Goal: Information Seeking & Learning: Learn about a topic

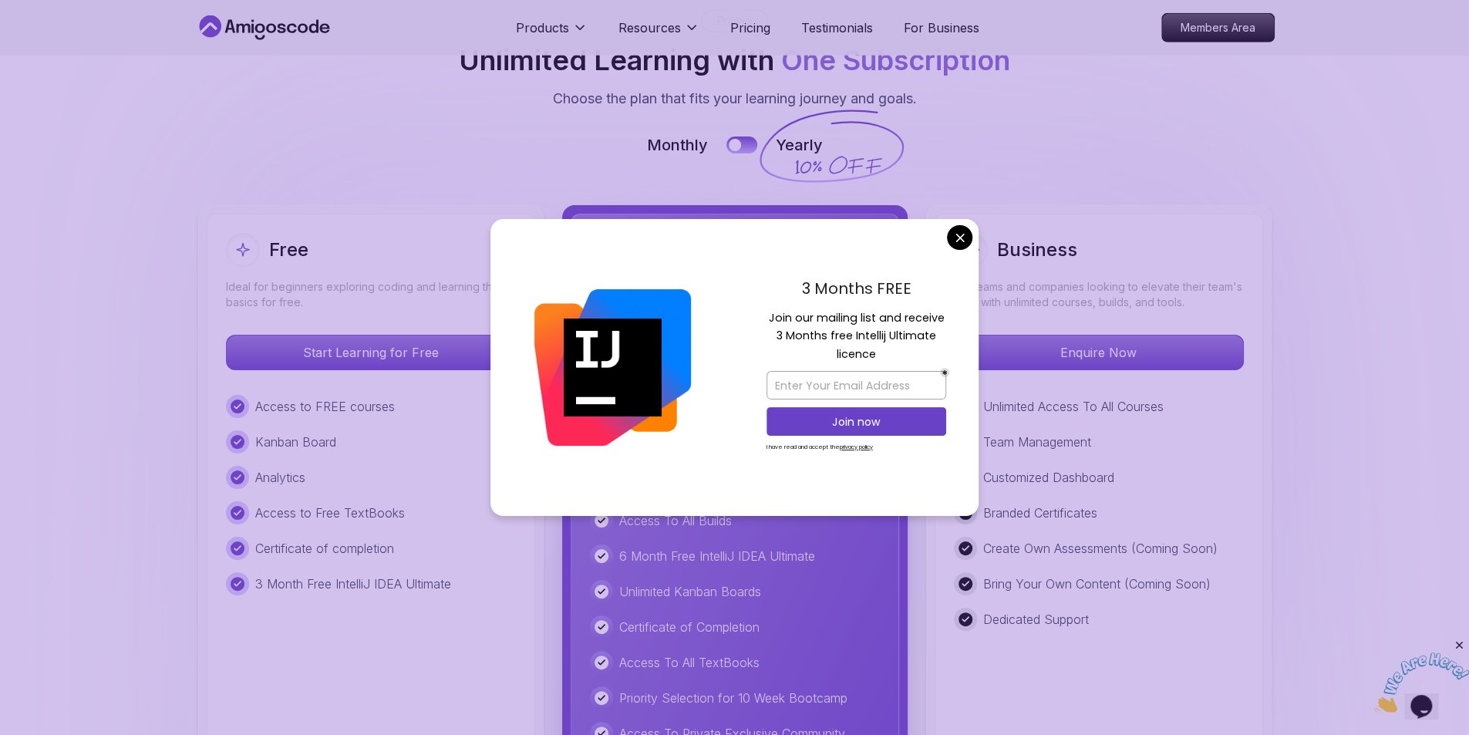
scroll to position [3326, 0]
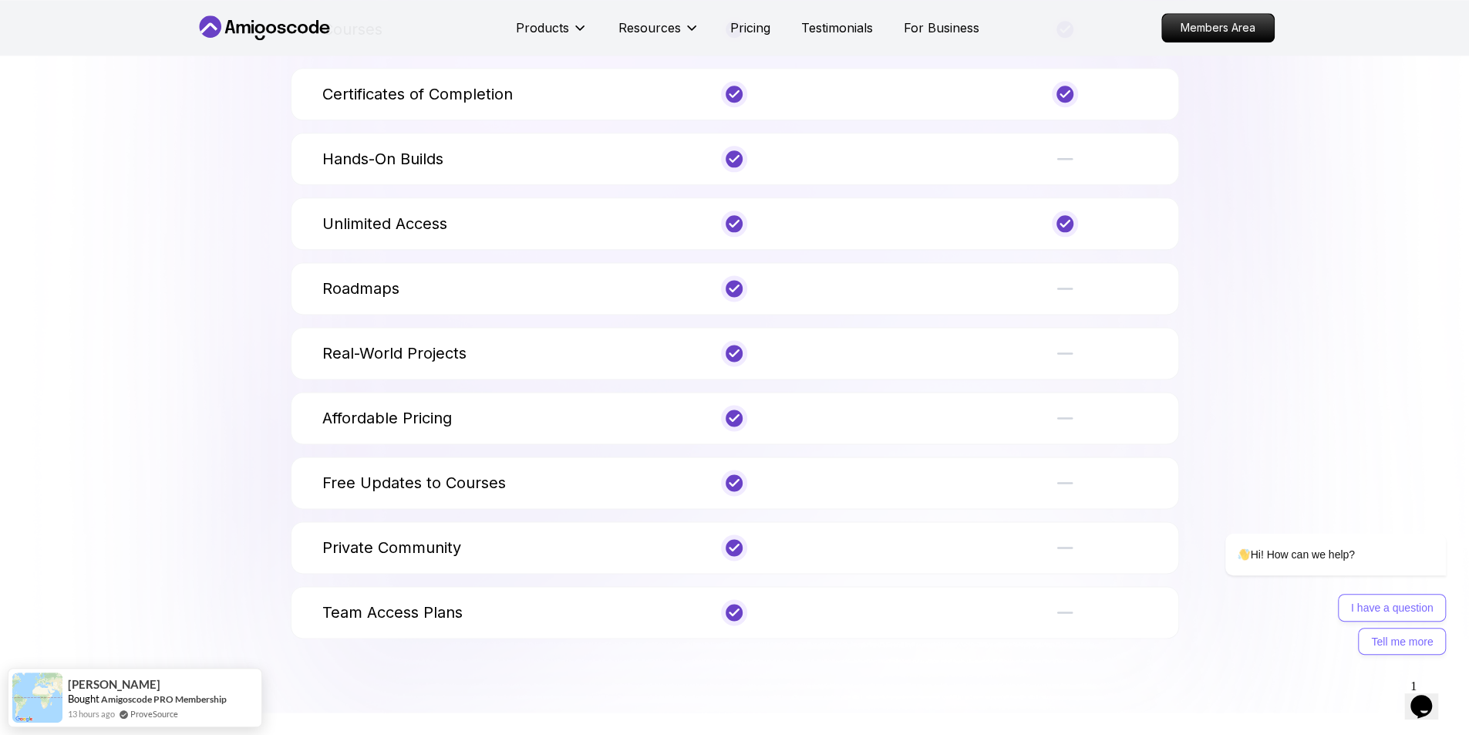
scroll to position [5870, 0]
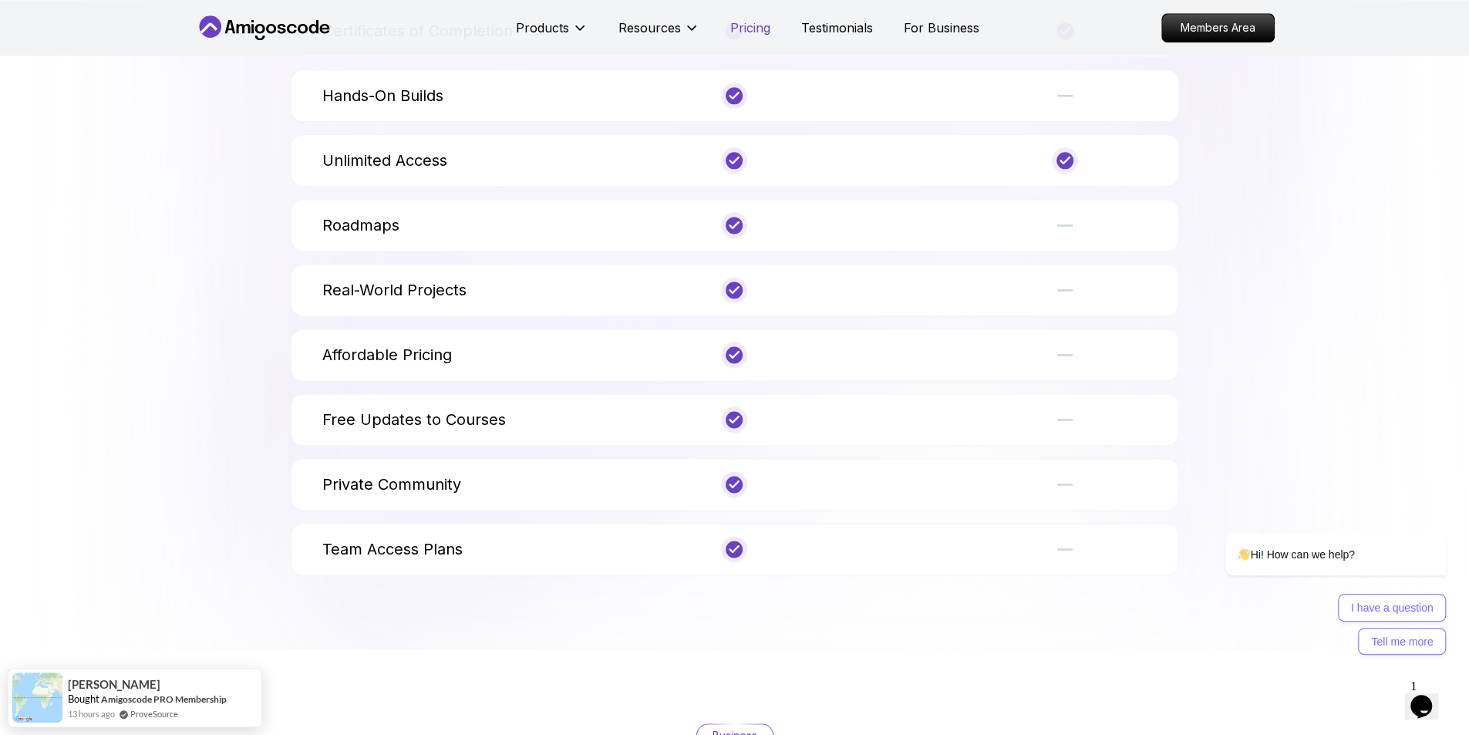
click at [748, 33] on p "Pricing" at bounding box center [750, 28] width 40 height 19
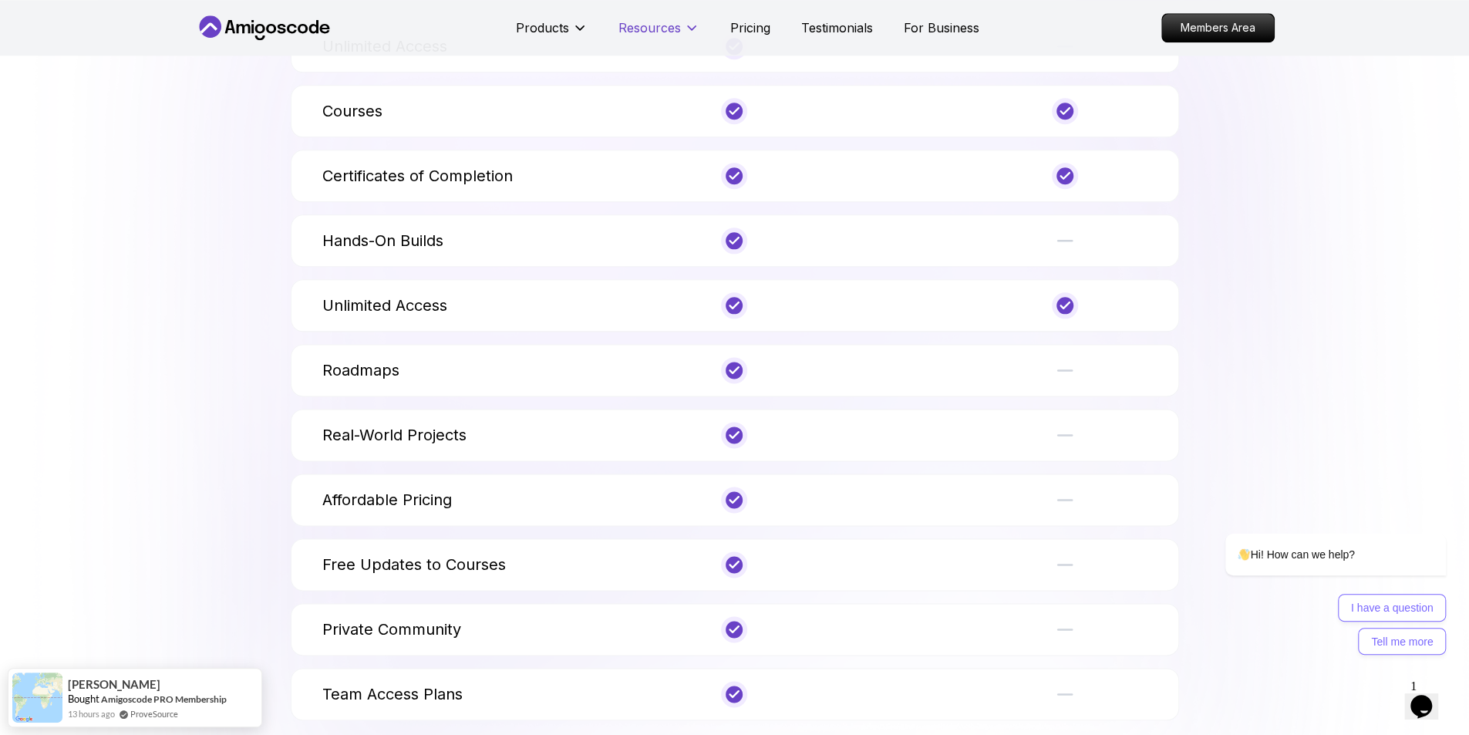
scroll to position [5680, 0]
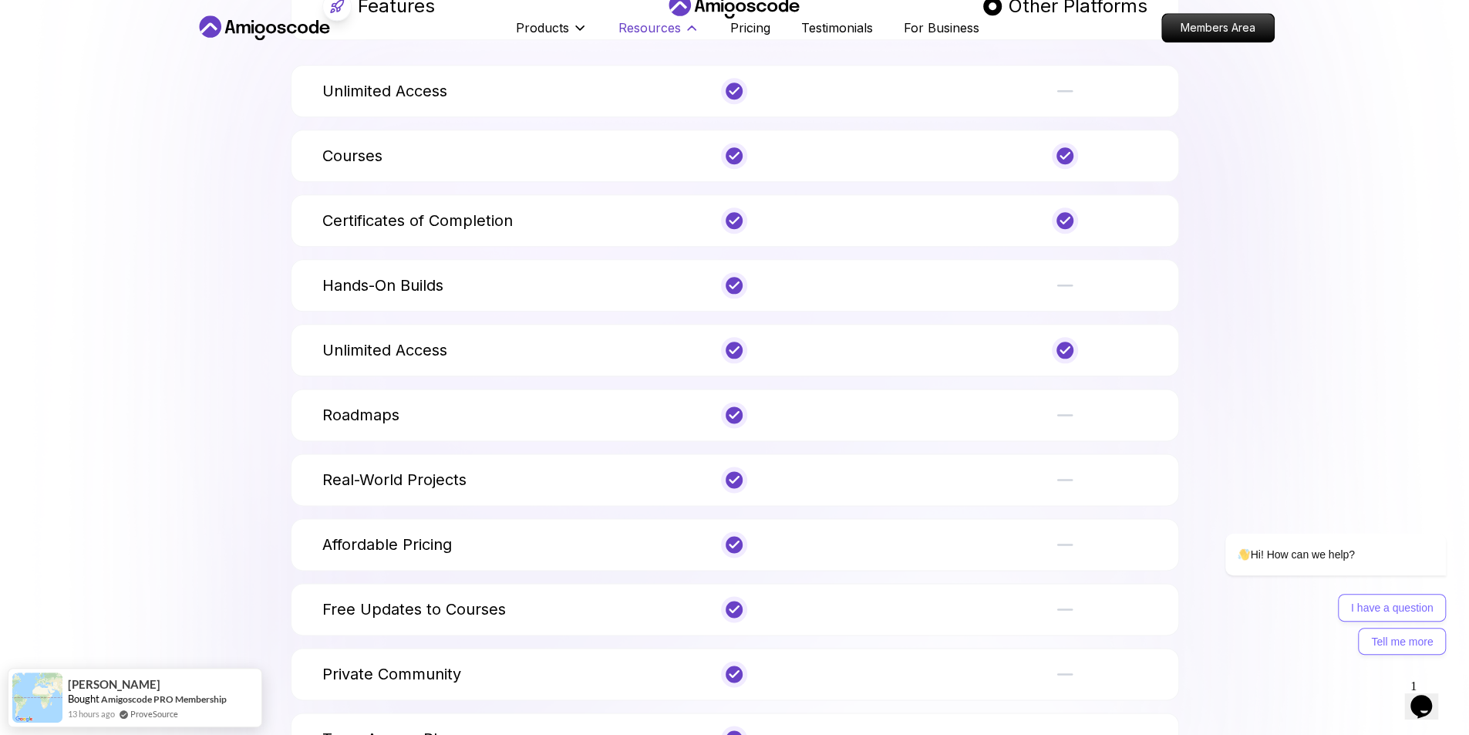
click at [658, 22] on p "Resources" at bounding box center [649, 28] width 62 height 19
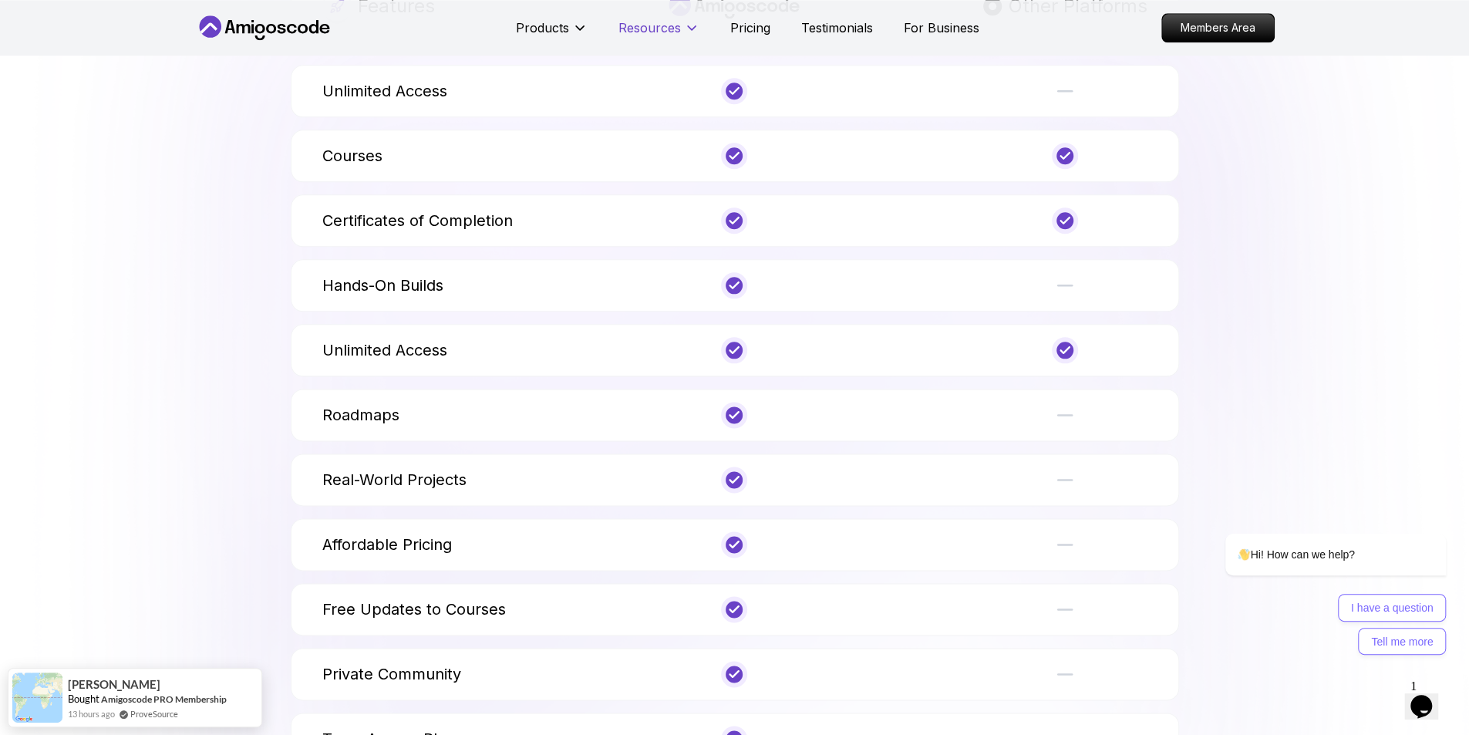
click at [658, 22] on p "Resources" at bounding box center [649, 28] width 62 height 19
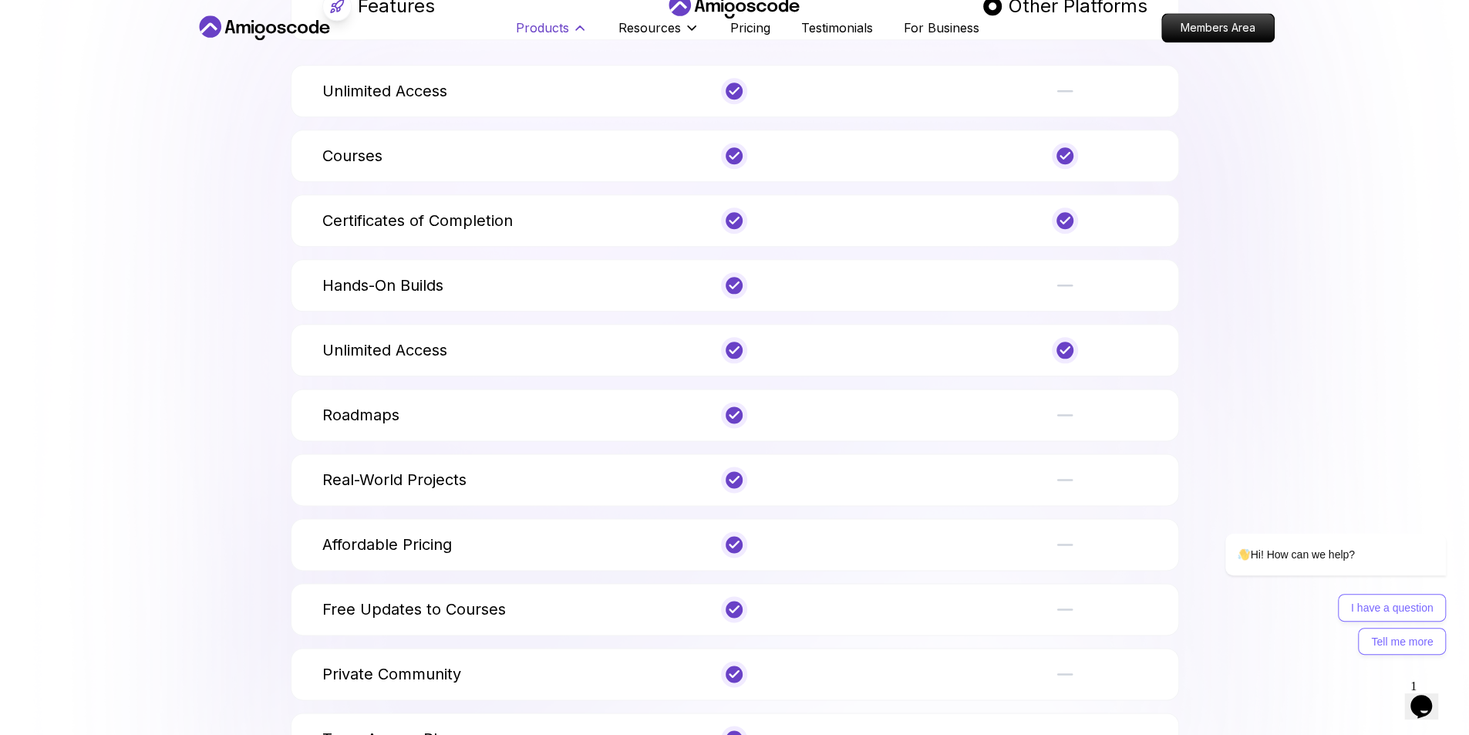
click at [533, 21] on p "Products" at bounding box center [542, 28] width 53 height 19
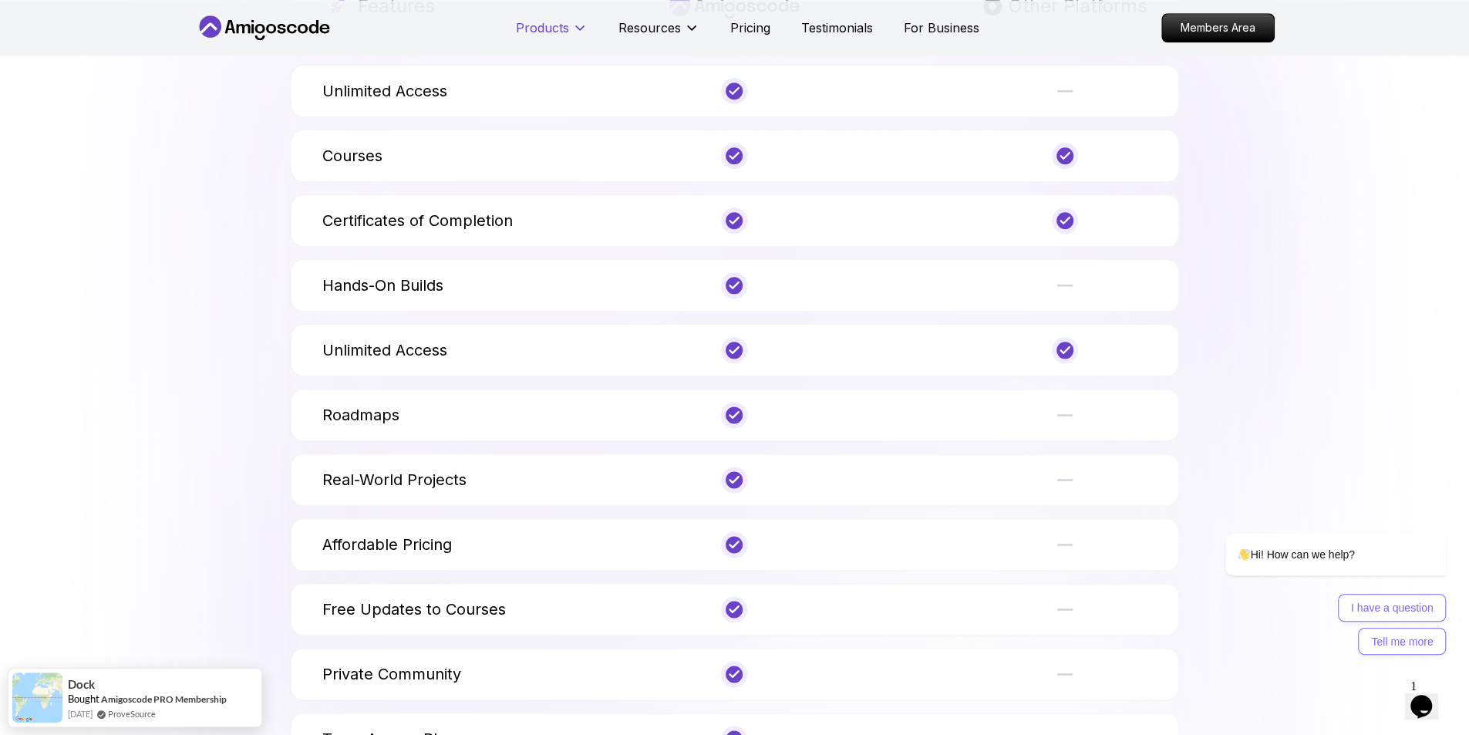
click at [533, 21] on p "Products" at bounding box center [542, 28] width 53 height 19
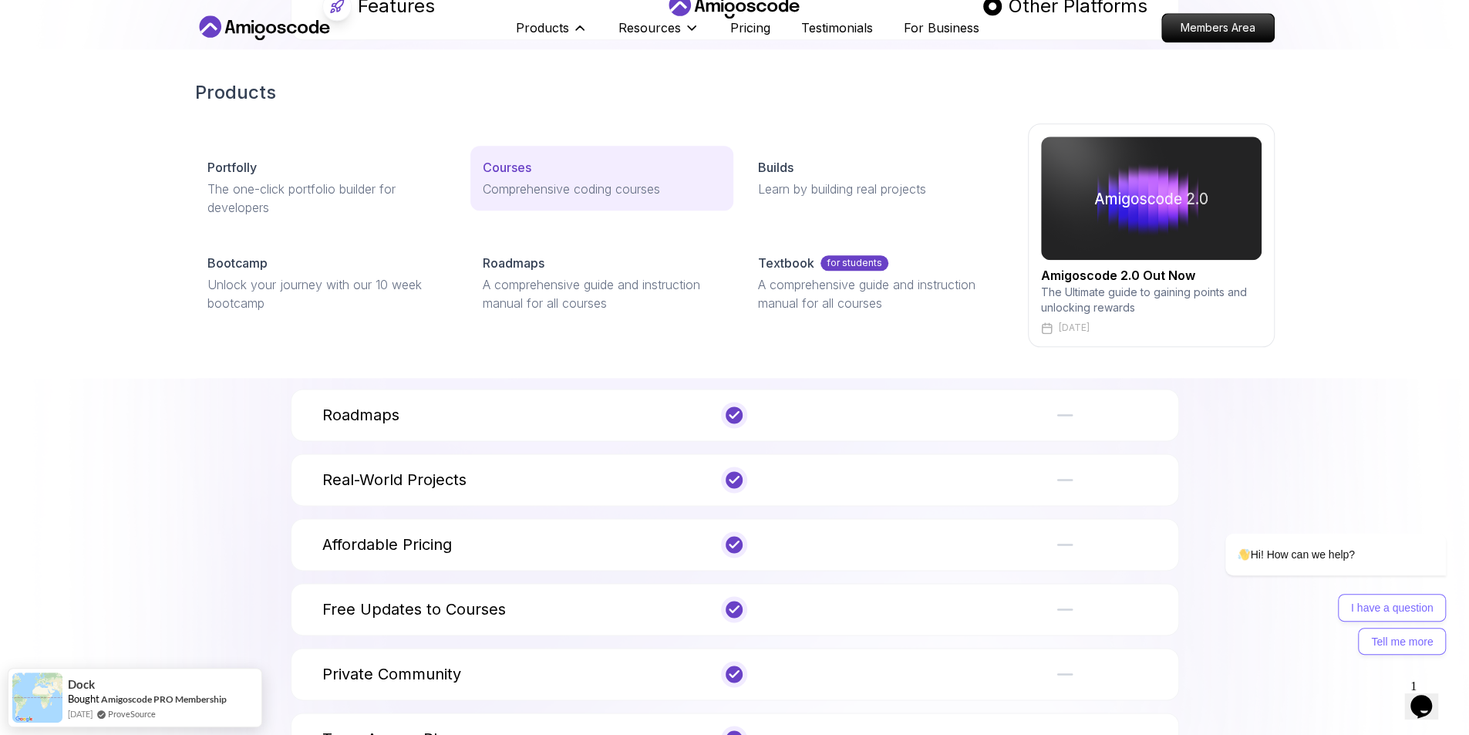
click at [503, 163] on p "Courses" at bounding box center [507, 167] width 49 height 19
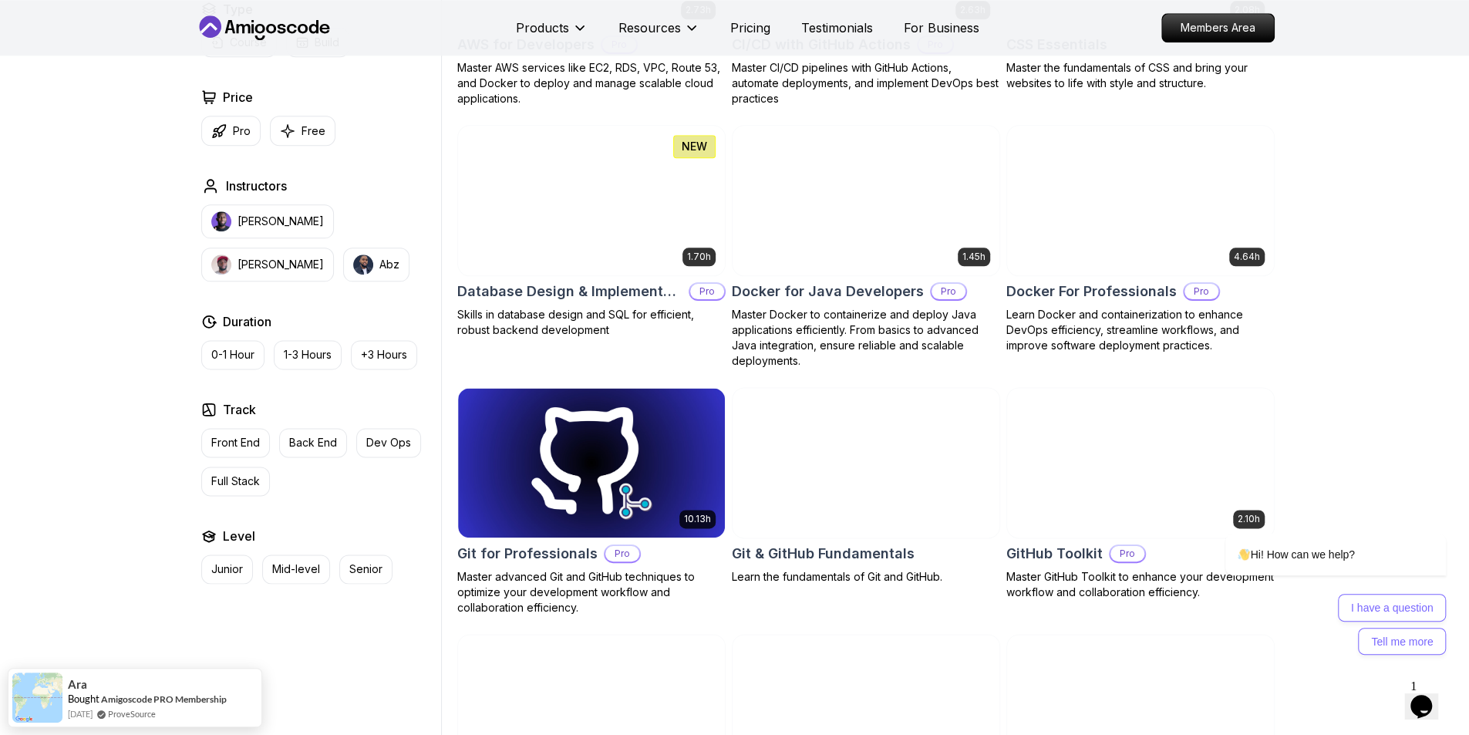
scroll to position [1465, 0]
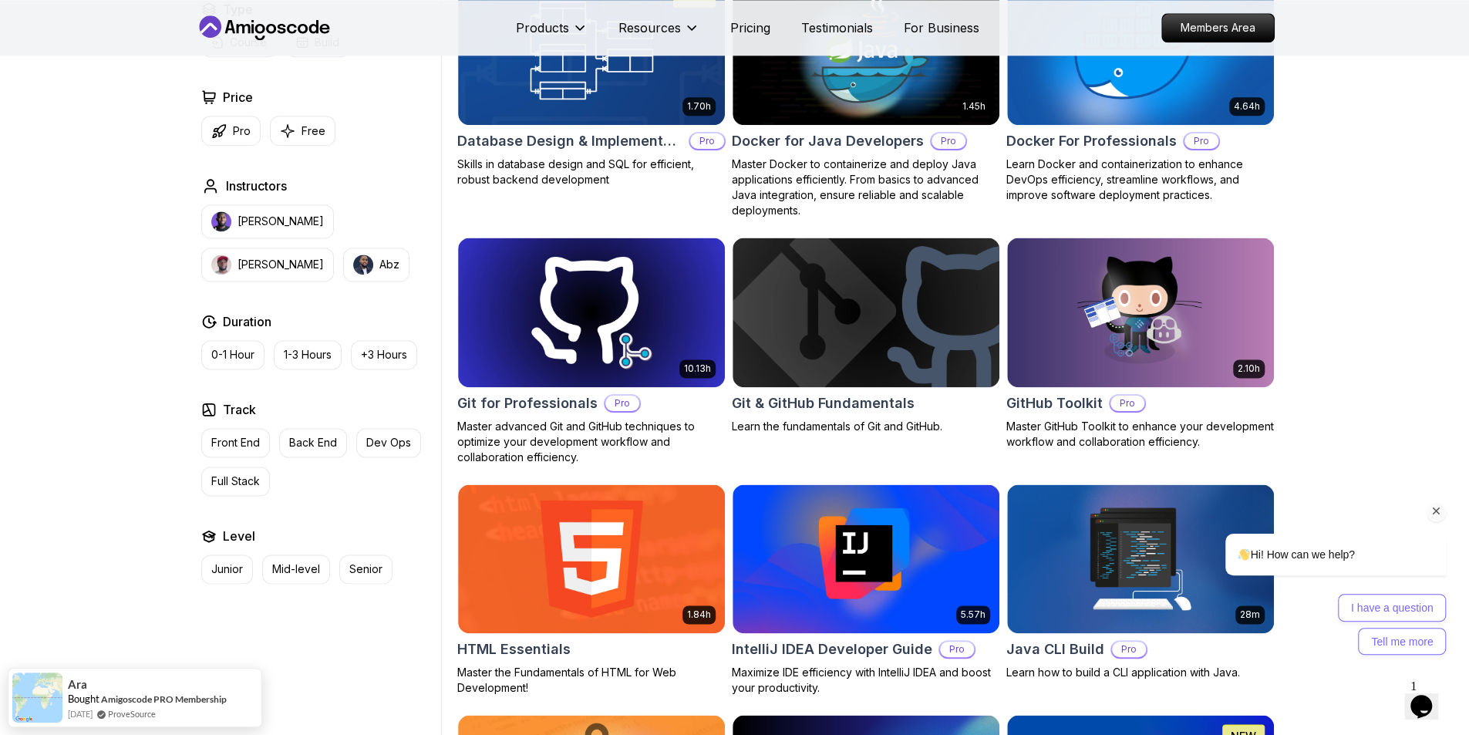
click at [1445, 518] on div "Hi! How can we help? I have a question Tell me more" at bounding box center [1315, 527] width 278 height 270
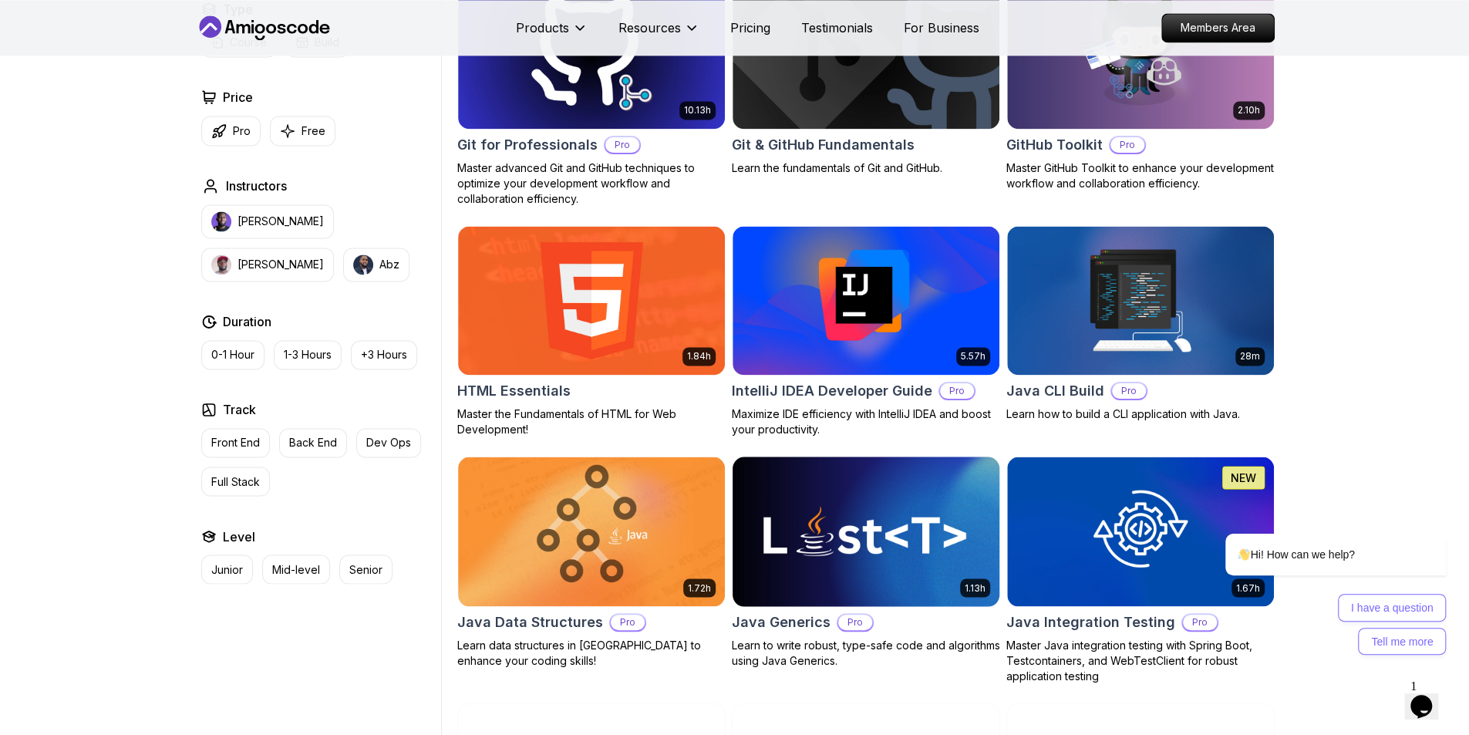
scroll to position [1927, 0]
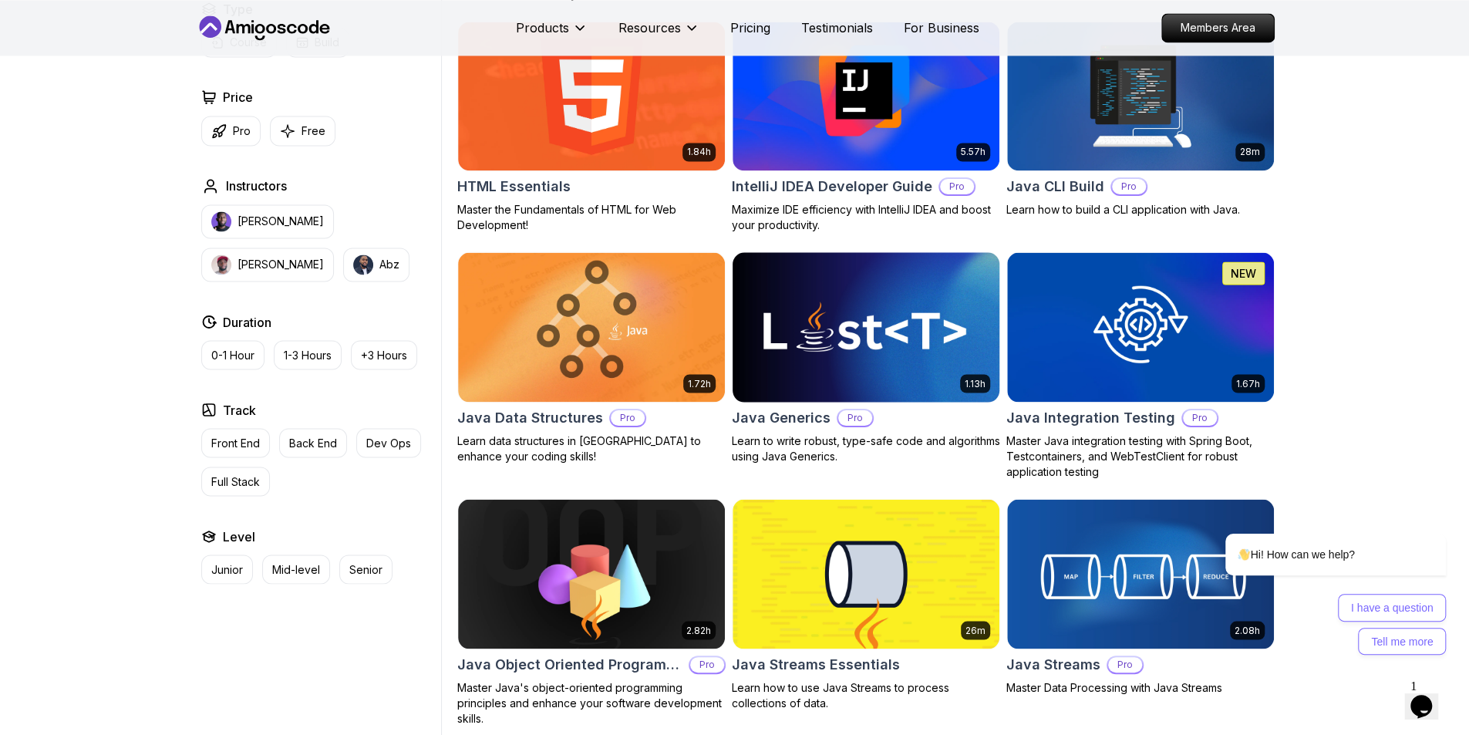
click at [888, 352] on img at bounding box center [865, 326] width 280 height 156
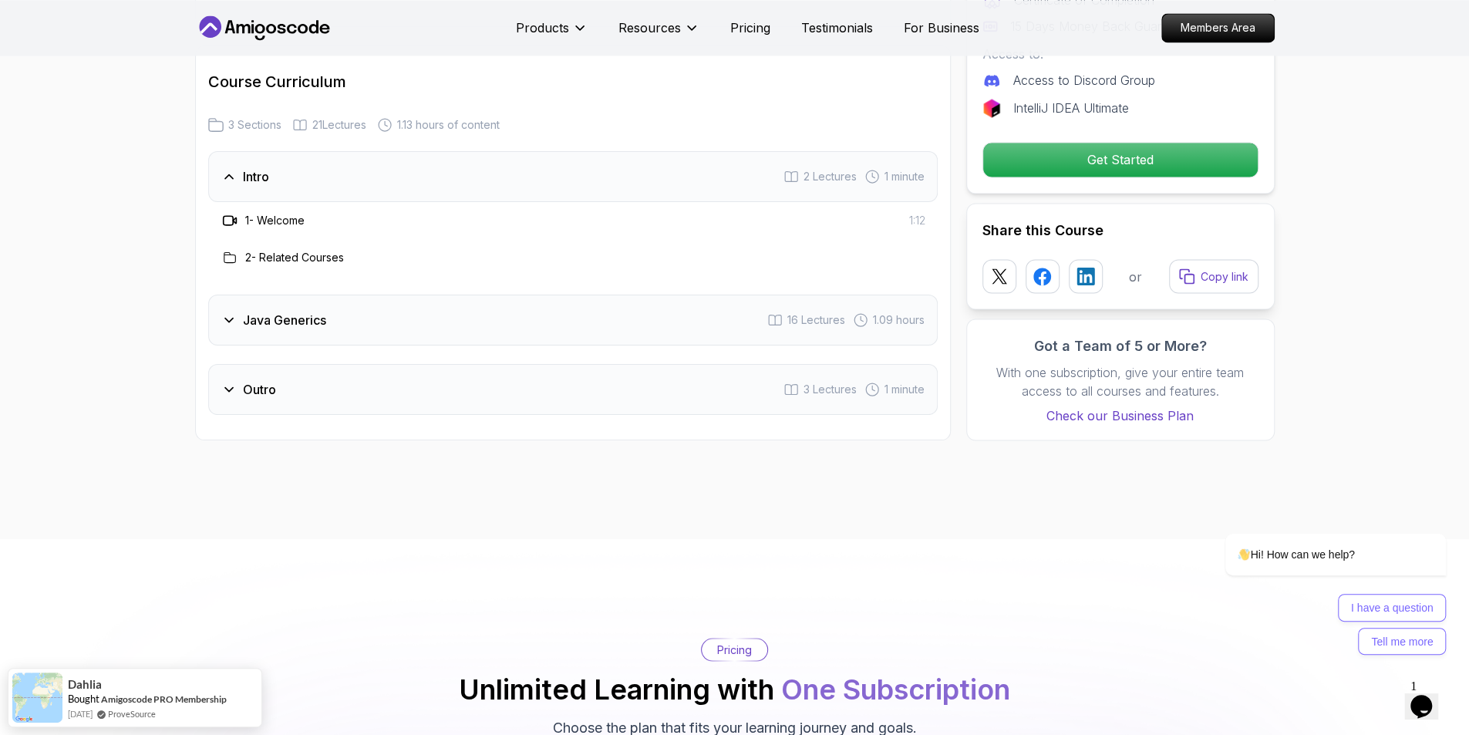
scroll to position [2159, 0]
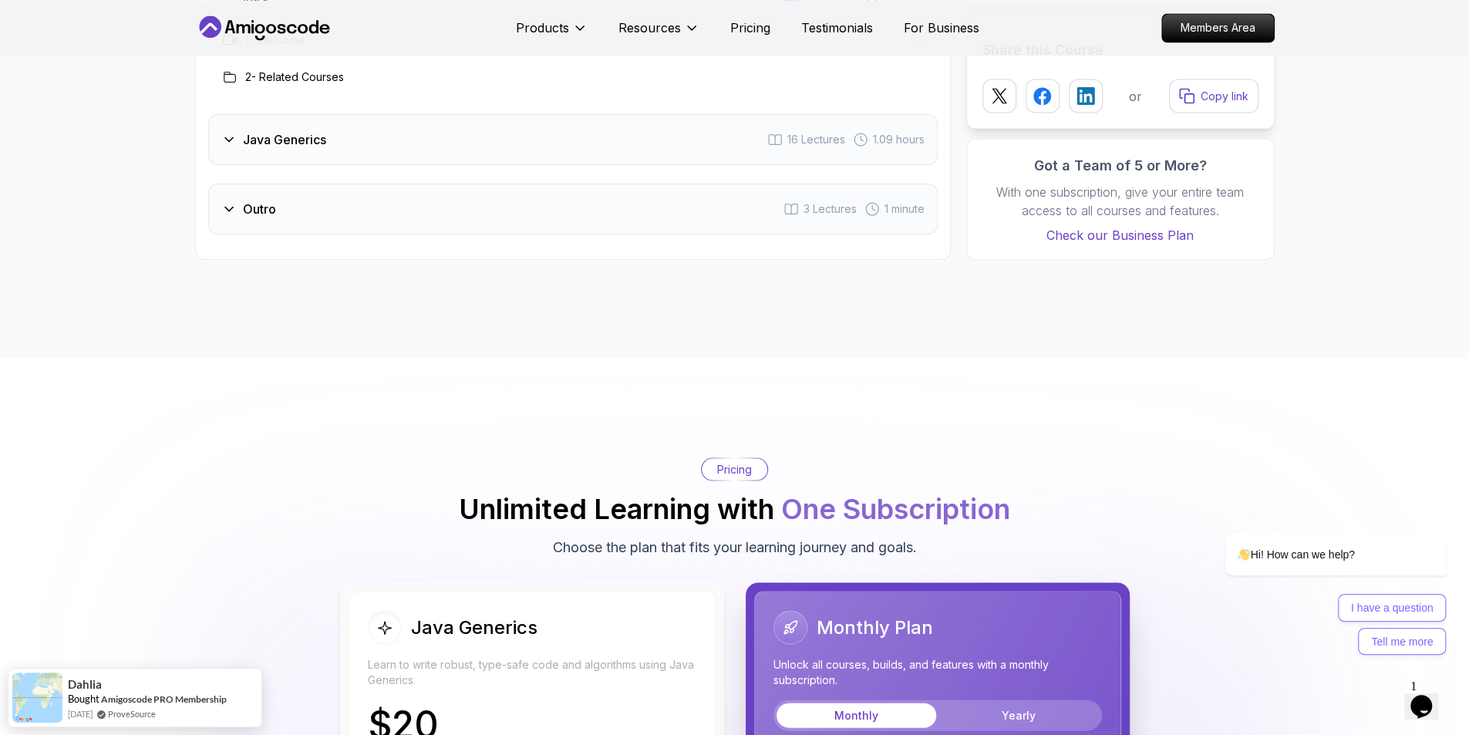
click at [382, 159] on div "Java Generics 16 Lectures 1.09 hours" at bounding box center [572, 139] width 729 height 51
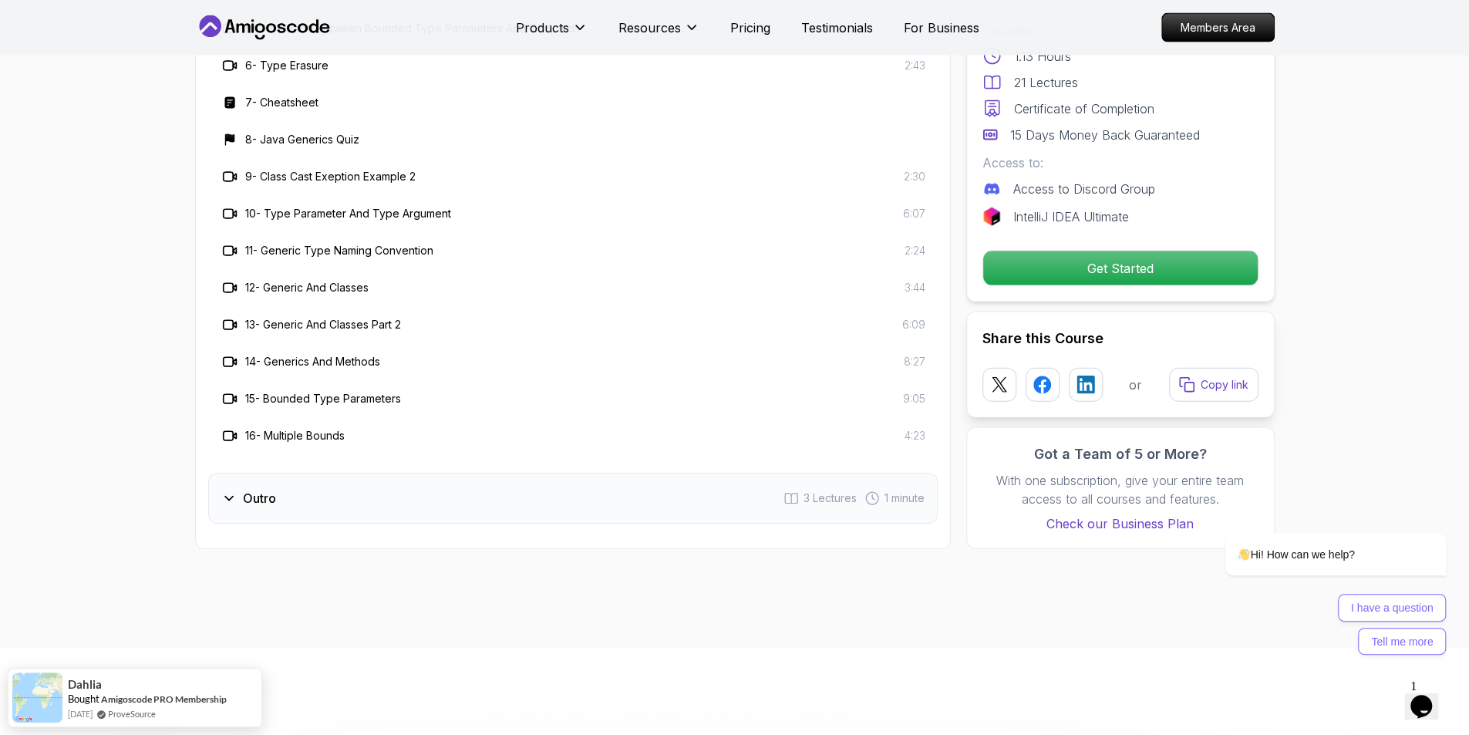
scroll to position [2390, 0]
click at [429, 471] on div "Outro 3 Lectures 1 minute" at bounding box center [572, 495] width 729 height 51
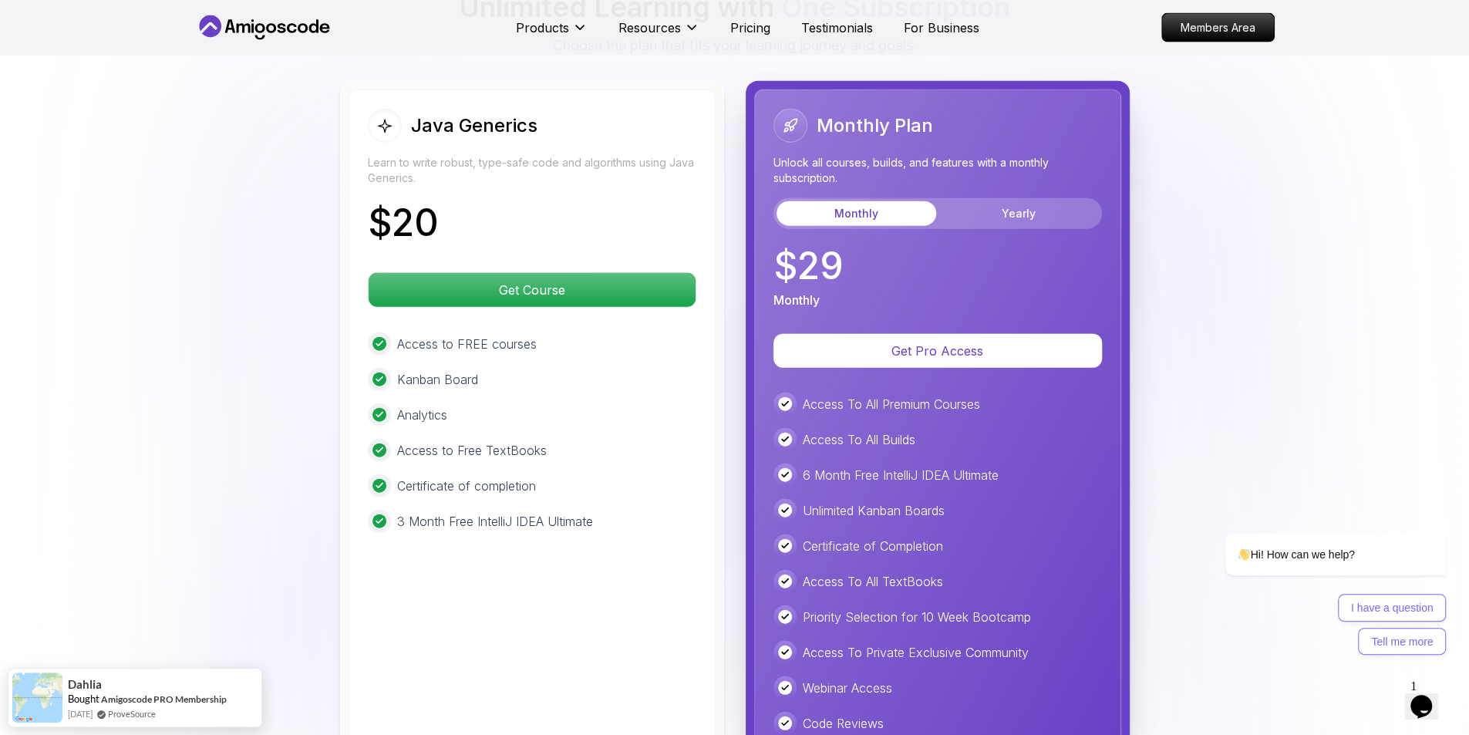
scroll to position [2621, 0]
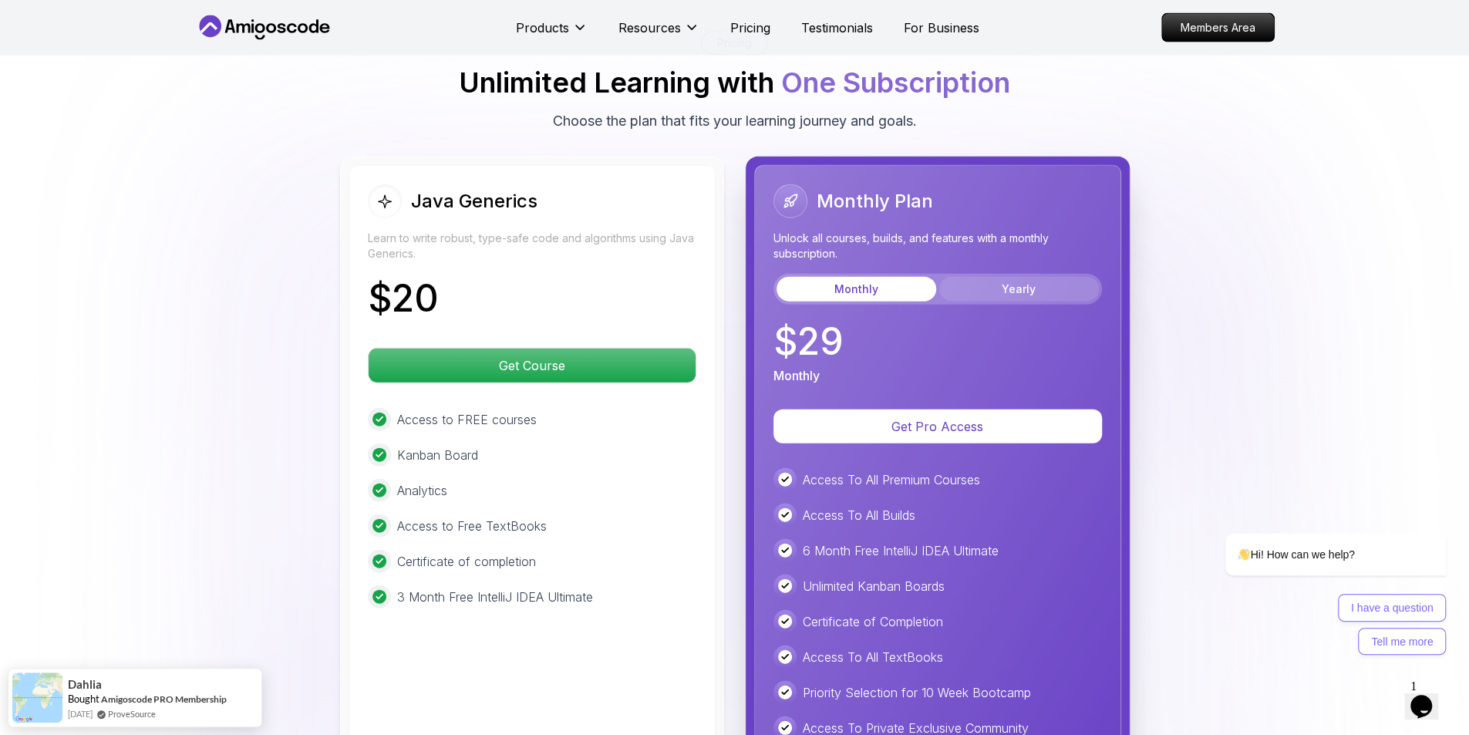
click at [1008, 282] on button "Yearly" at bounding box center [1019, 289] width 160 height 25
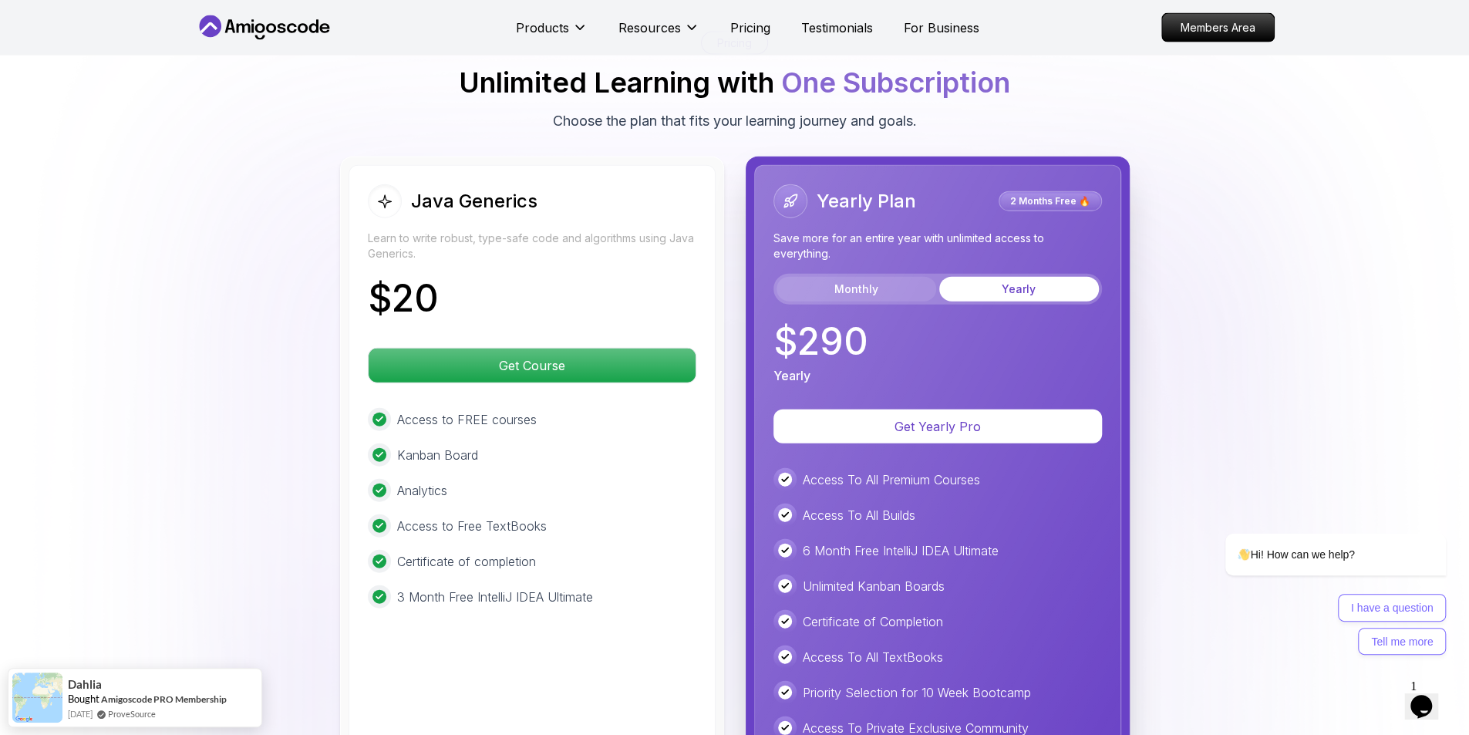
click at [893, 281] on button "Monthly" at bounding box center [856, 289] width 160 height 25
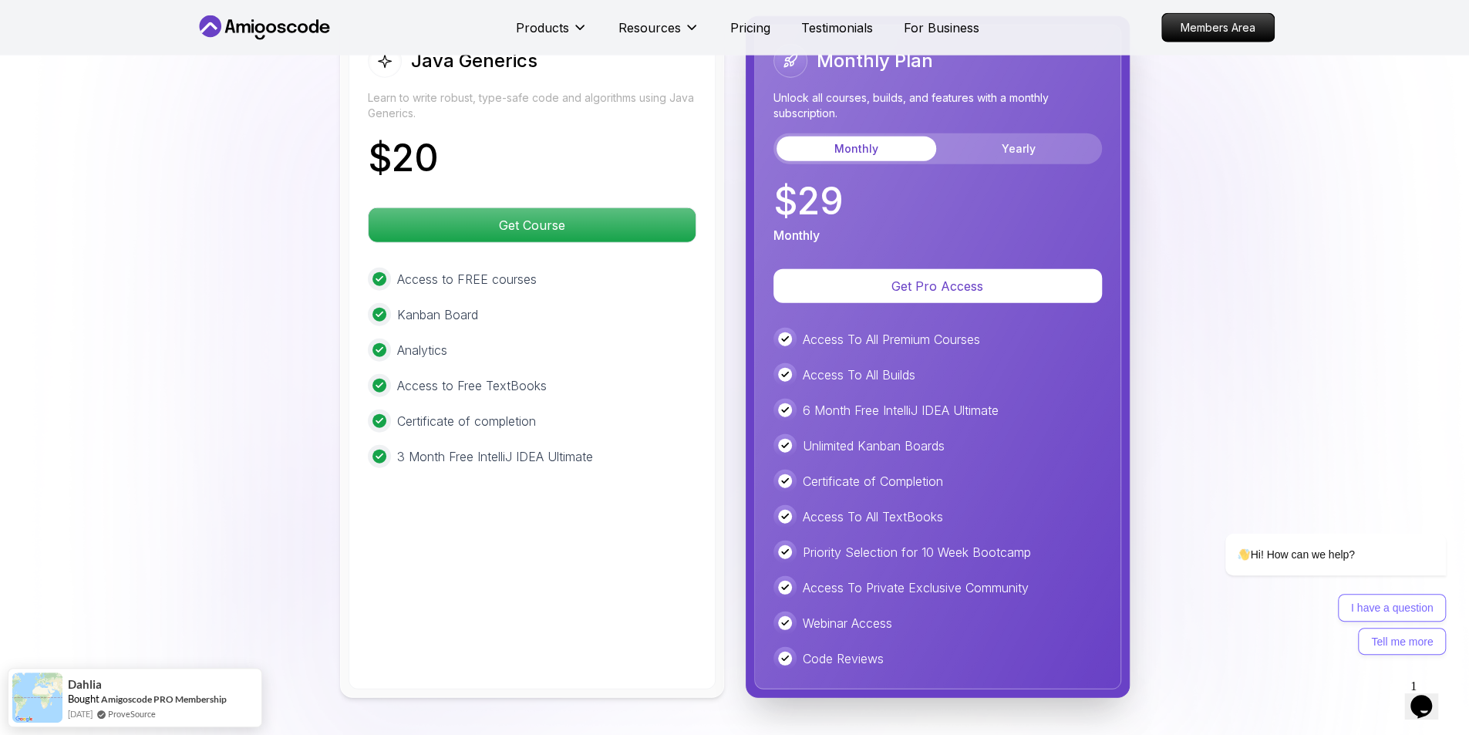
scroll to position [2775, 0]
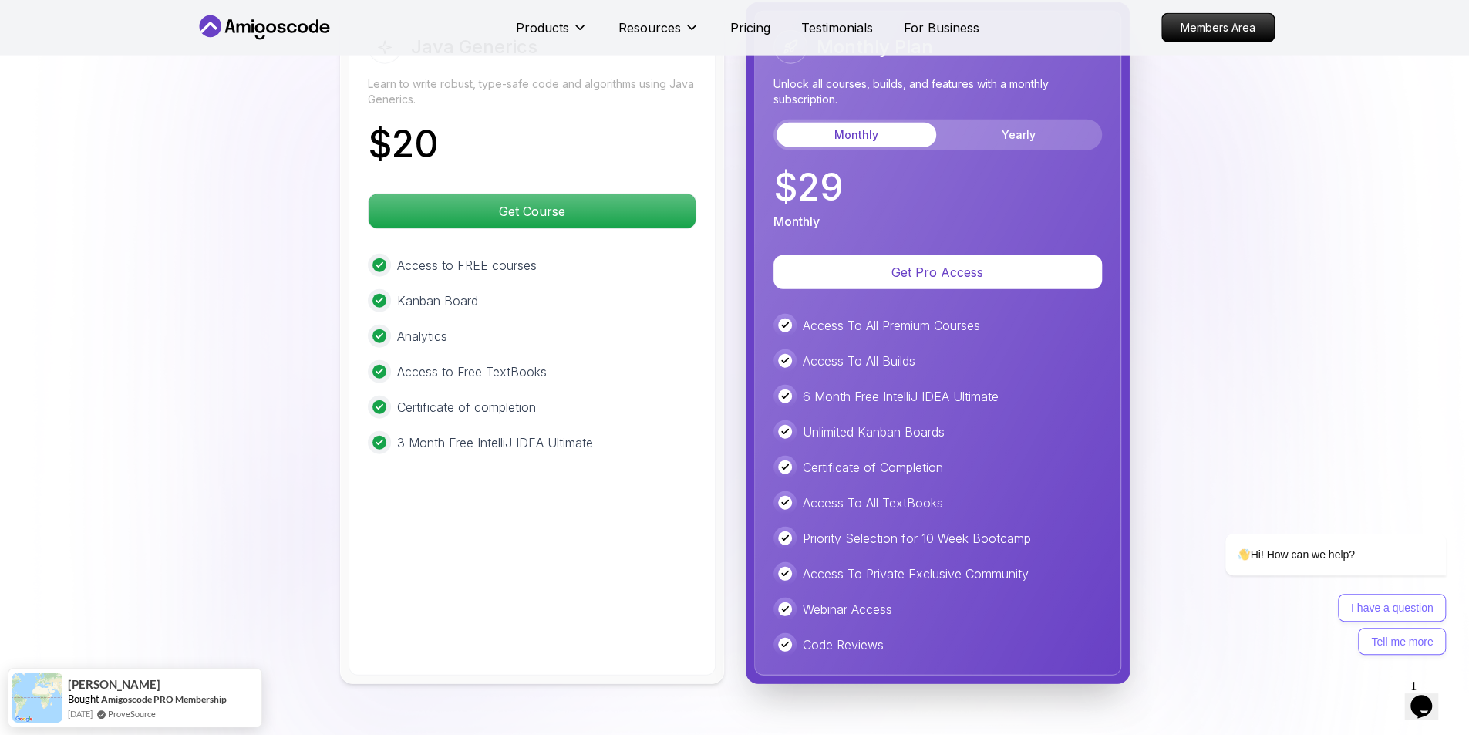
click at [802, 301] on div "Monthly Plan Unlock all courses, builds, and features with a monthly subscripti…" at bounding box center [937, 343] width 367 height 665
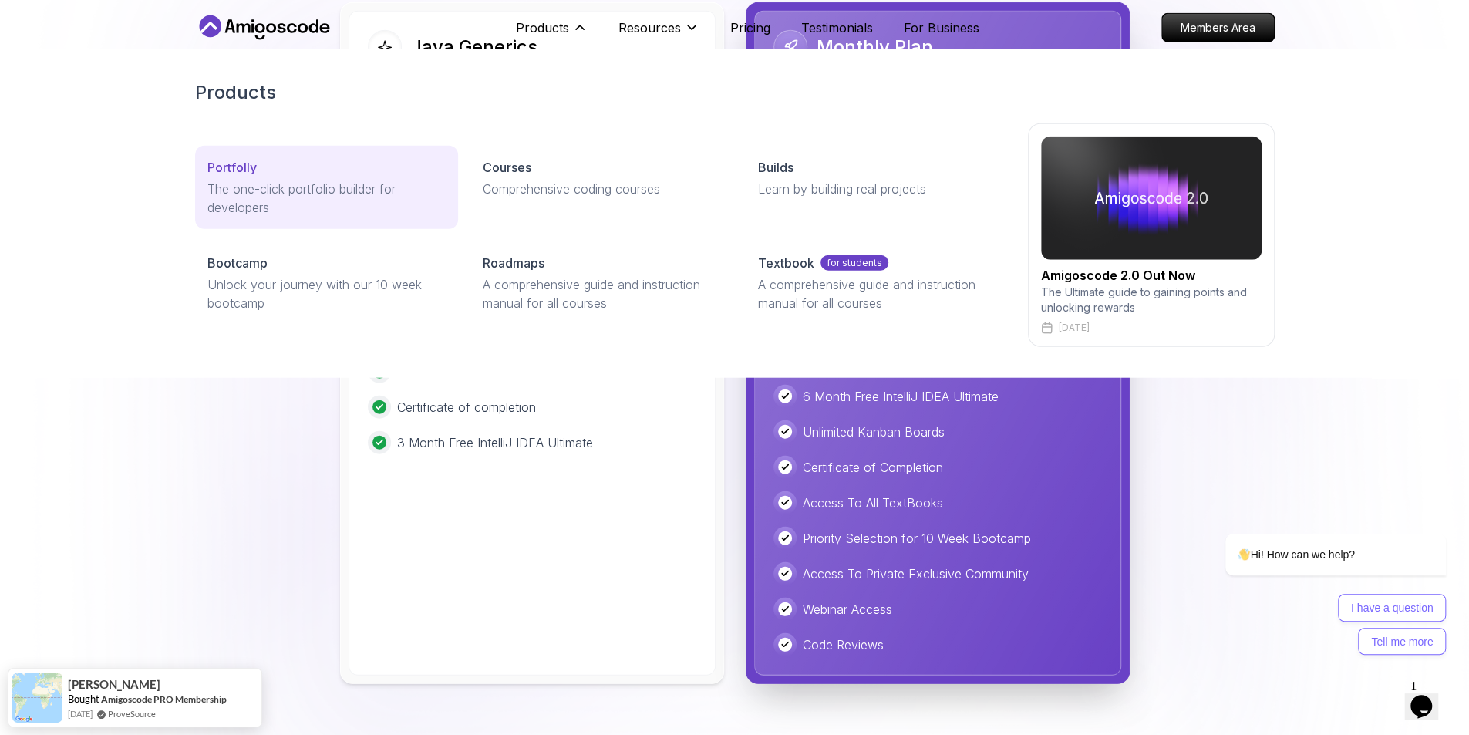
click at [266, 192] on p "The one-click portfolio builder for developers" at bounding box center [326, 198] width 238 height 37
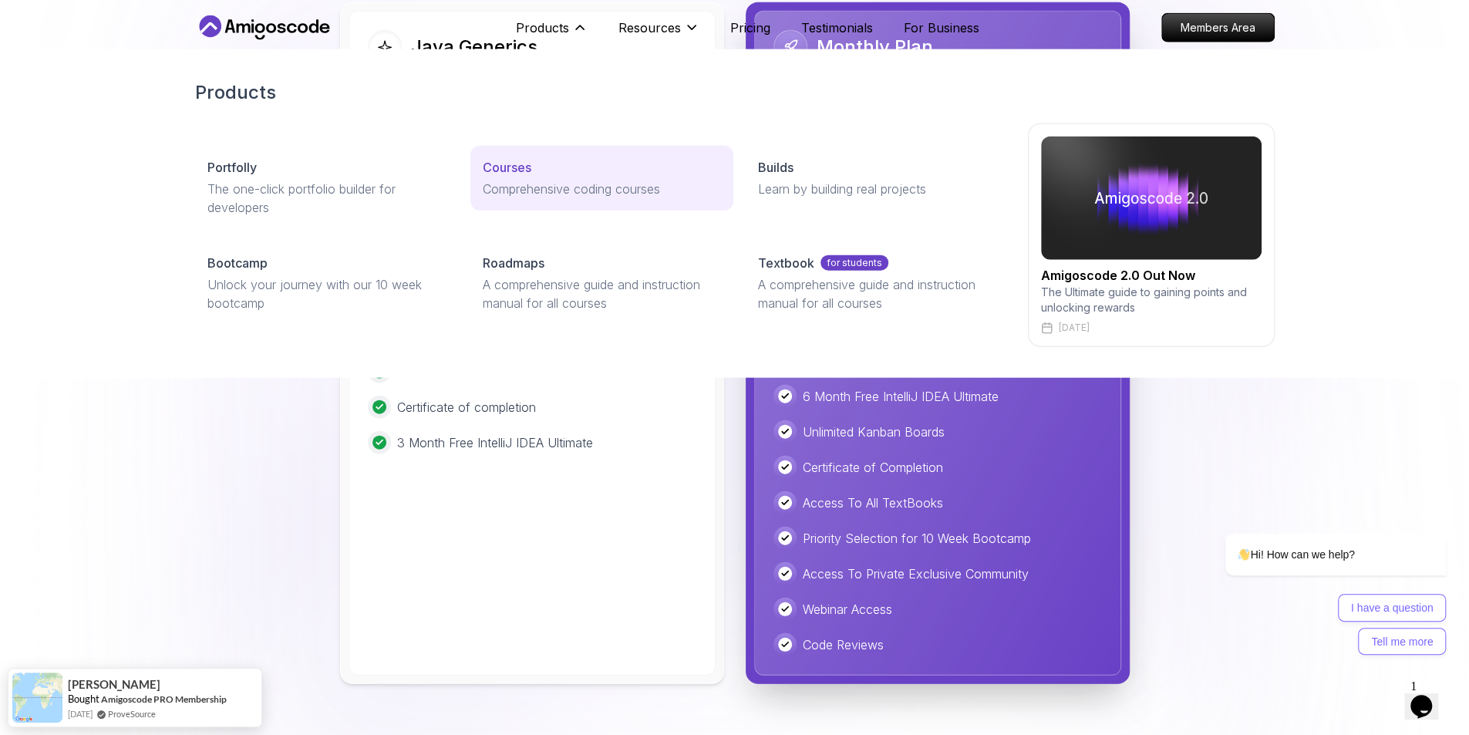
click at [608, 191] on p "Comprehensive coding courses" at bounding box center [602, 189] width 238 height 19
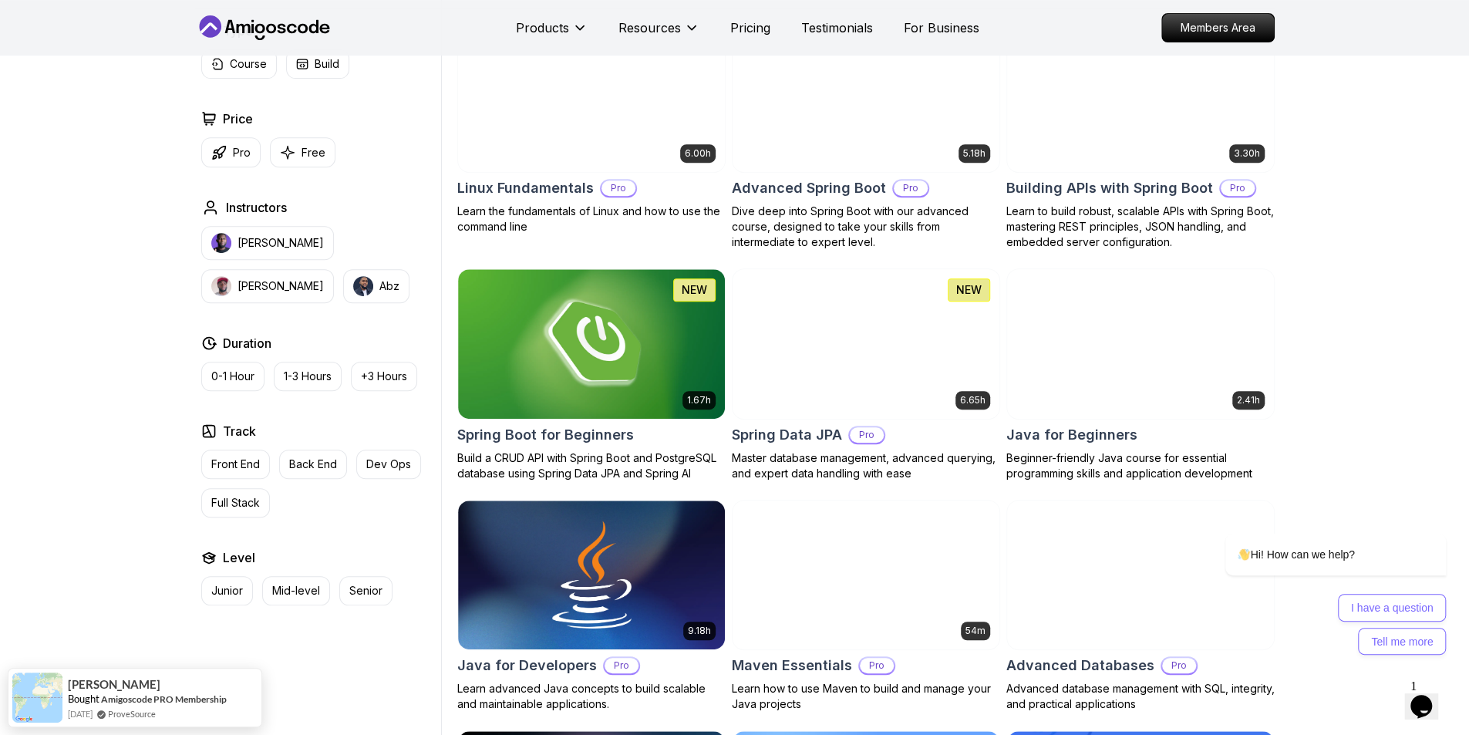
scroll to position [771, 0]
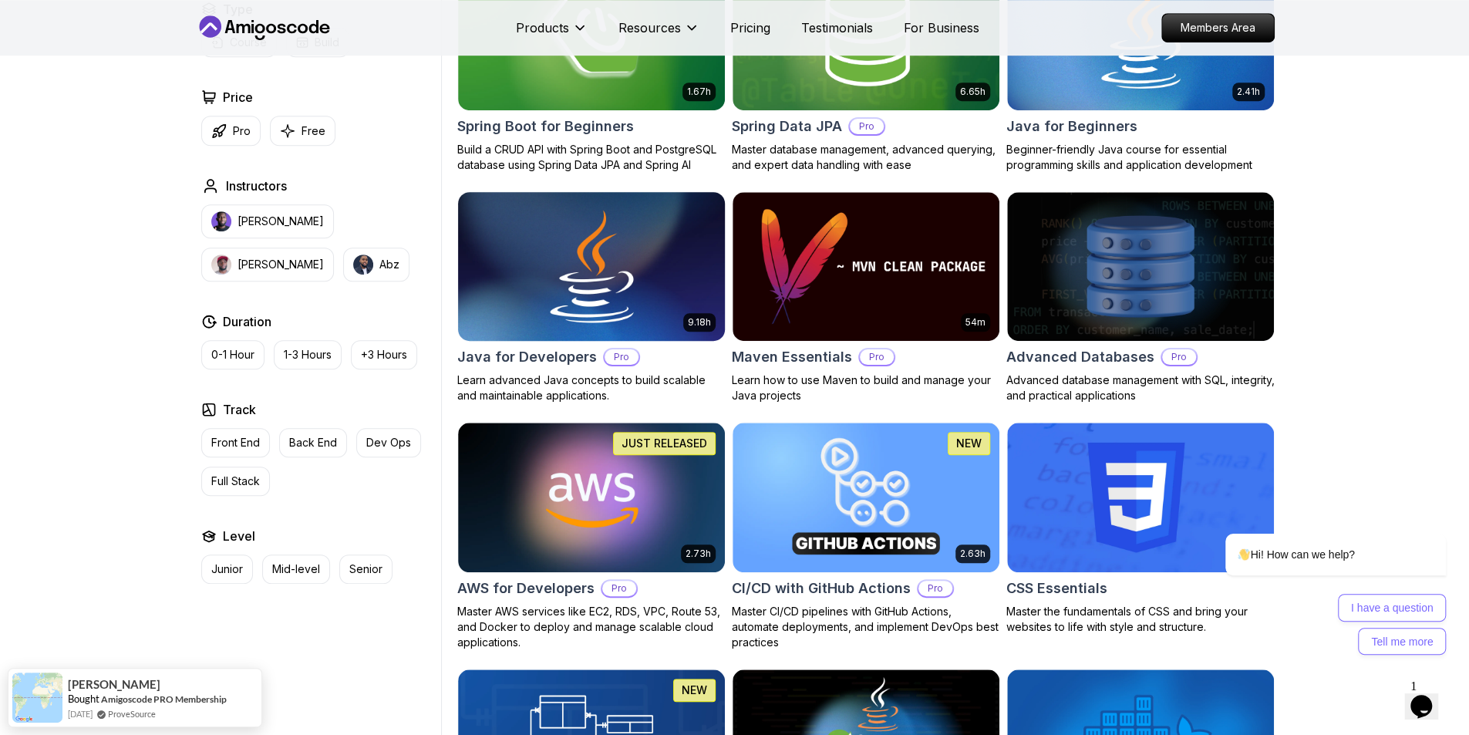
click at [596, 276] on img at bounding box center [591, 266] width 280 height 156
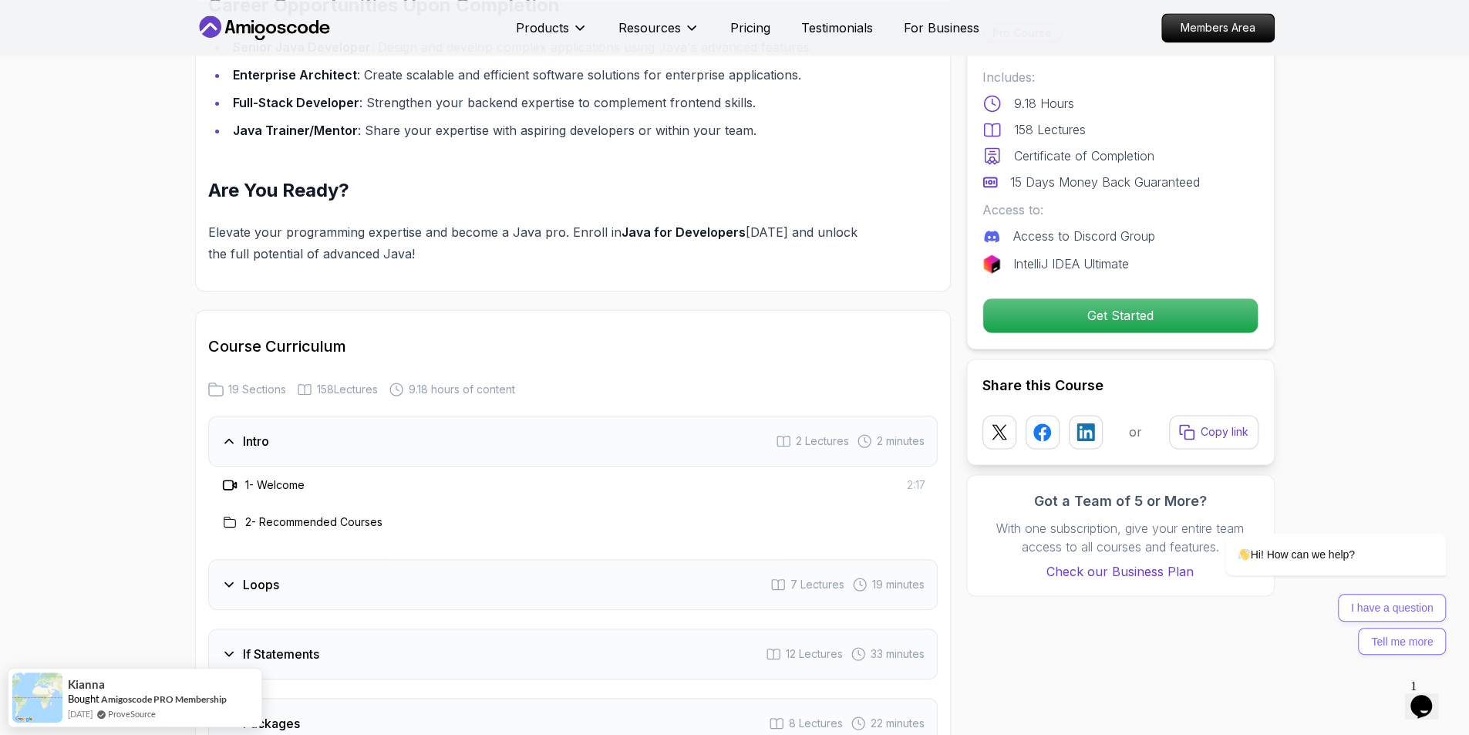
scroll to position [1927, 0]
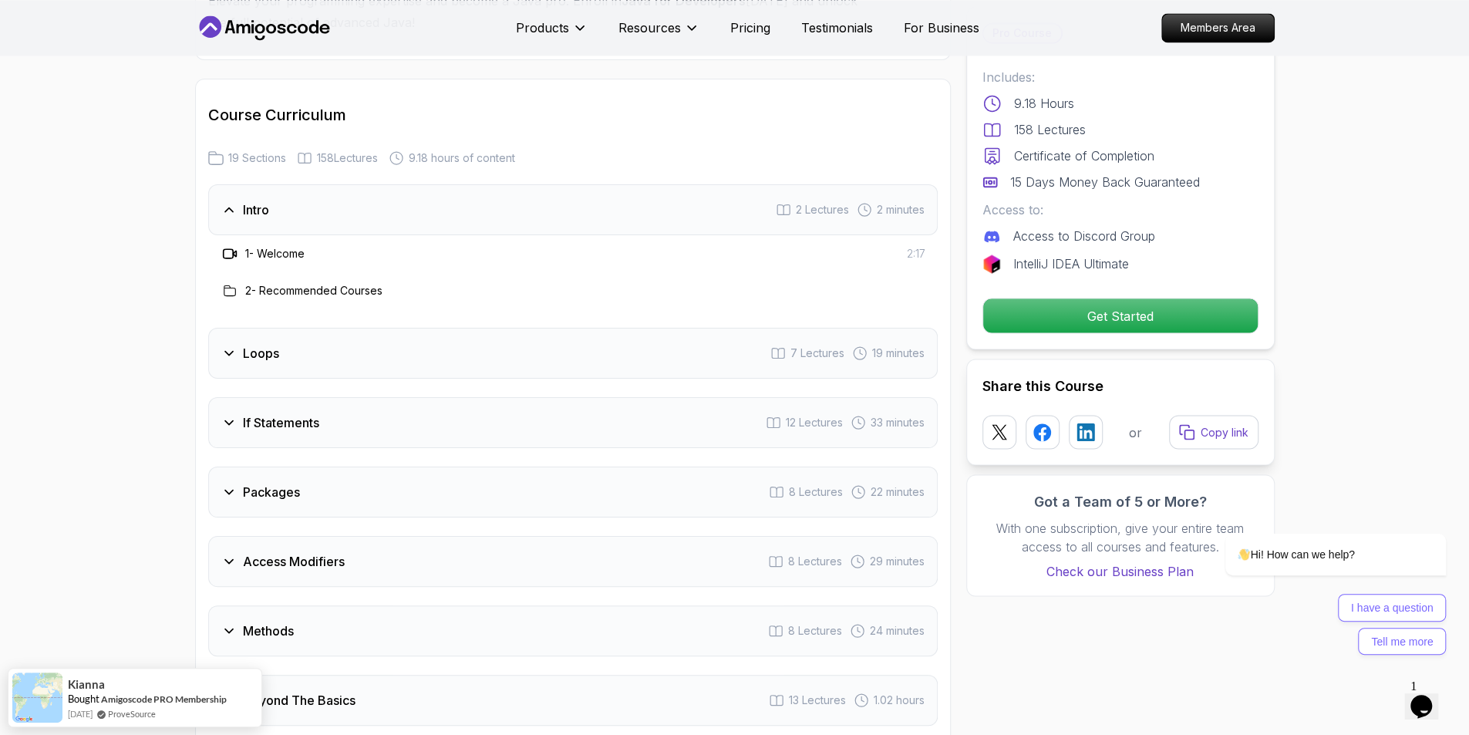
click at [409, 328] on div "Loops 7 Lectures 19 minutes" at bounding box center [572, 353] width 729 height 51
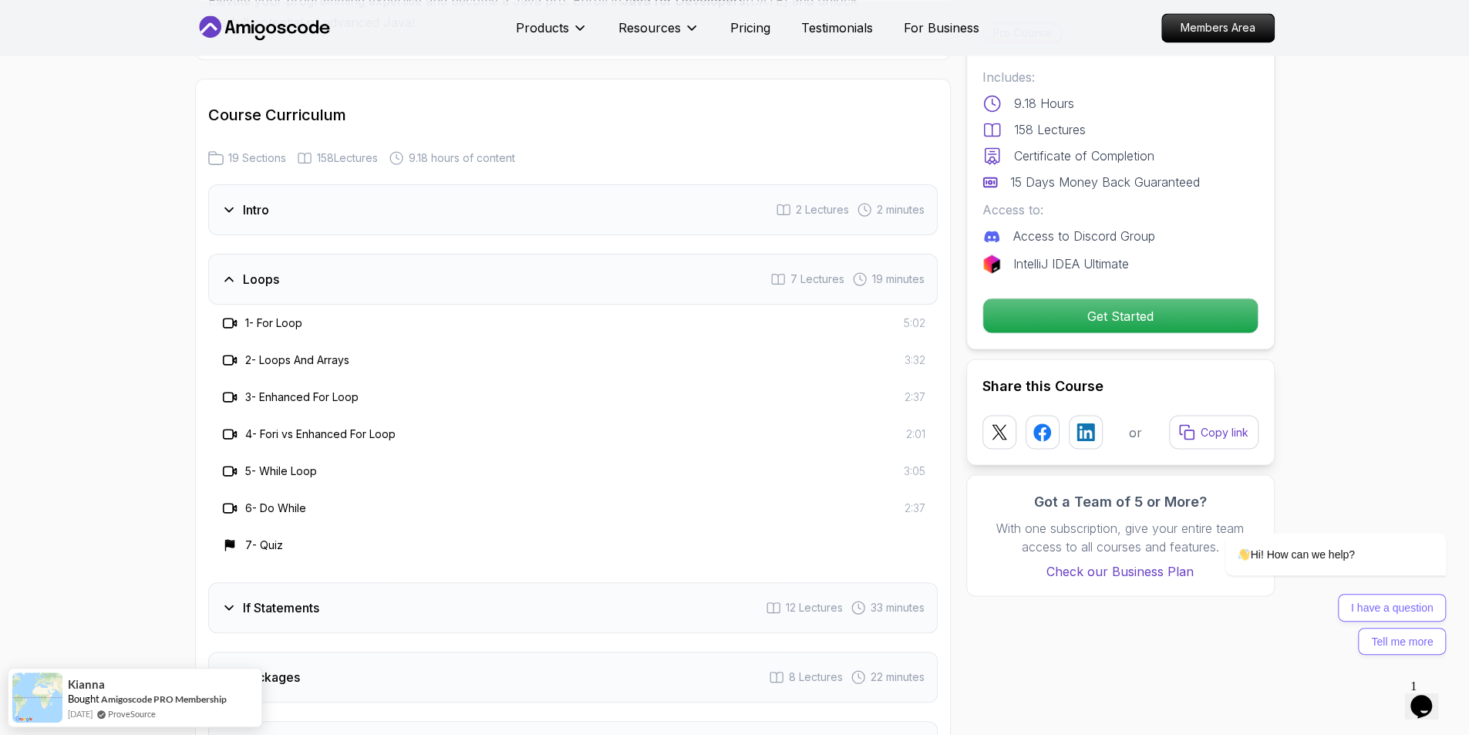
click at [405, 263] on div "Loops 7 Lectures 19 minutes" at bounding box center [572, 279] width 729 height 51
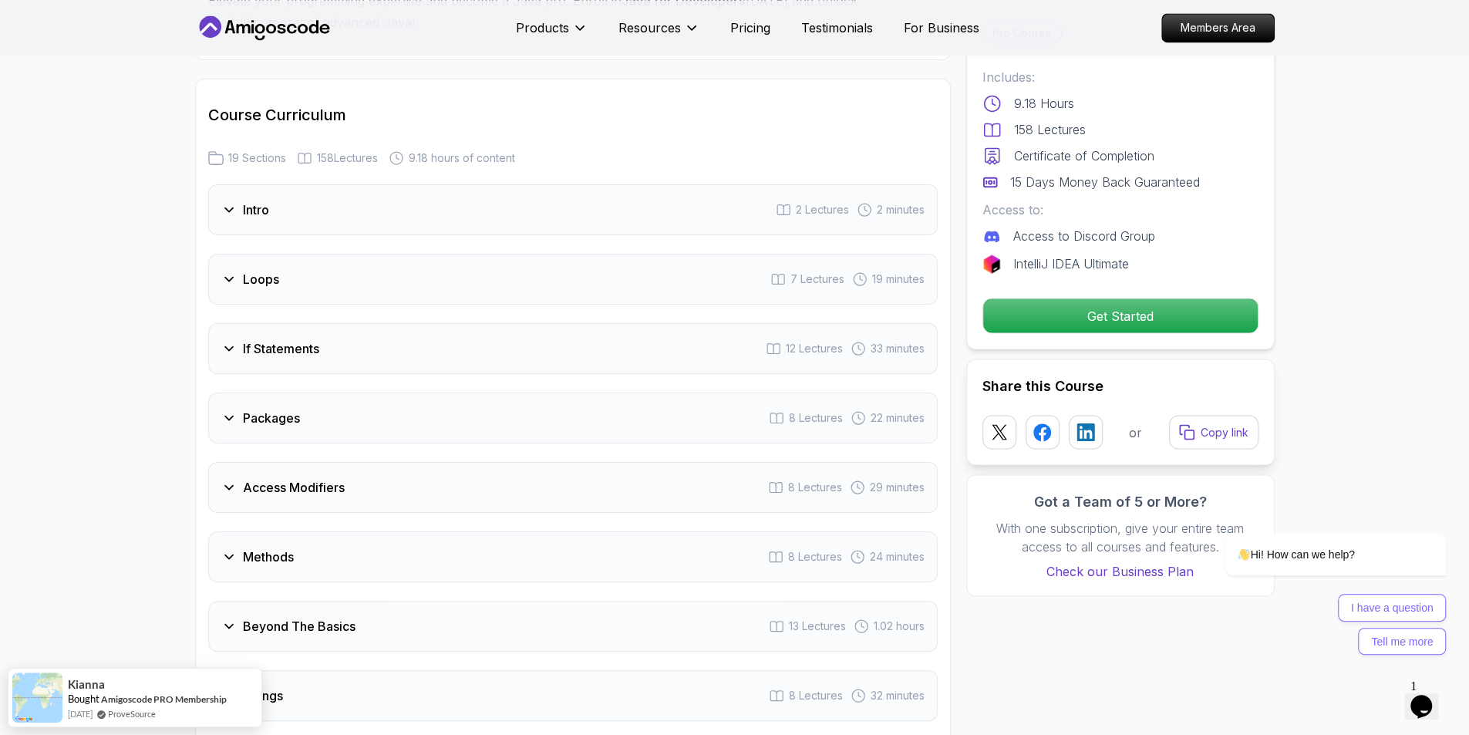
click at [409, 329] on div "If Statements 12 Lectures 33 minutes" at bounding box center [572, 348] width 729 height 51
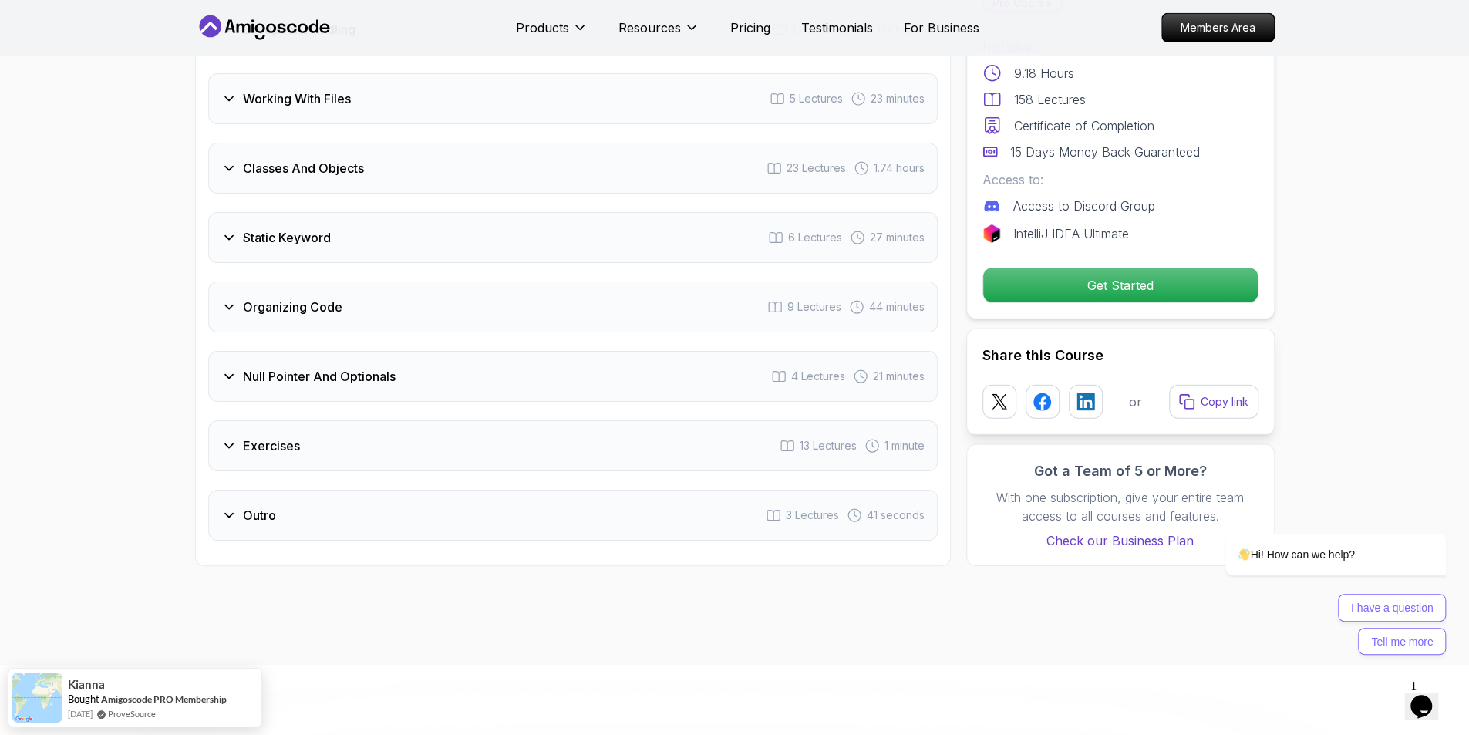
click at [399, 281] on div "Organizing Code 9 Lectures 44 minutes" at bounding box center [572, 306] width 729 height 51
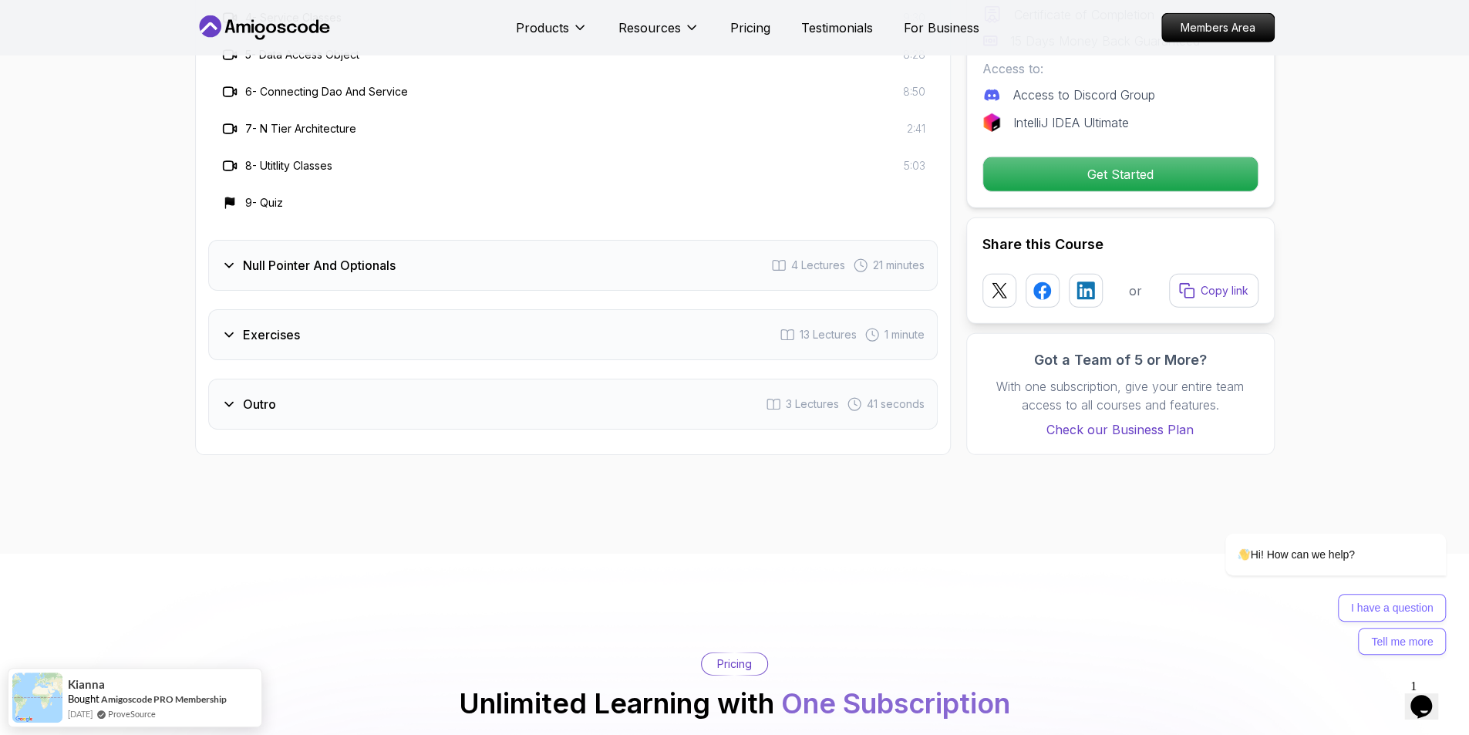
scroll to position [2871, 0]
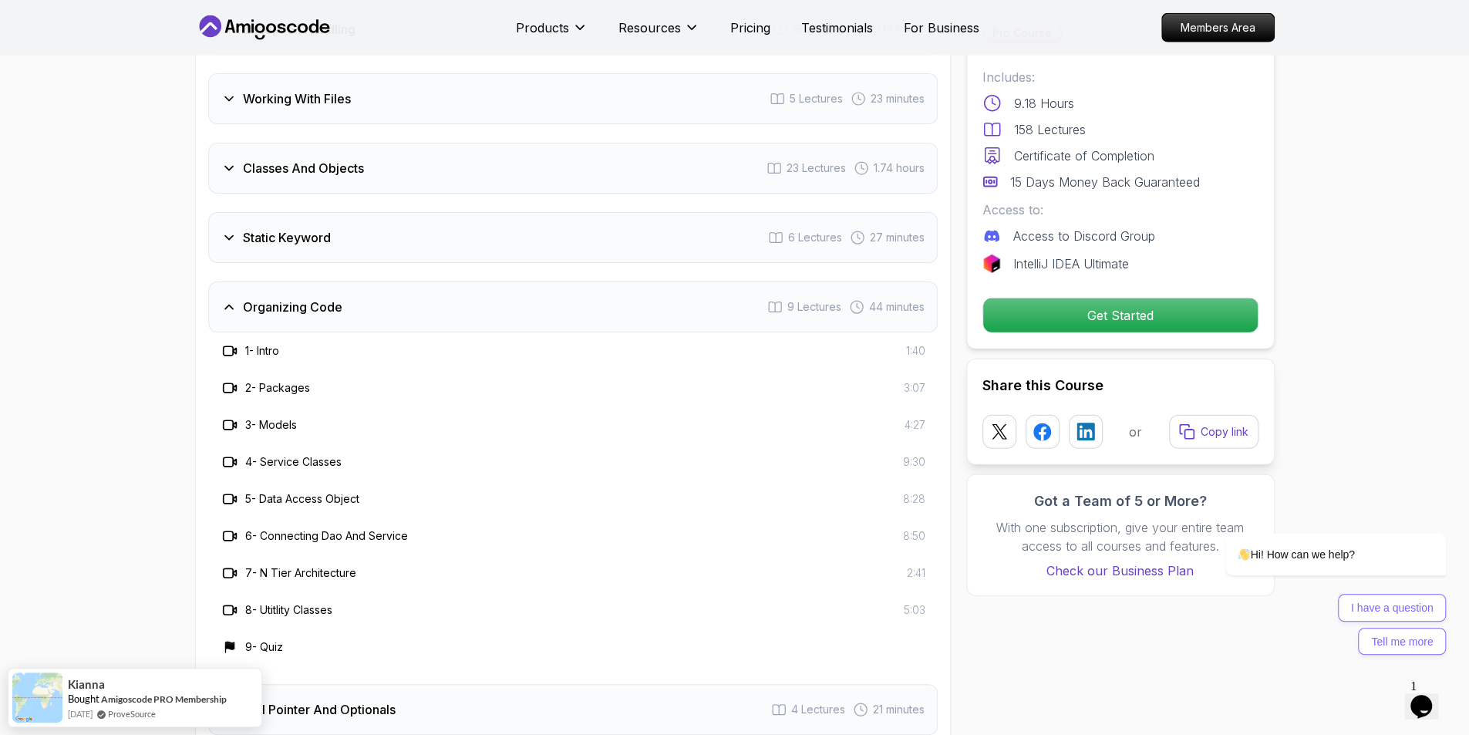
click at [399, 281] on div "Organizing Code 9 Lectures 44 minutes" at bounding box center [572, 306] width 729 height 51
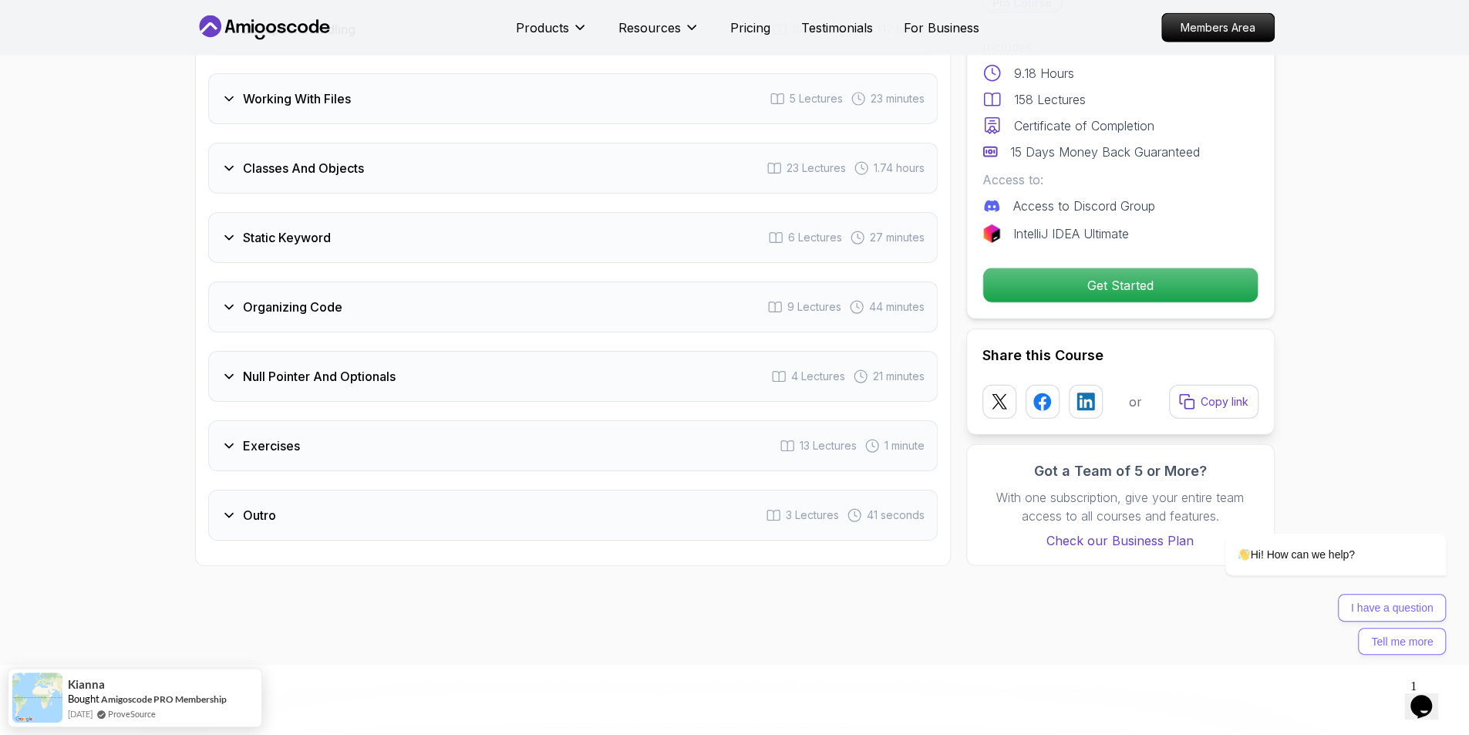
click at [399, 281] on div "Organizing Code 9 Lectures 44 minutes" at bounding box center [572, 306] width 729 height 51
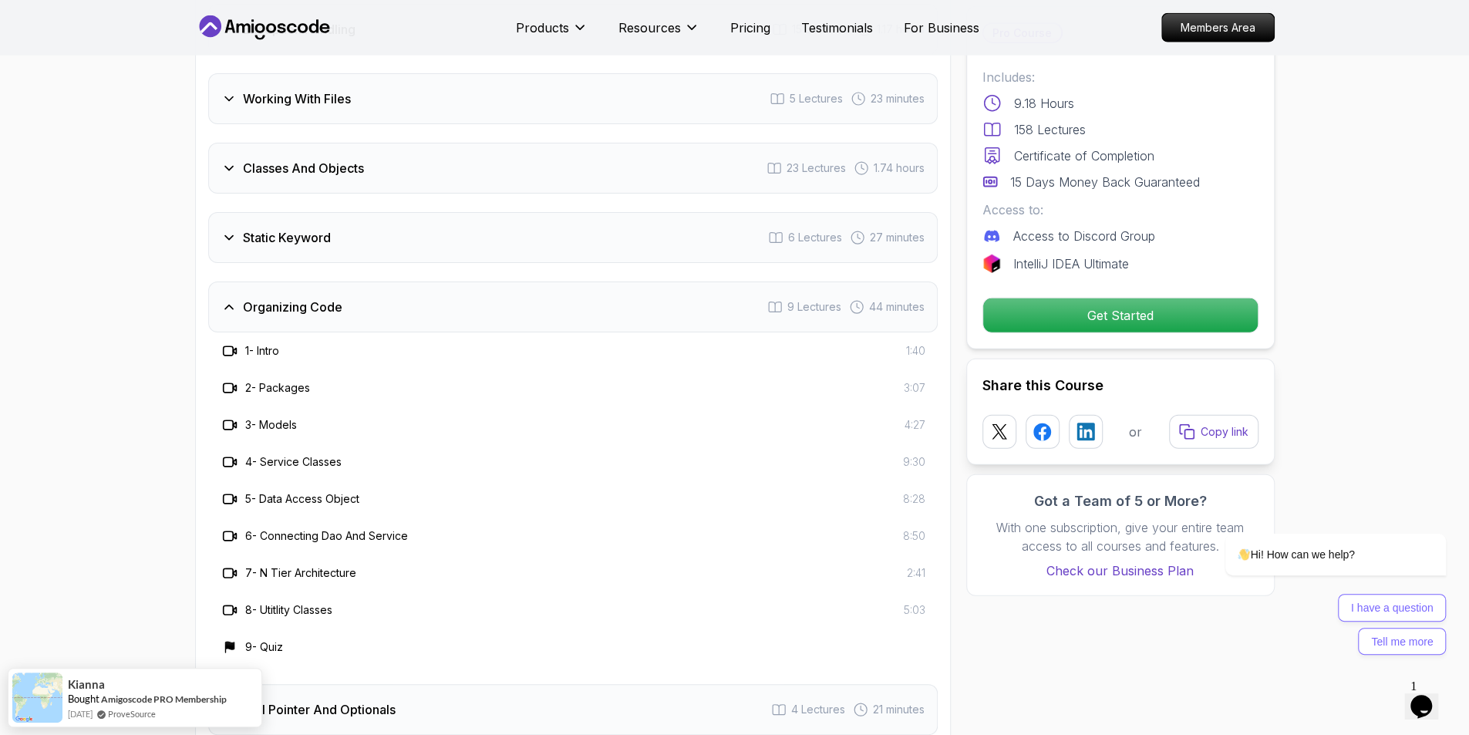
click at [399, 281] on div "Organizing Code 9 Lectures 44 minutes" at bounding box center [572, 306] width 729 height 51
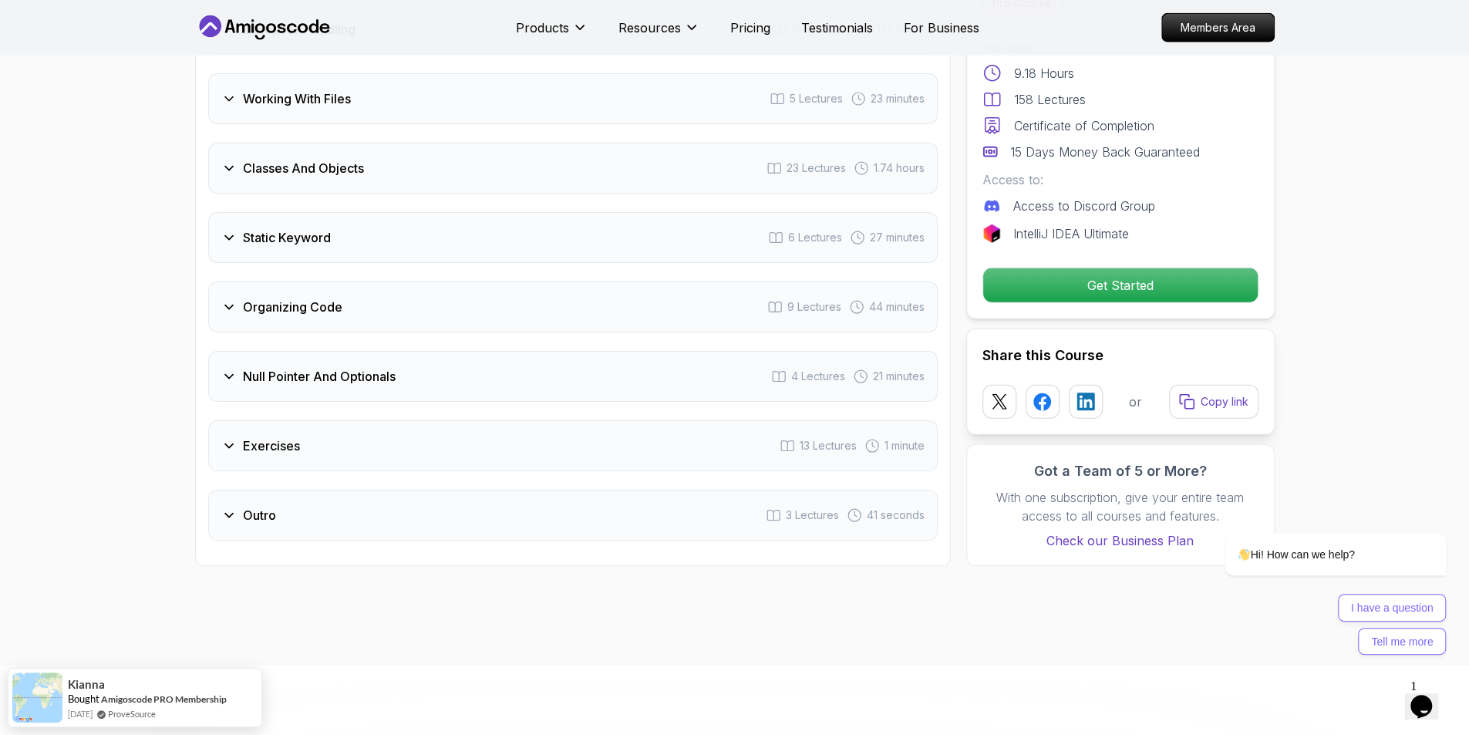
click at [395, 212] on div "Static Keyword 6 Lectures 27 minutes" at bounding box center [572, 237] width 729 height 51
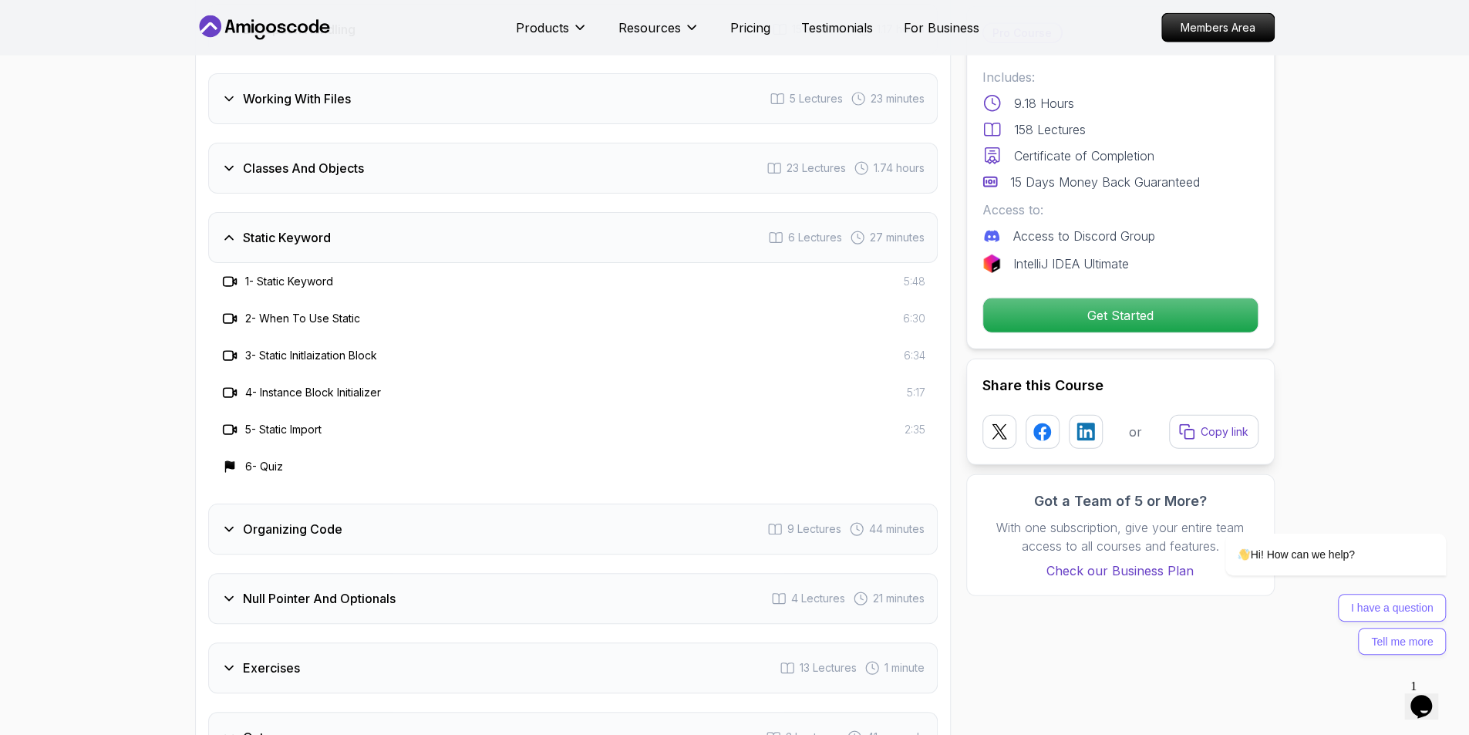
click at [395, 212] on div "Static Keyword 6 Lectures 27 minutes" at bounding box center [572, 237] width 729 height 51
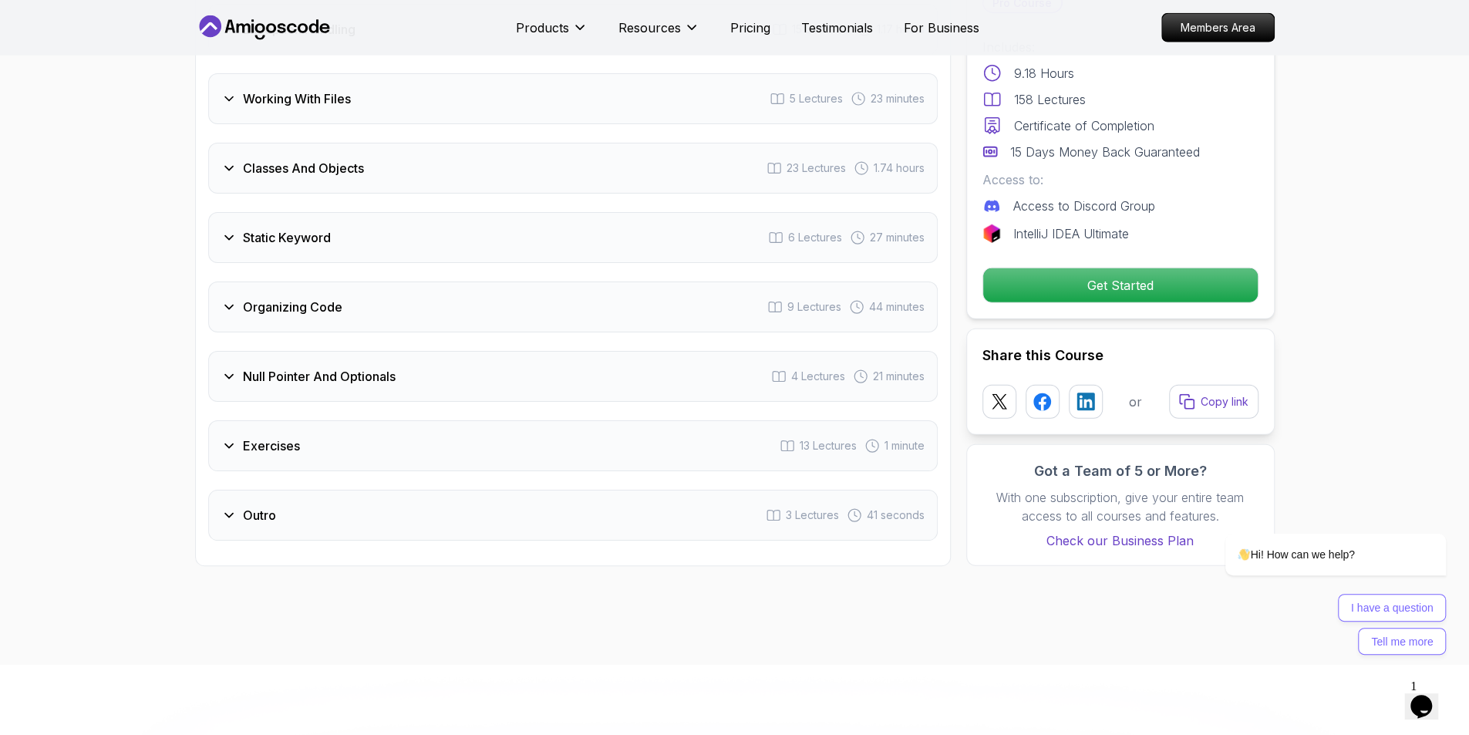
click at [393, 143] on div "Classes And Objects 23 Lectures 1.74 hours" at bounding box center [572, 168] width 729 height 51
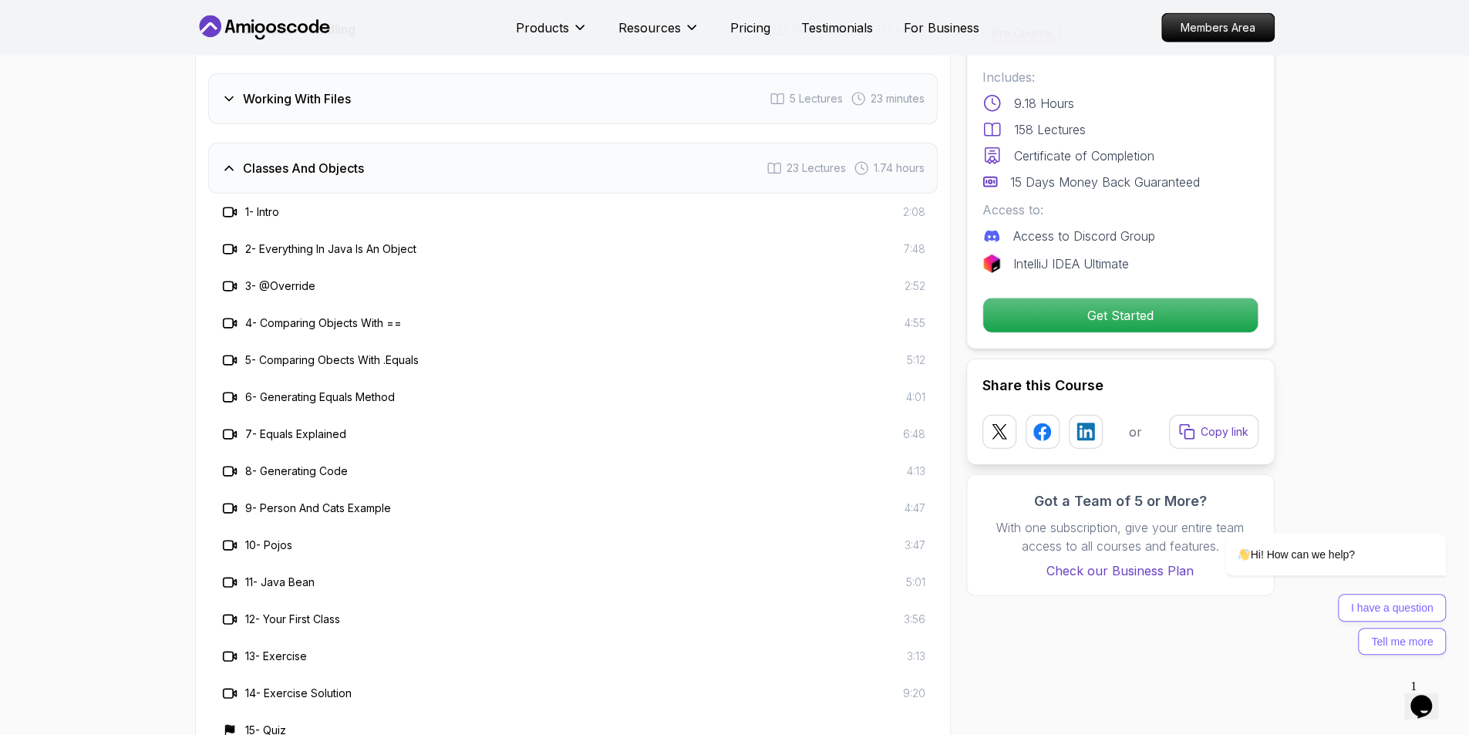
click at [389, 143] on div "Classes And Objects 23 Lectures 1.74 hours" at bounding box center [572, 168] width 729 height 51
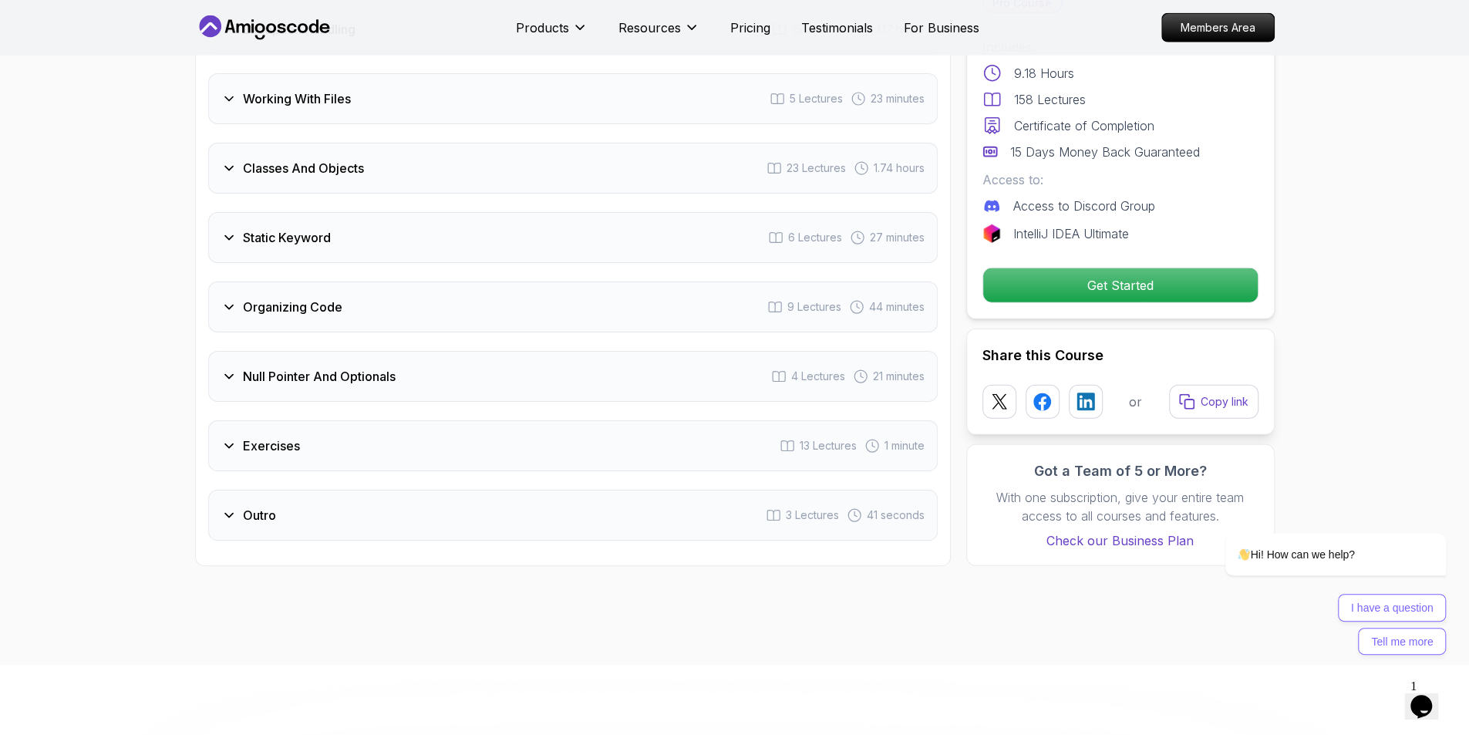
scroll to position [2794, 0]
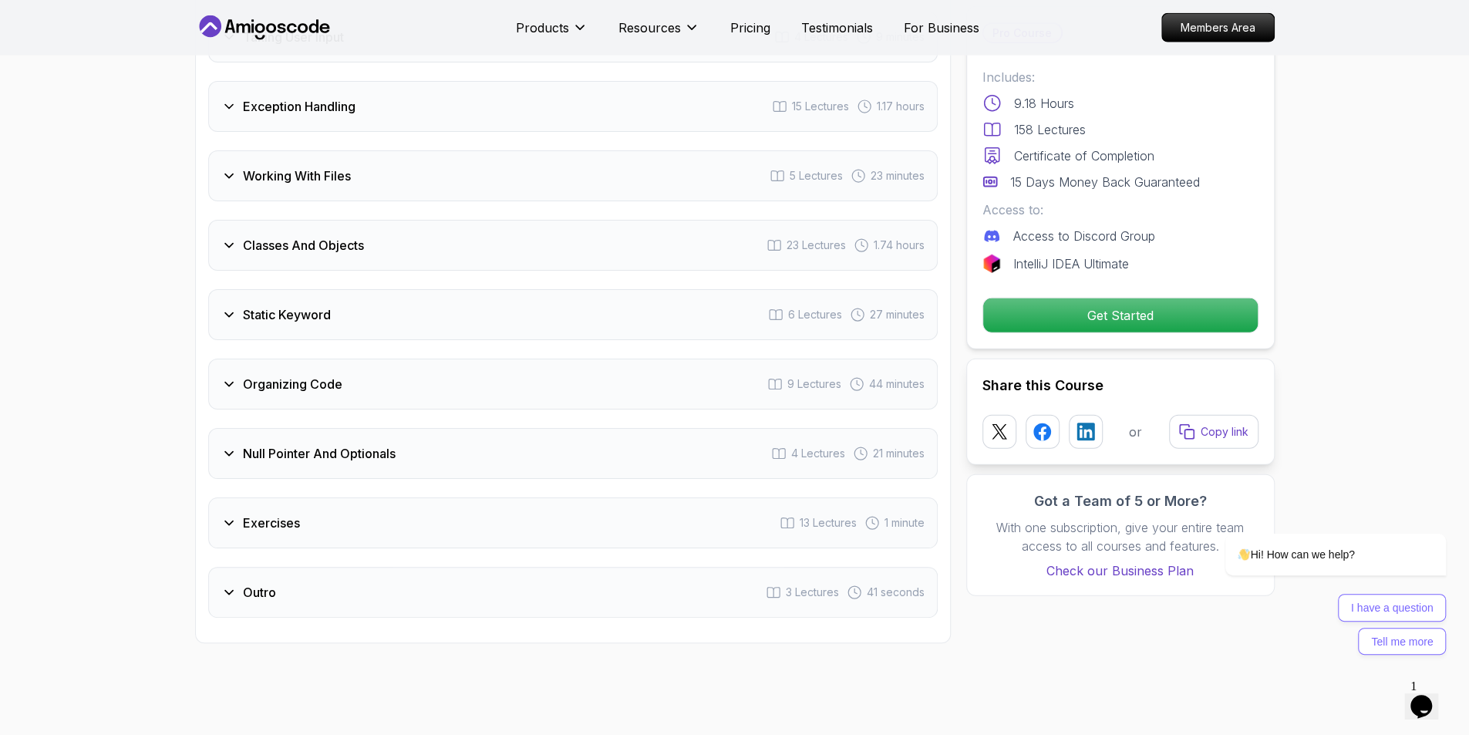
click at [383, 162] on div "Working With Files 5 Lectures 23 minutes" at bounding box center [572, 175] width 729 height 51
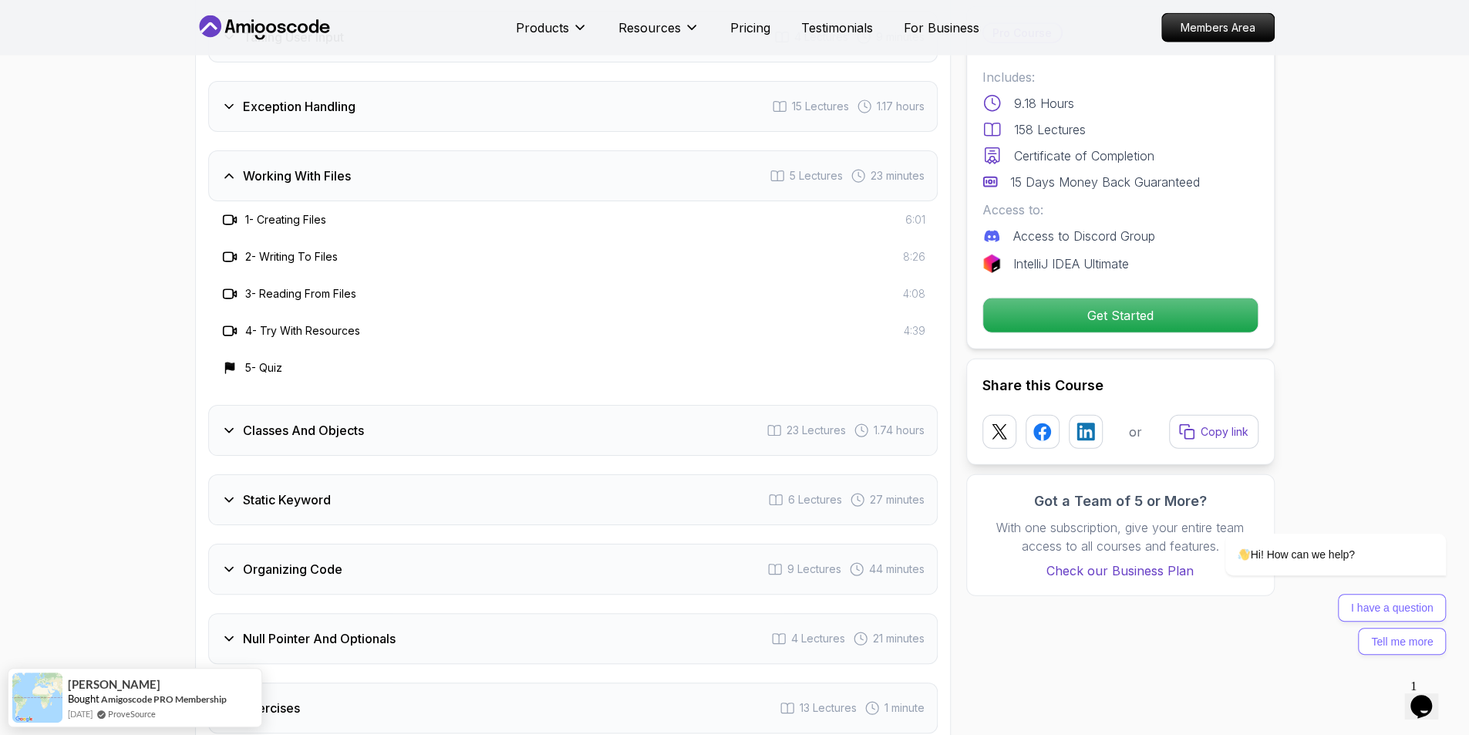
click at [383, 162] on div "Working With Files 5 Lectures 23 minutes" at bounding box center [572, 175] width 729 height 51
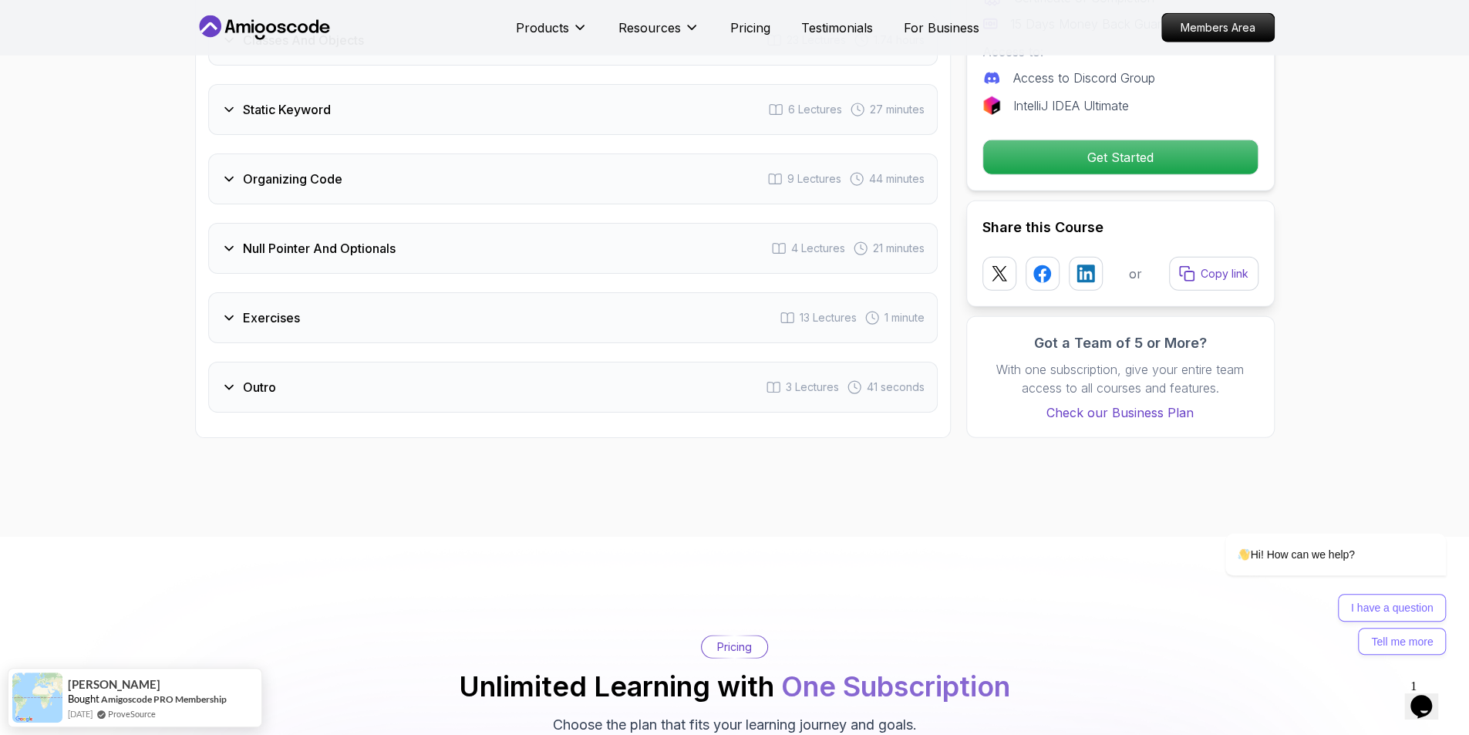
scroll to position [3102, 0]
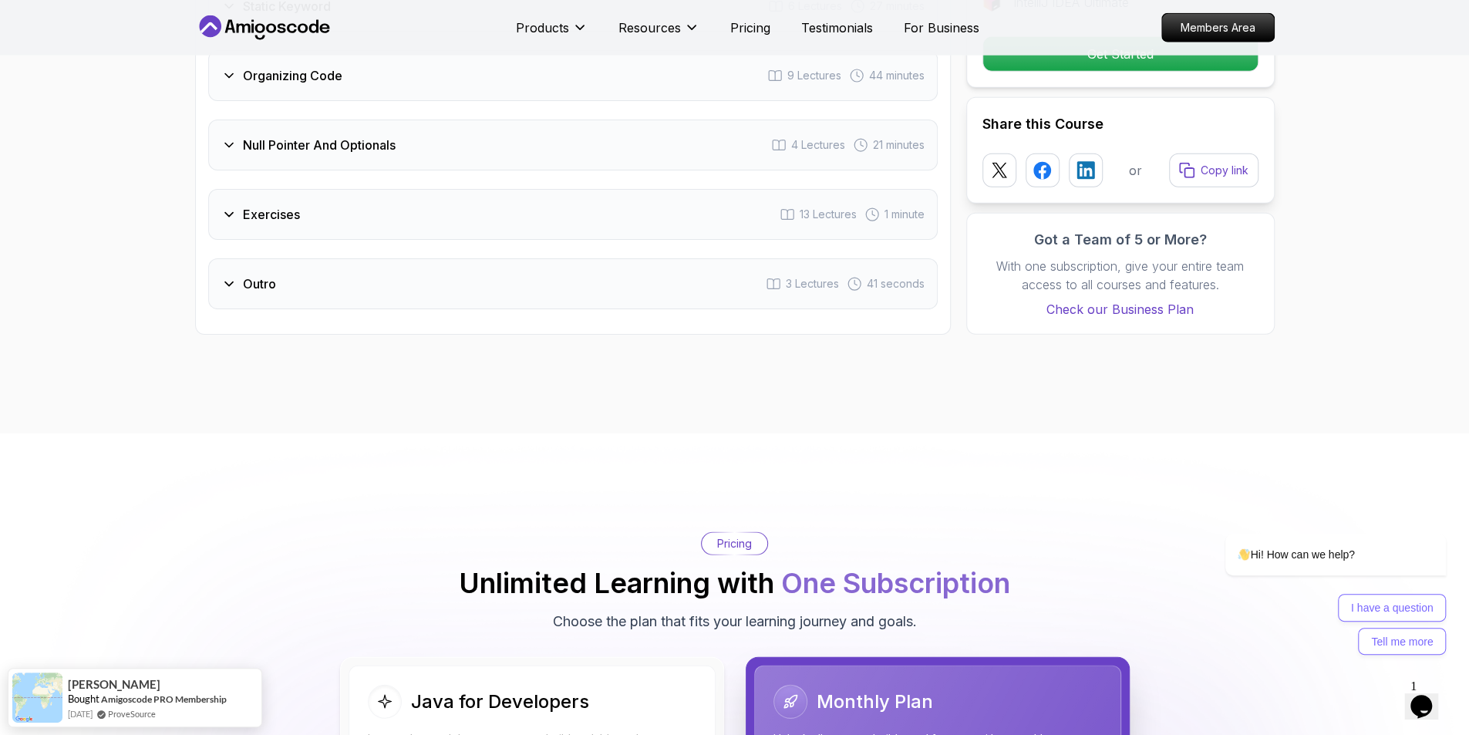
click at [387, 189] on div "Exercises 13 Lectures 1 minute" at bounding box center [572, 214] width 729 height 51
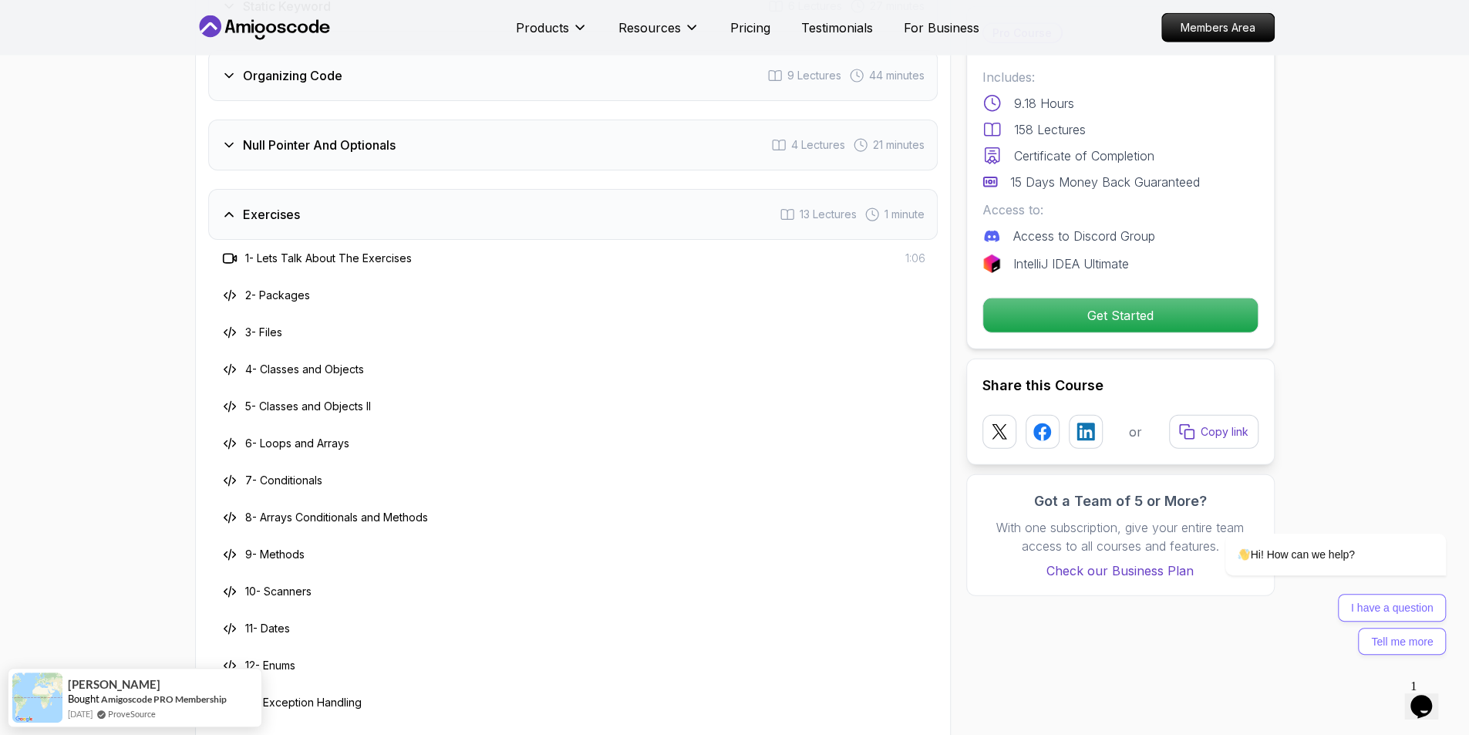
click at [387, 189] on div "Exercises 13 Lectures 1 minute" at bounding box center [572, 214] width 729 height 51
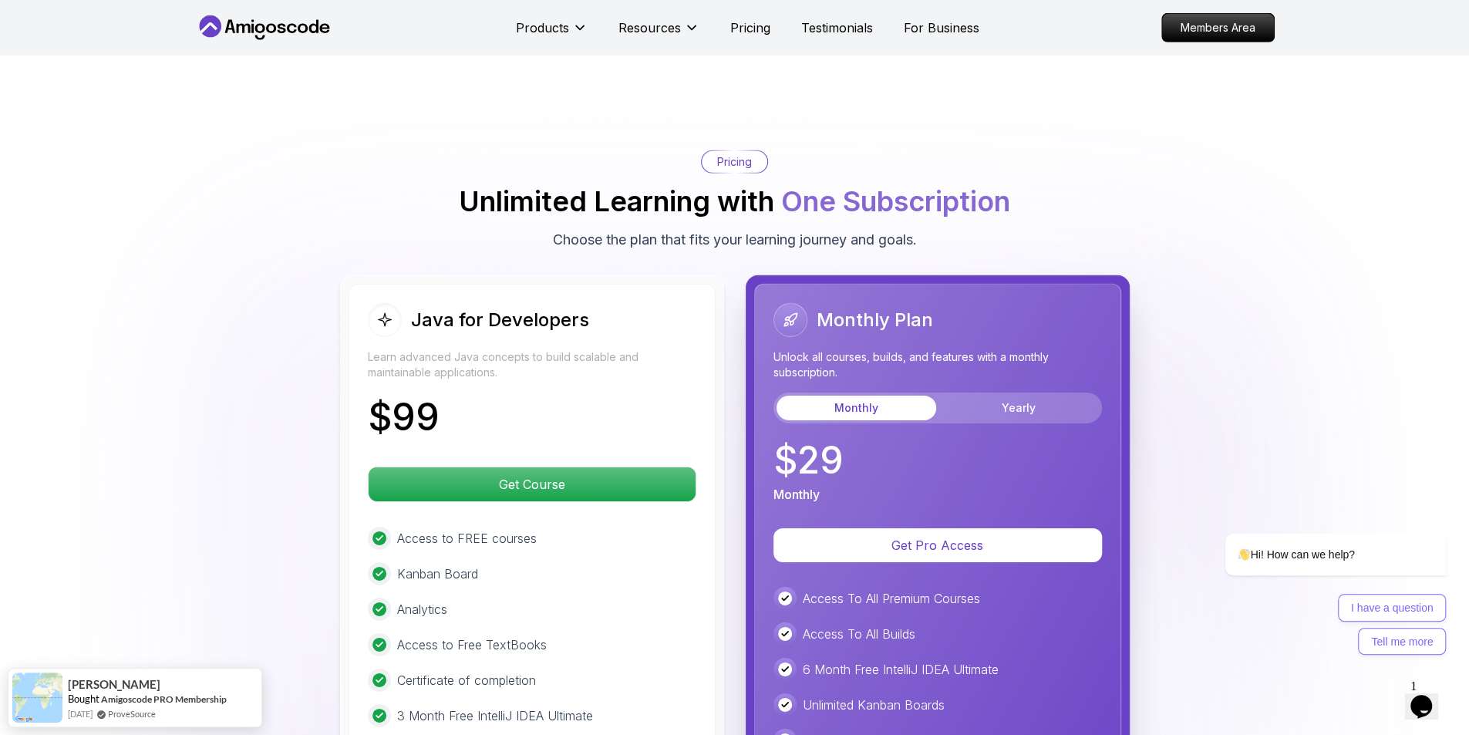
scroll to position [3565, 0]
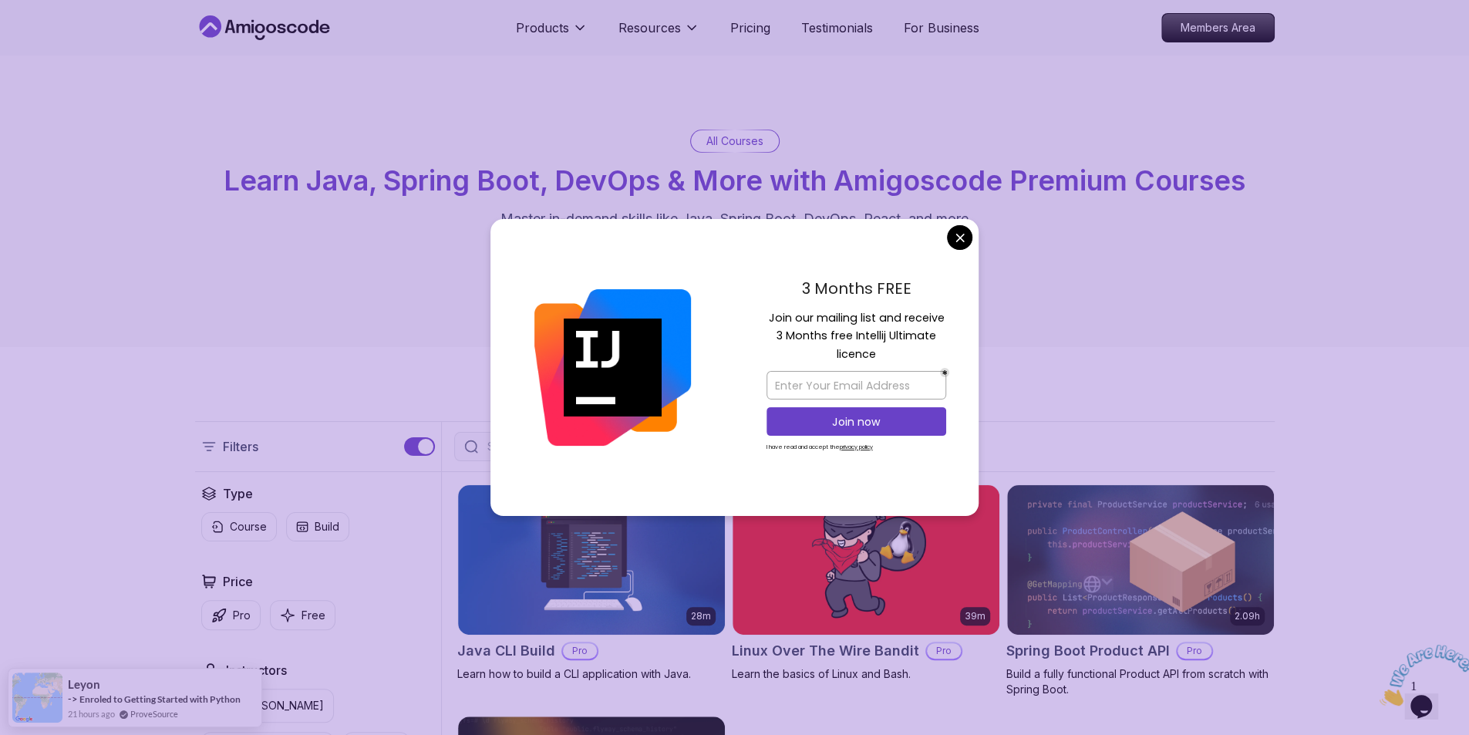
click at [957, 187] on span "Learn Java, Spring Boot, DevOps & More with Amigoscode Premium Courses" at bounding box center [734, 180] width 1021 height 34
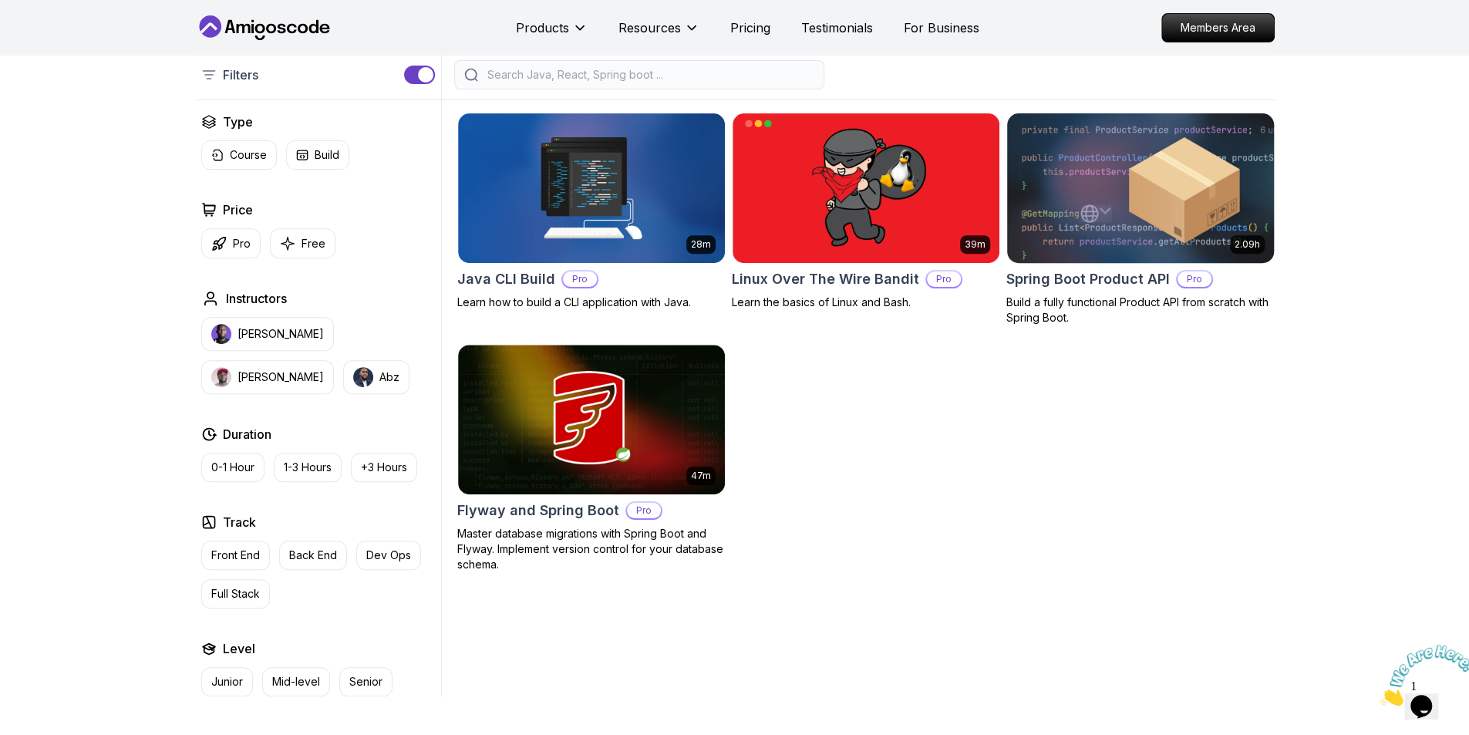
scroll to position [385, 0]
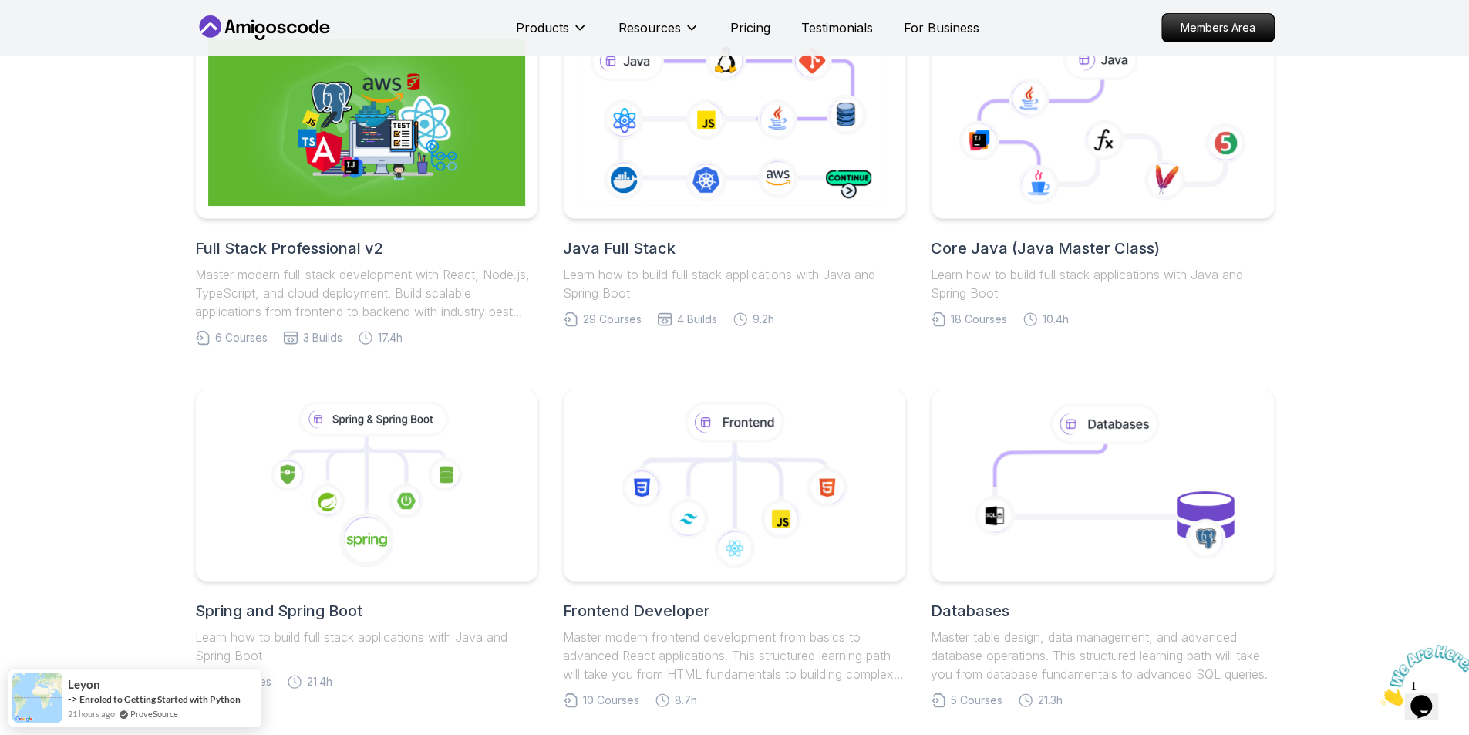
scroll to position [385, 0]
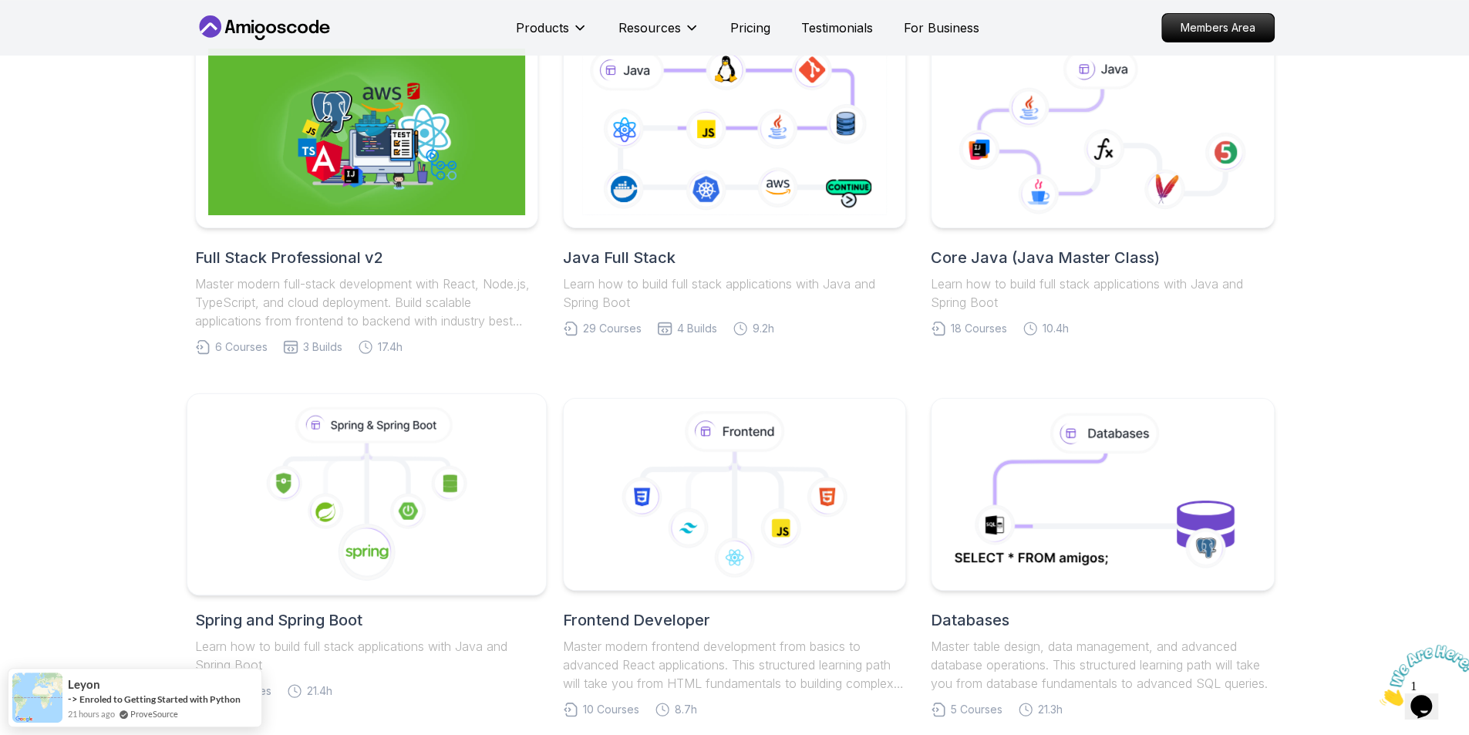
drag, startPoint x: 438, startPoint y: 377, endPoint x: 423, endPoint y: 422, distance: 47.1
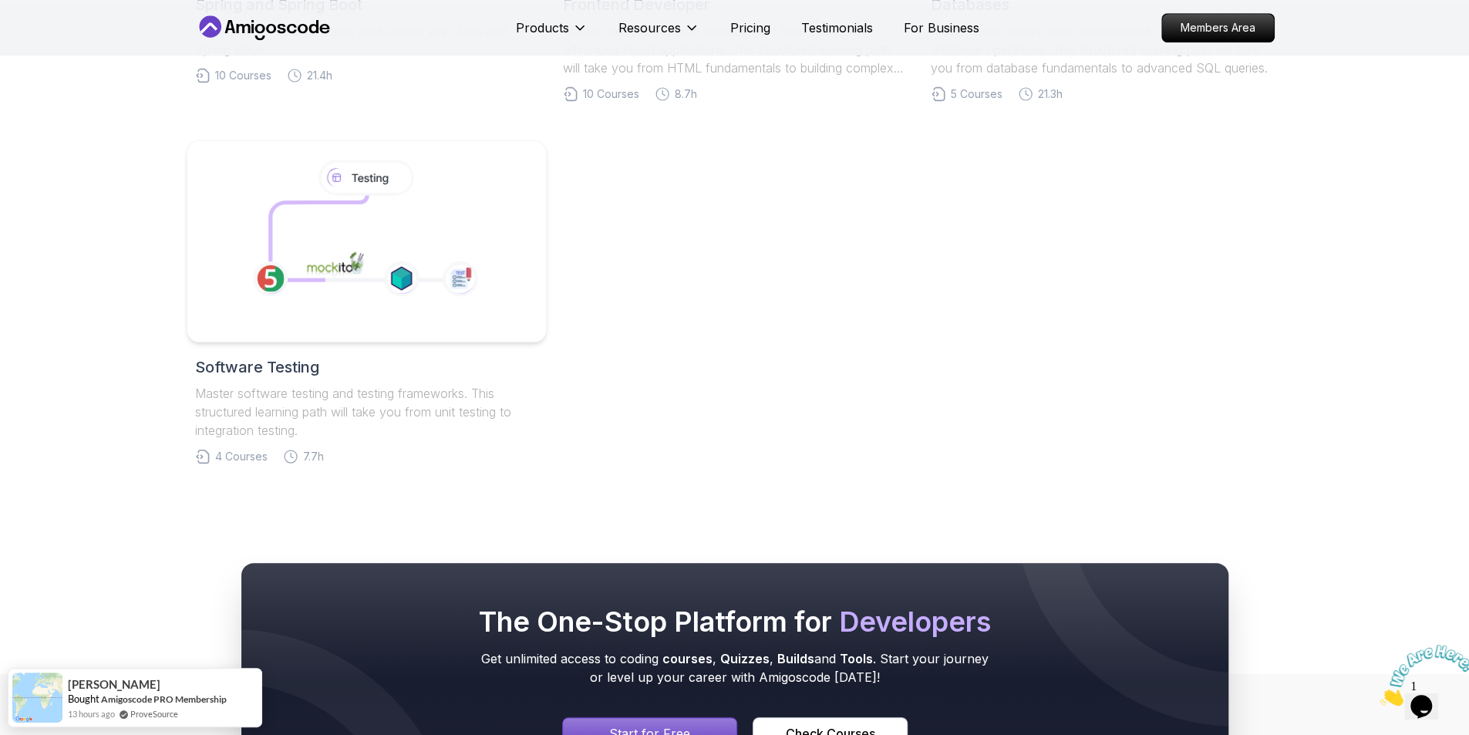
scroll to position [1002, 0]
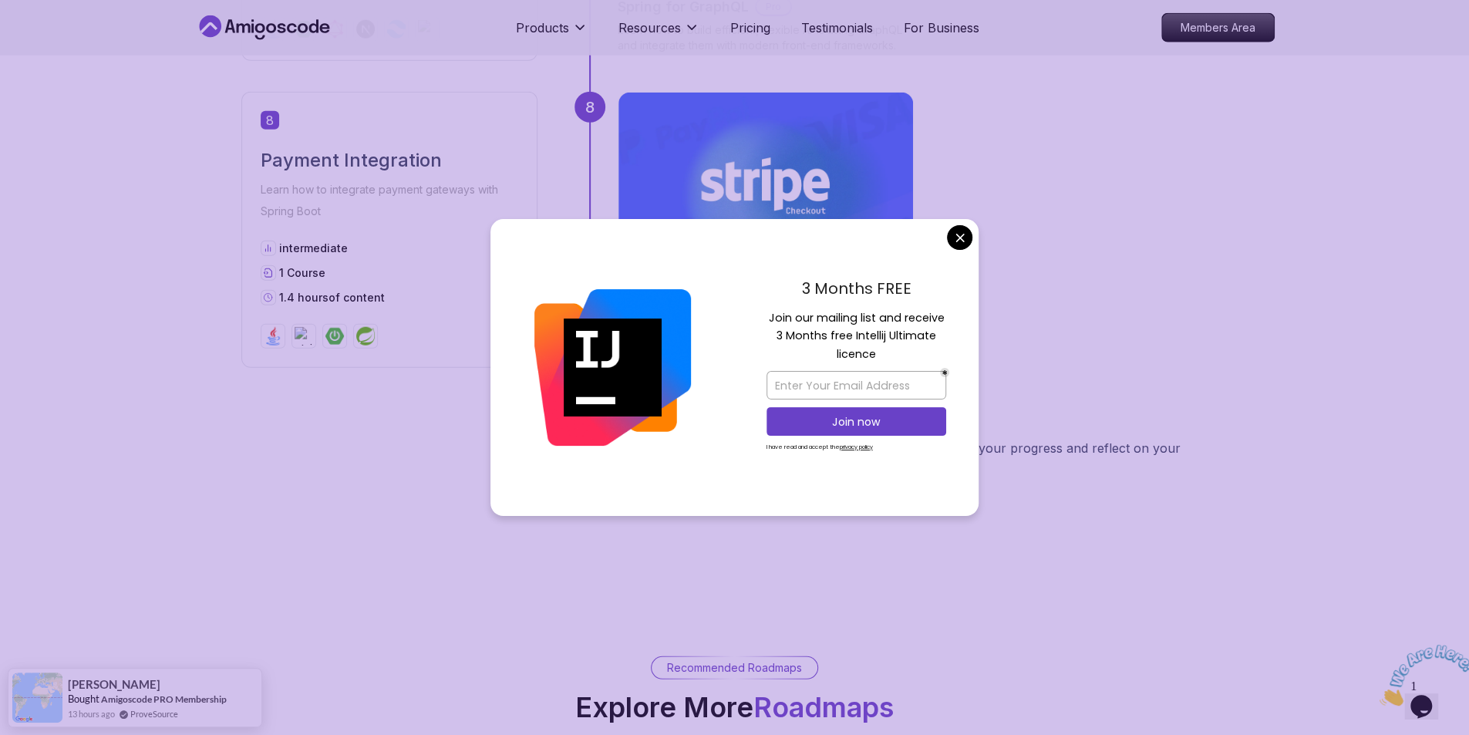
scroll to position [2852, 0]
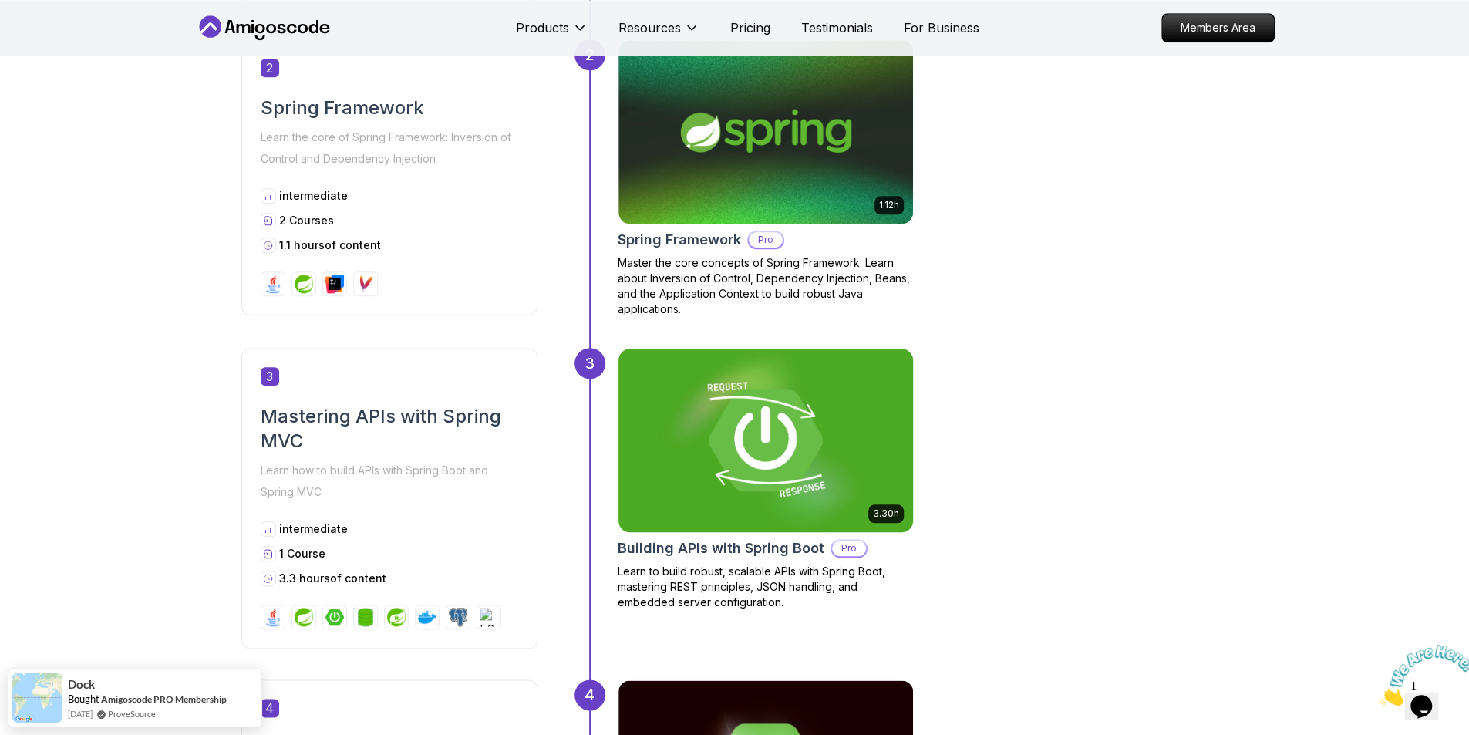
scroll to position [1233, 0]
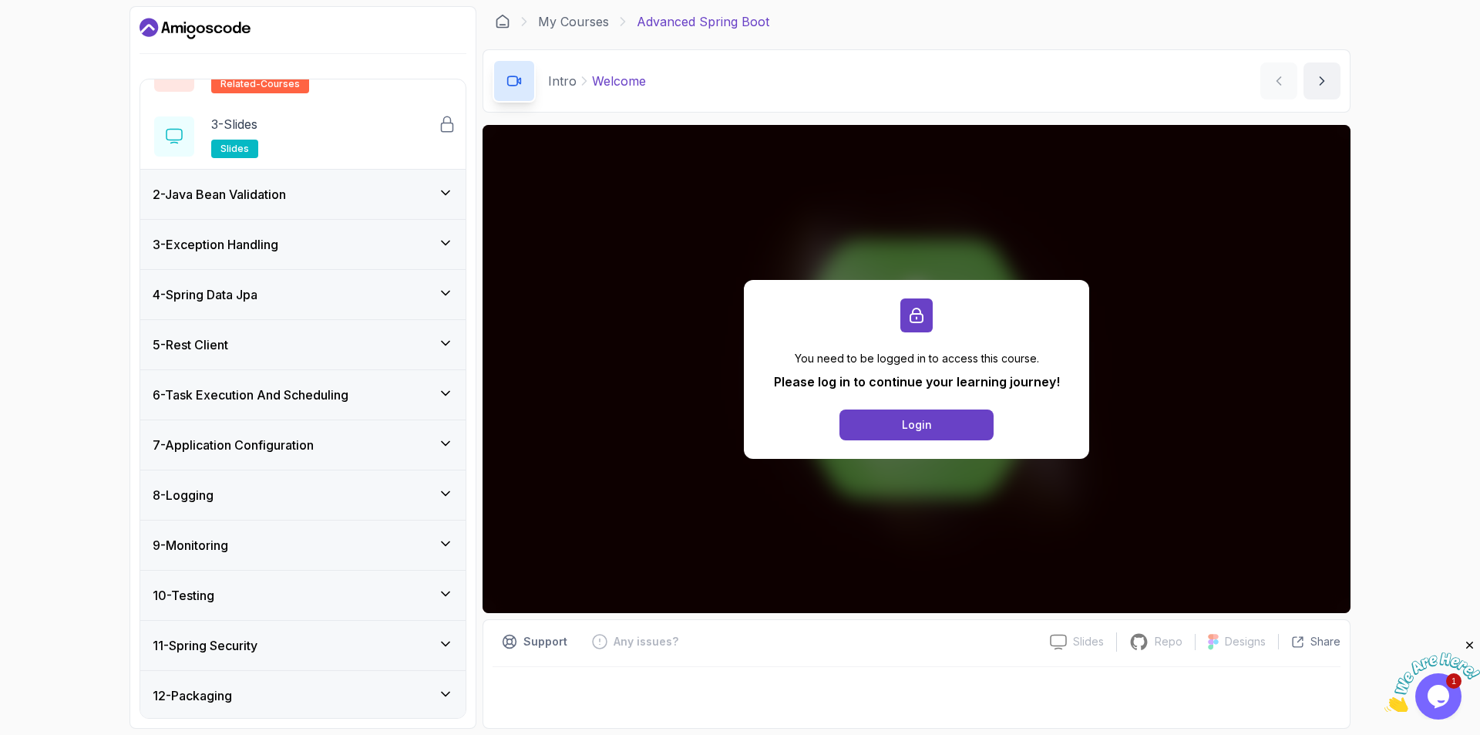
click at [265, 271] on div "4 - Spring Data Jpa" at bounding box center [302, 294] width 325 height 49
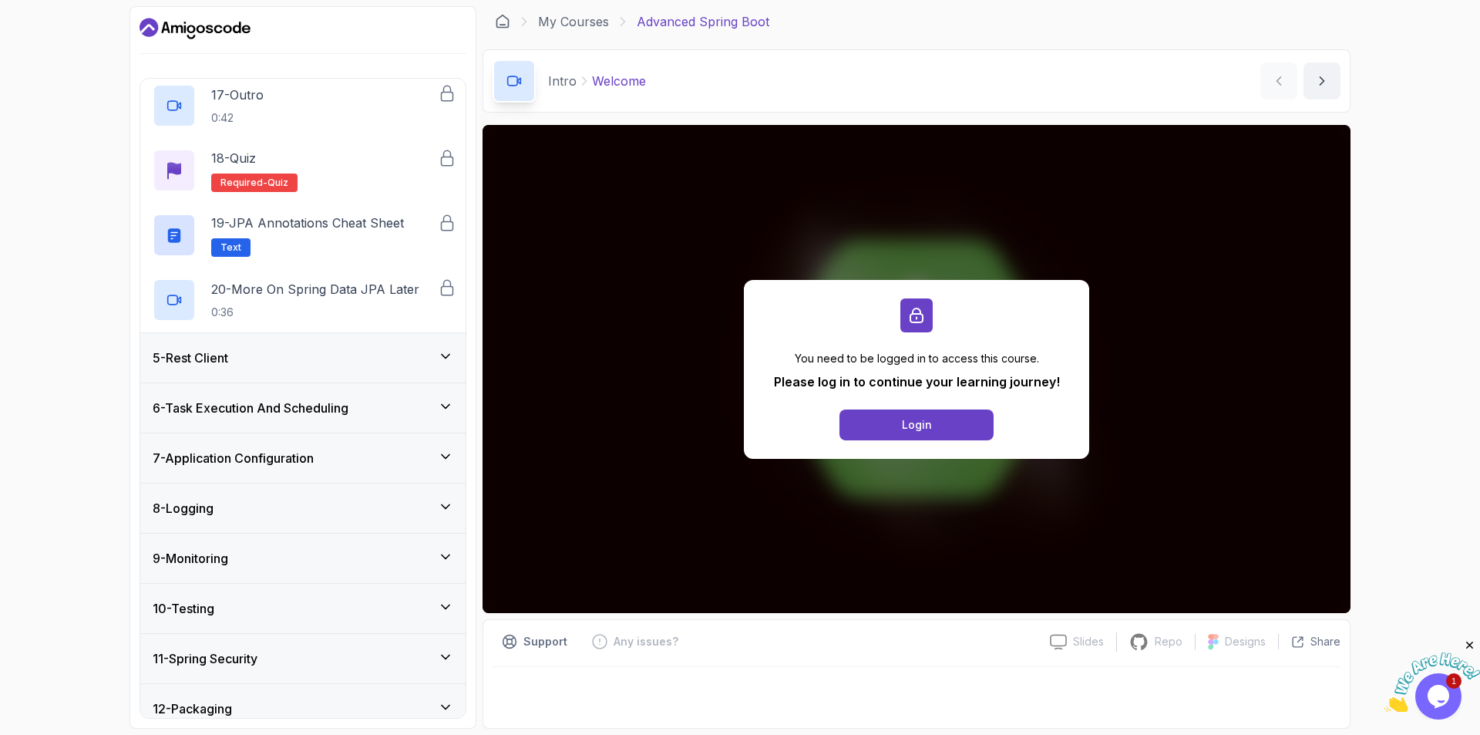
click at [351, 393] on div "6 - Task Execution And Scheduling" at bounding box center [302, 407] width 325 height 49
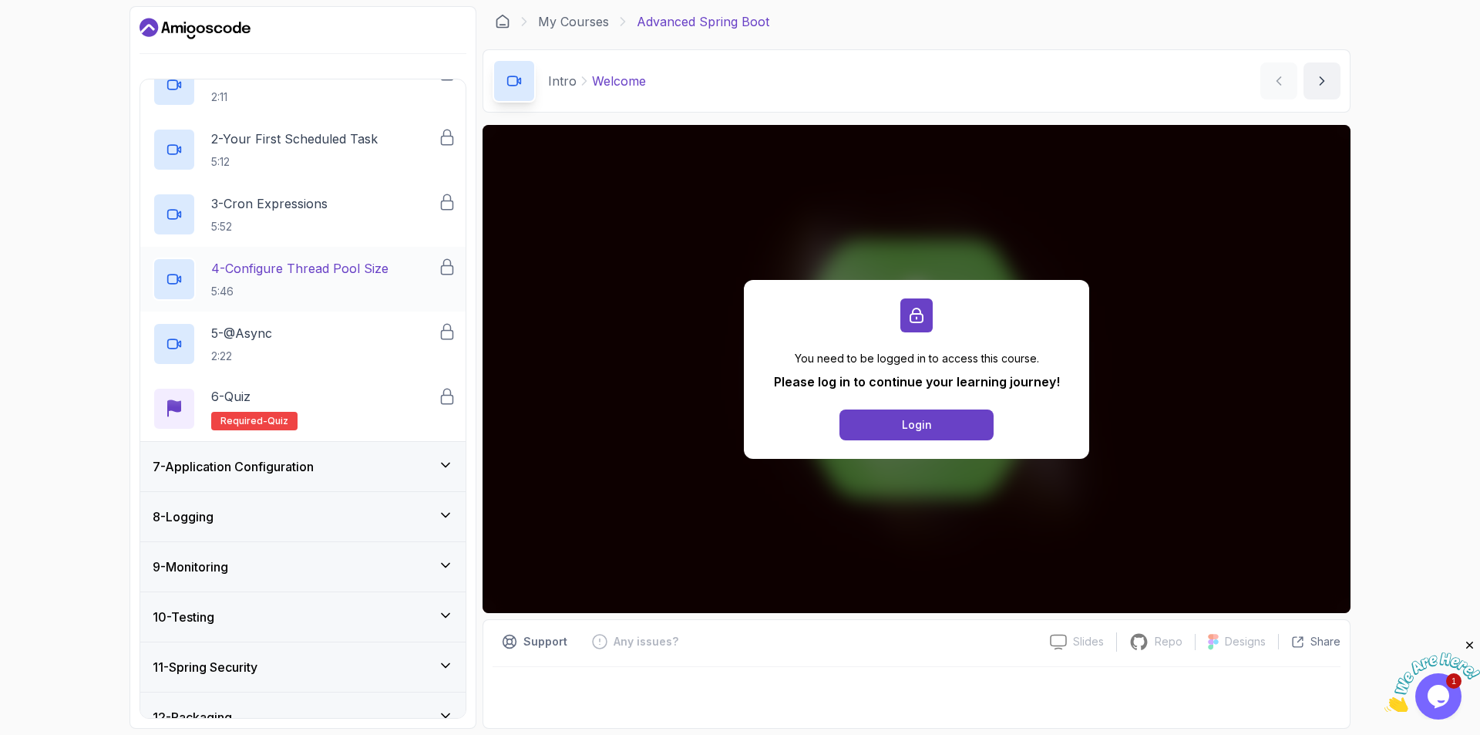
scroll to position [396, 0]
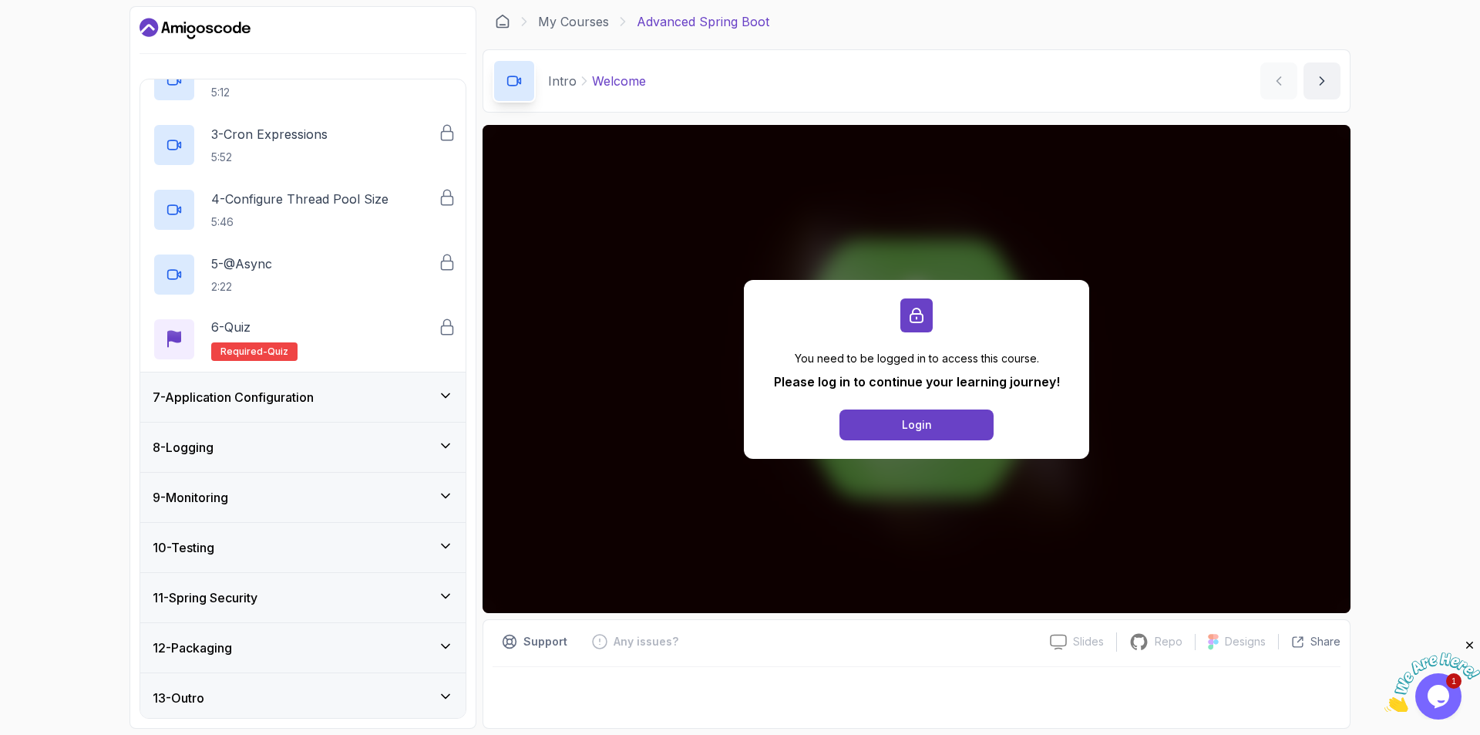
click at [330, 454] on div "8 - Logging" at bounding box center [302, 446] width 325 height 49
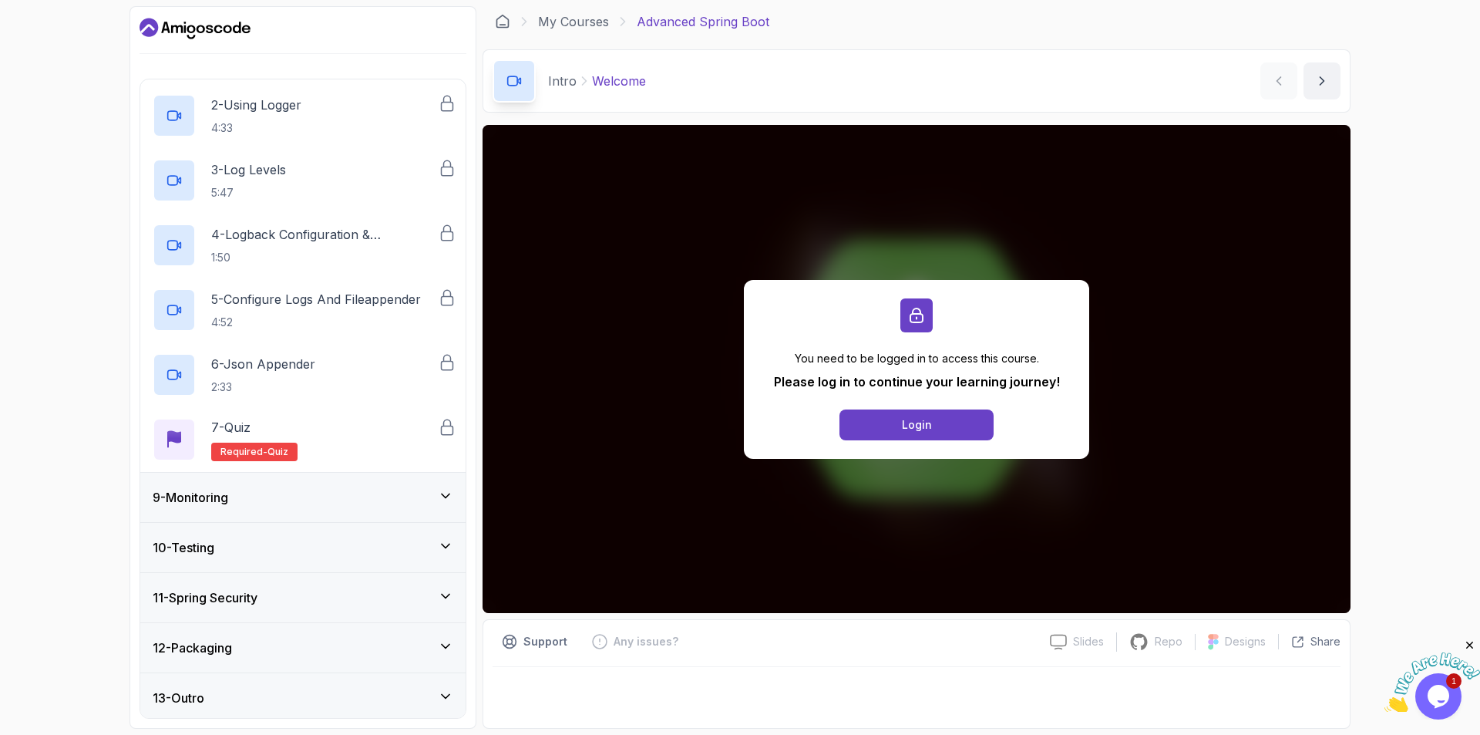
click at [337, 526] on div "10 - Testing" at bounding box center [302, 547] width 325 height 49
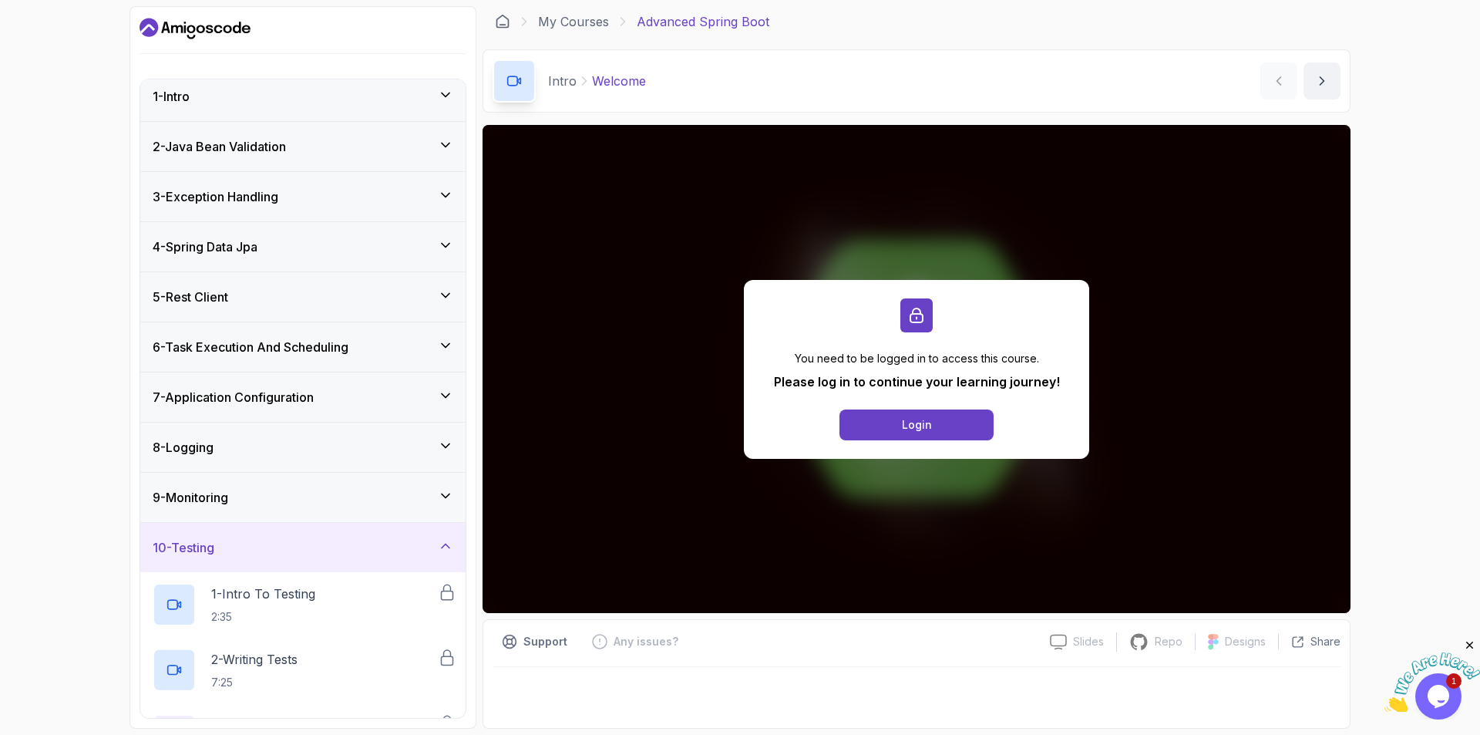
scroll to position [202, 0]
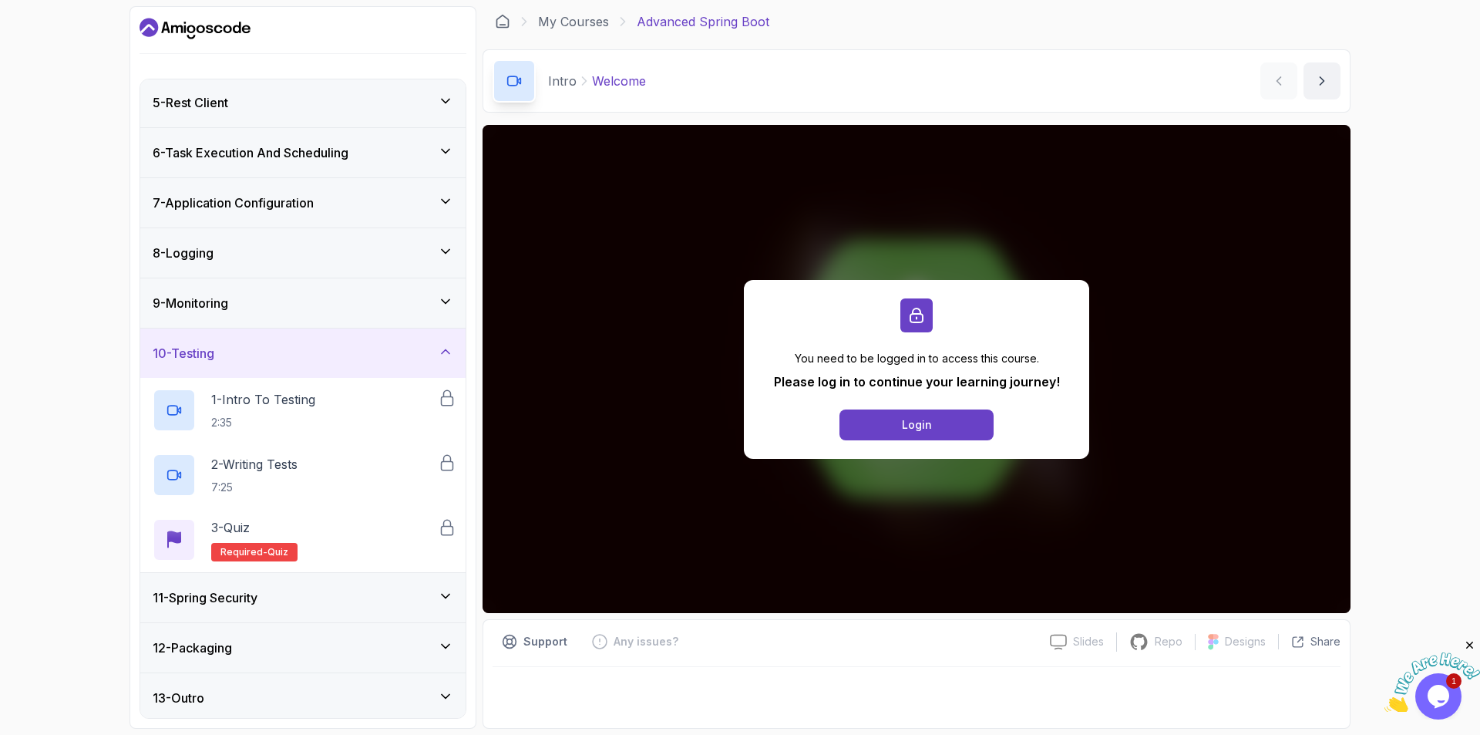
click at [356, 625] on div "12 - Packaging" at bounding box center [302, 647] width 325 height 49
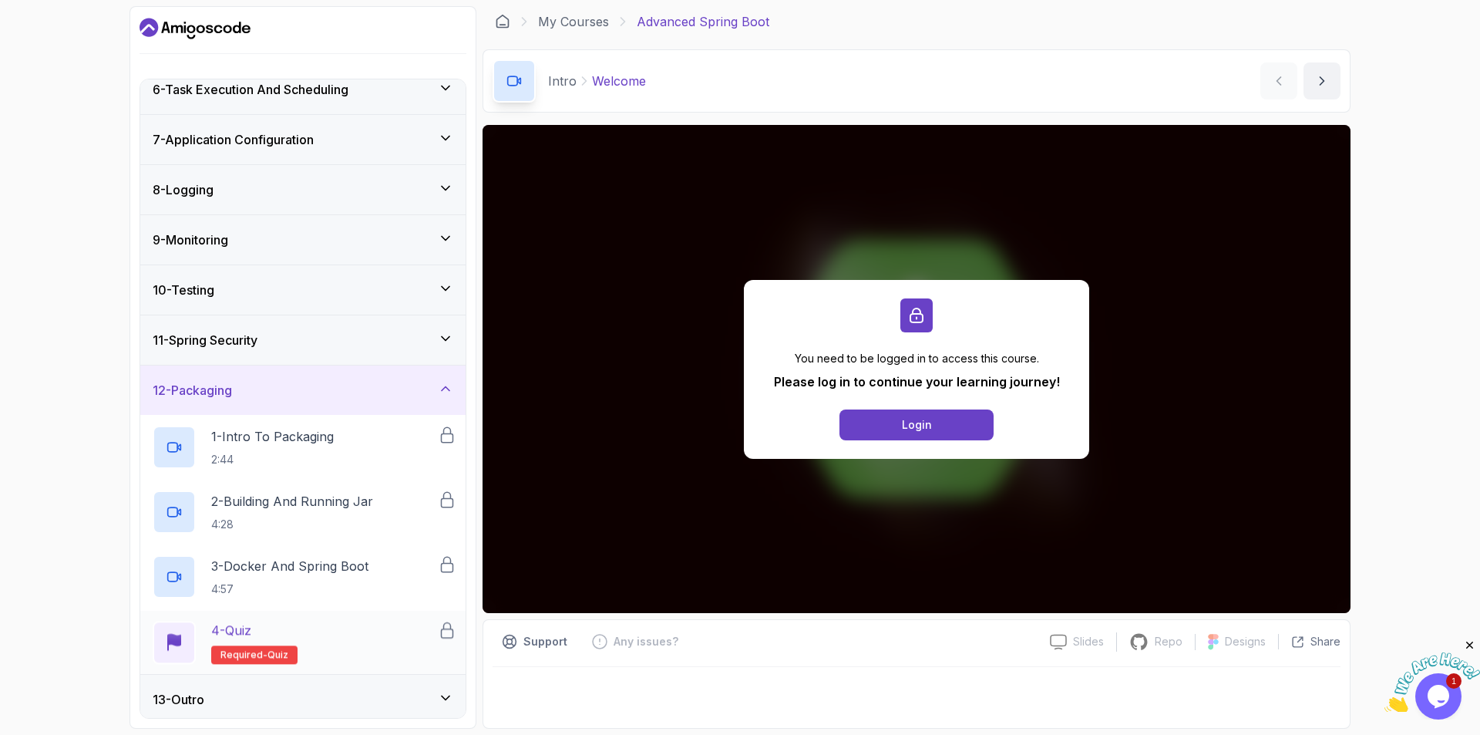
scroll to position [267, 0]
click at [306, 329] on div "11 - Spring Security" at bounding box center [303, 338] width 301 height 19
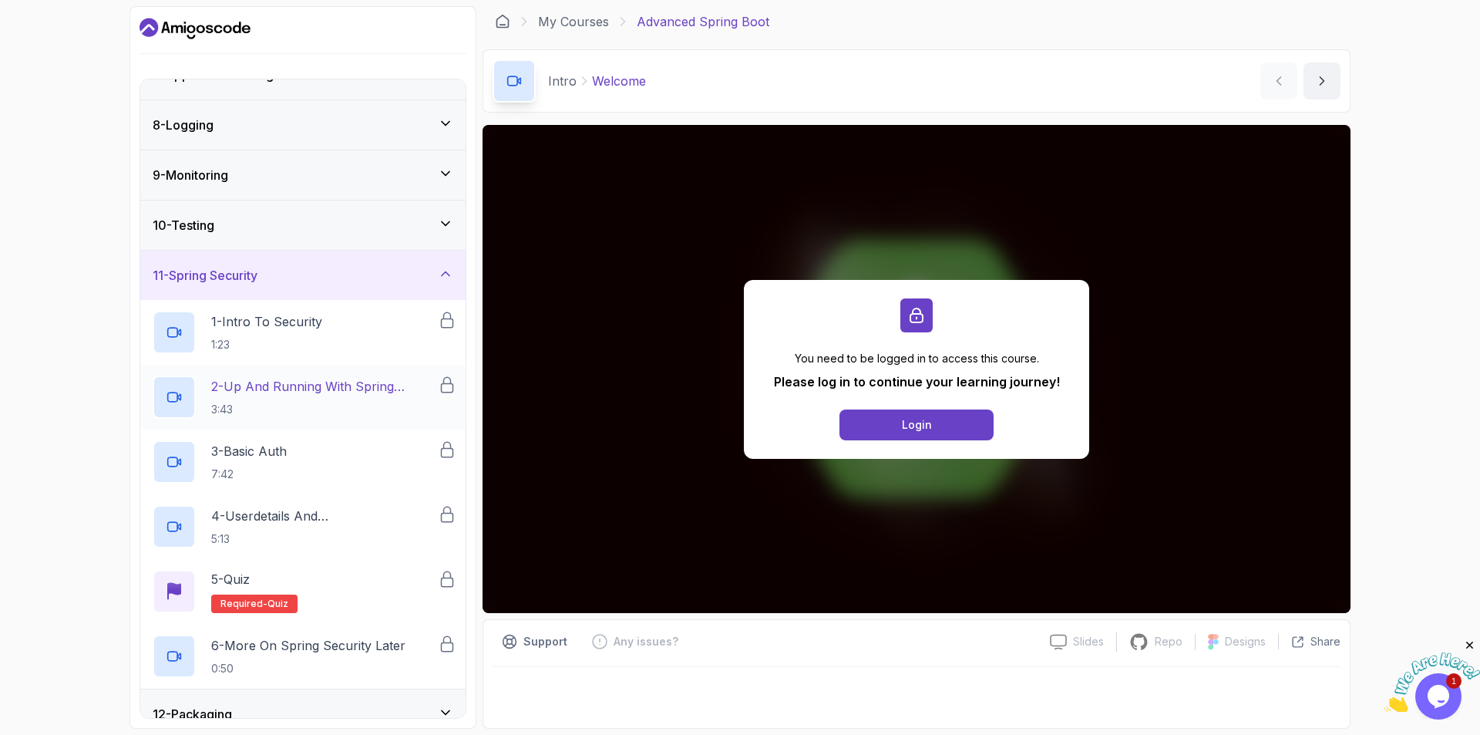
scroll to position [396, 0]
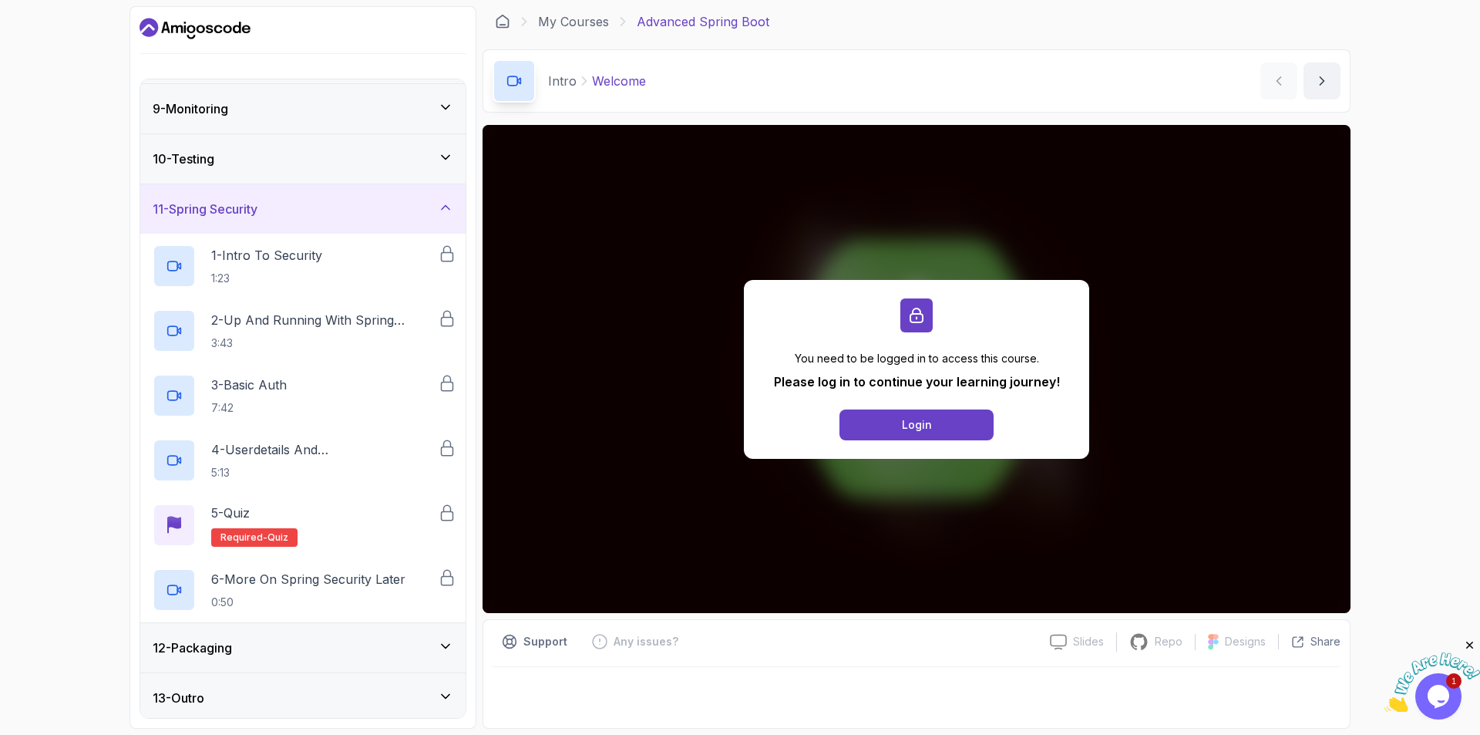
click at [360, 693] on div "13 - Outro" at bounding box center [303, 697] width 301 height 19
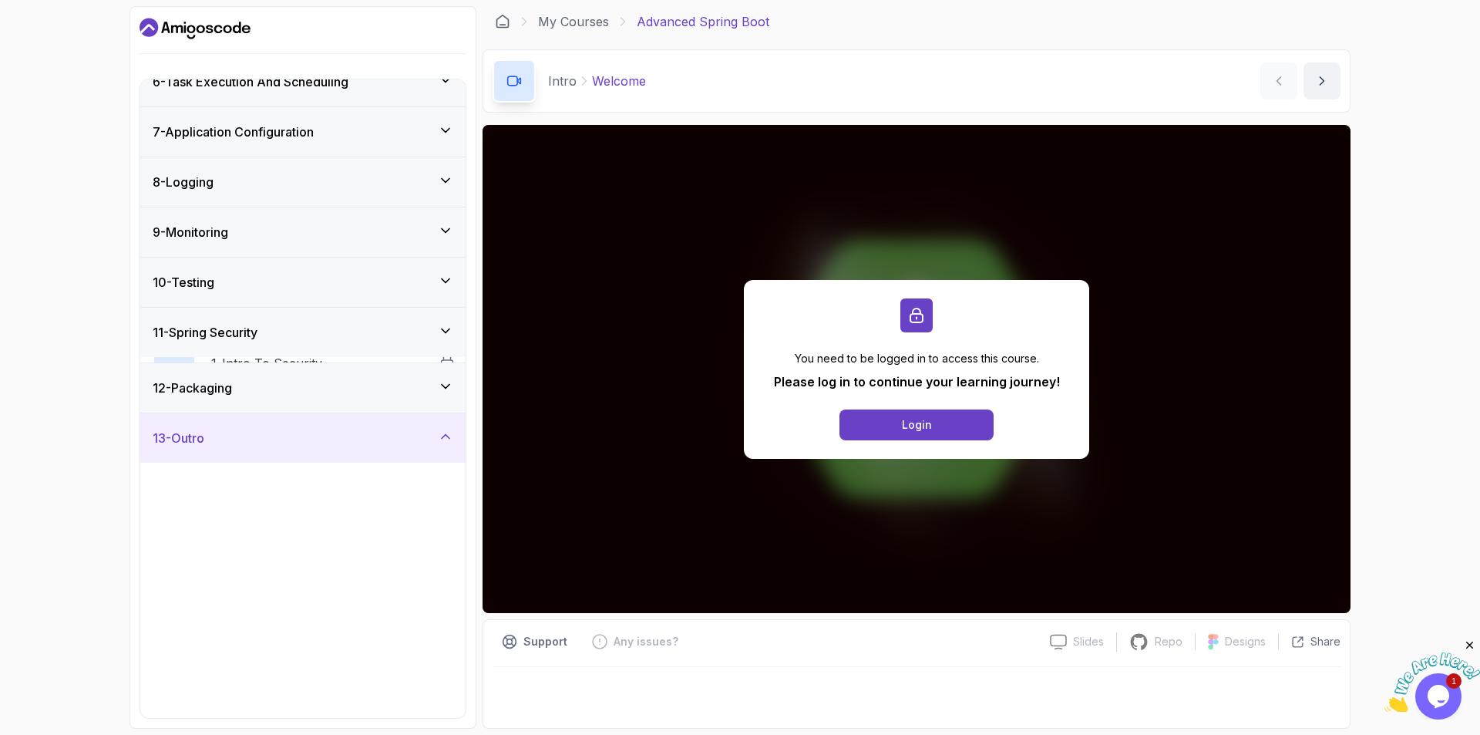
scroll to position [267, 0]
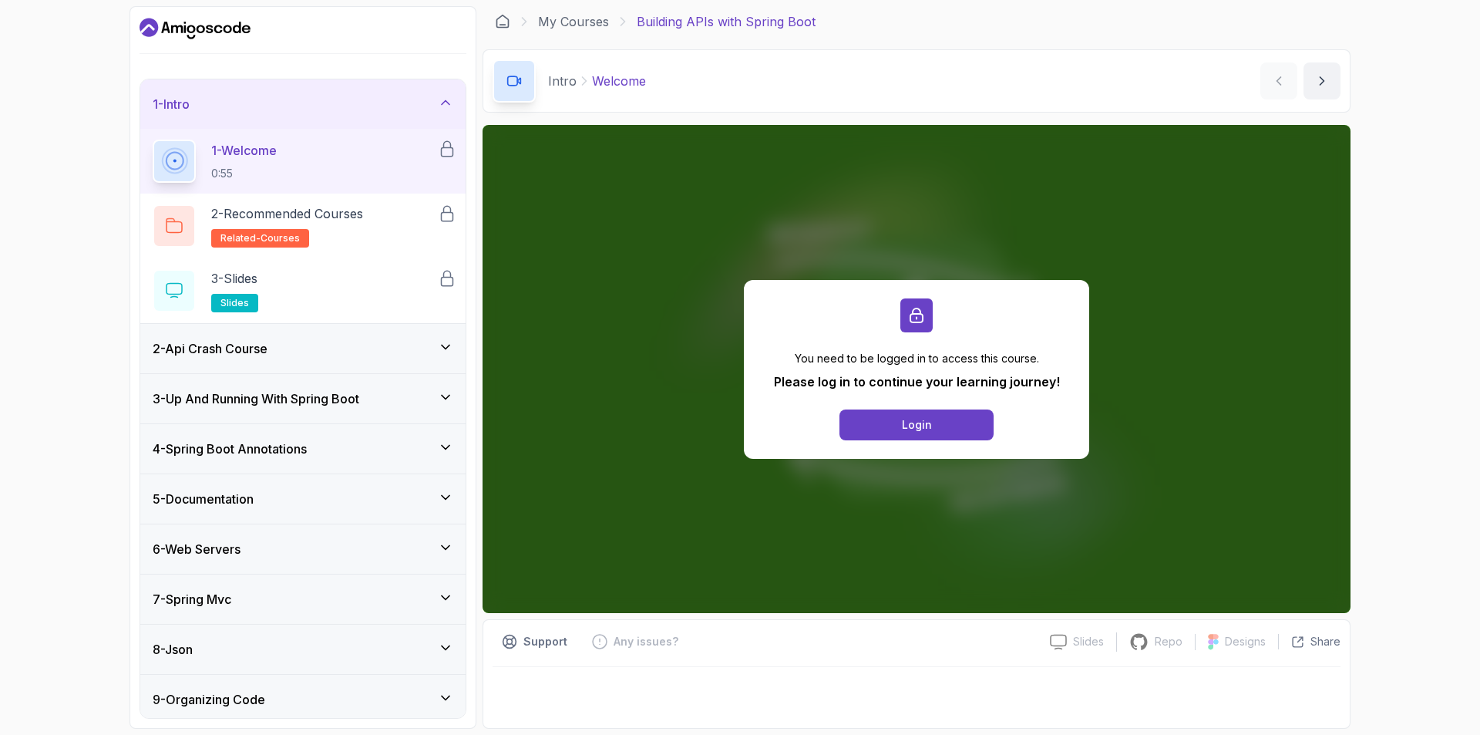
scroll to position [52, 0]
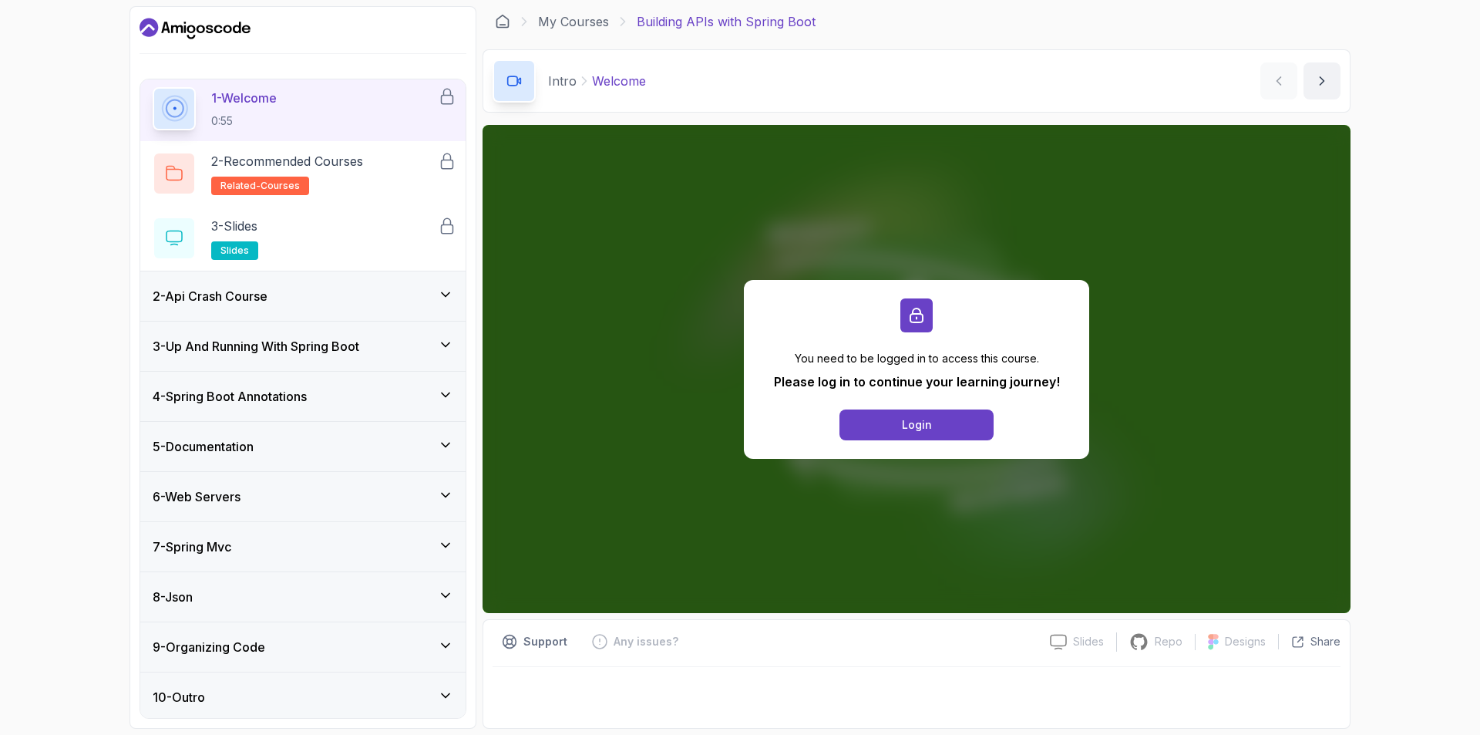
click at [330, 513] on div "6 - Web Servers" at bounding box center [302, 496] width 325 height 49
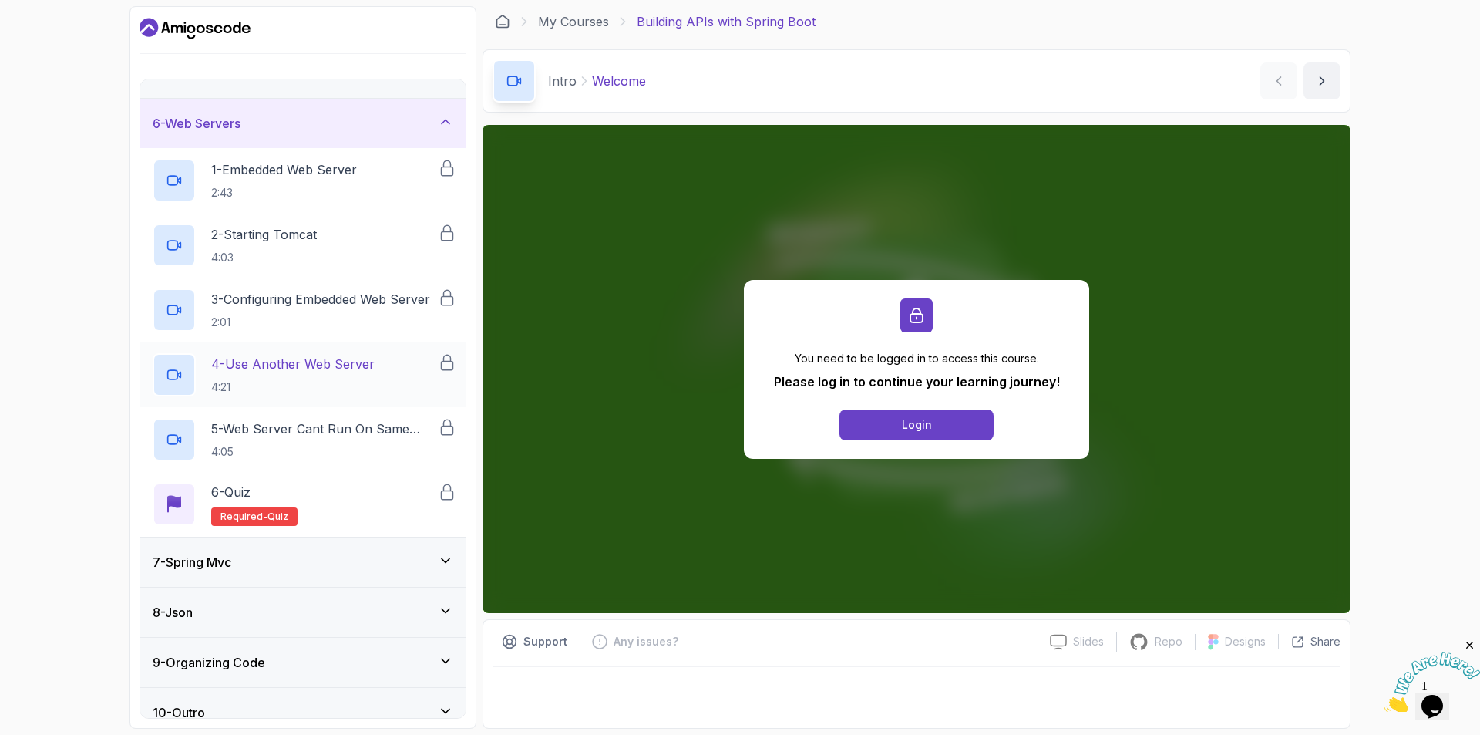
scroll to position [0, 0]
click at [345, 557] on div "7 - Spring Mvc" at bounding box center [303, 562] width 301 height 19
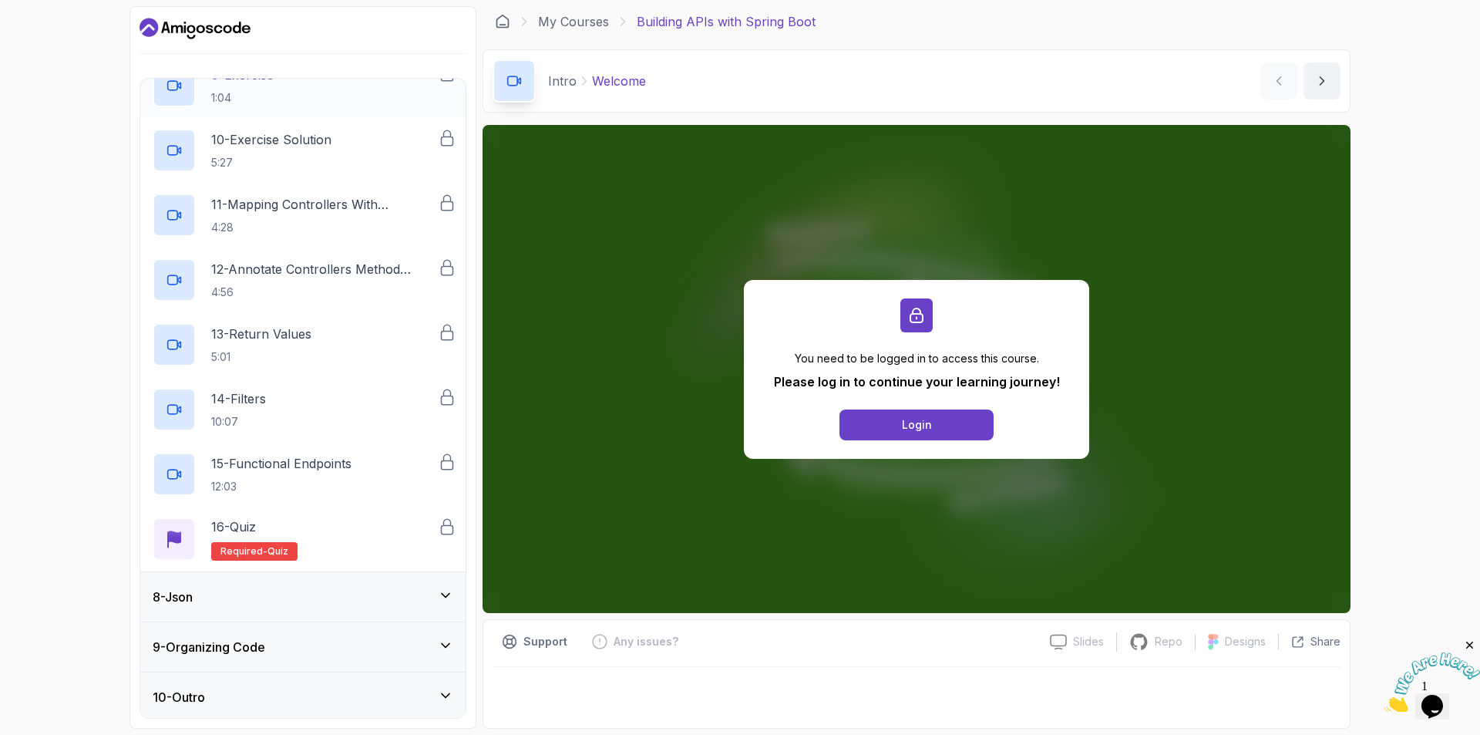
scroll to position [894, 0]
click at [298, 607] on div "8 - Json" at bounding box center [302, 595] width 325 height 49
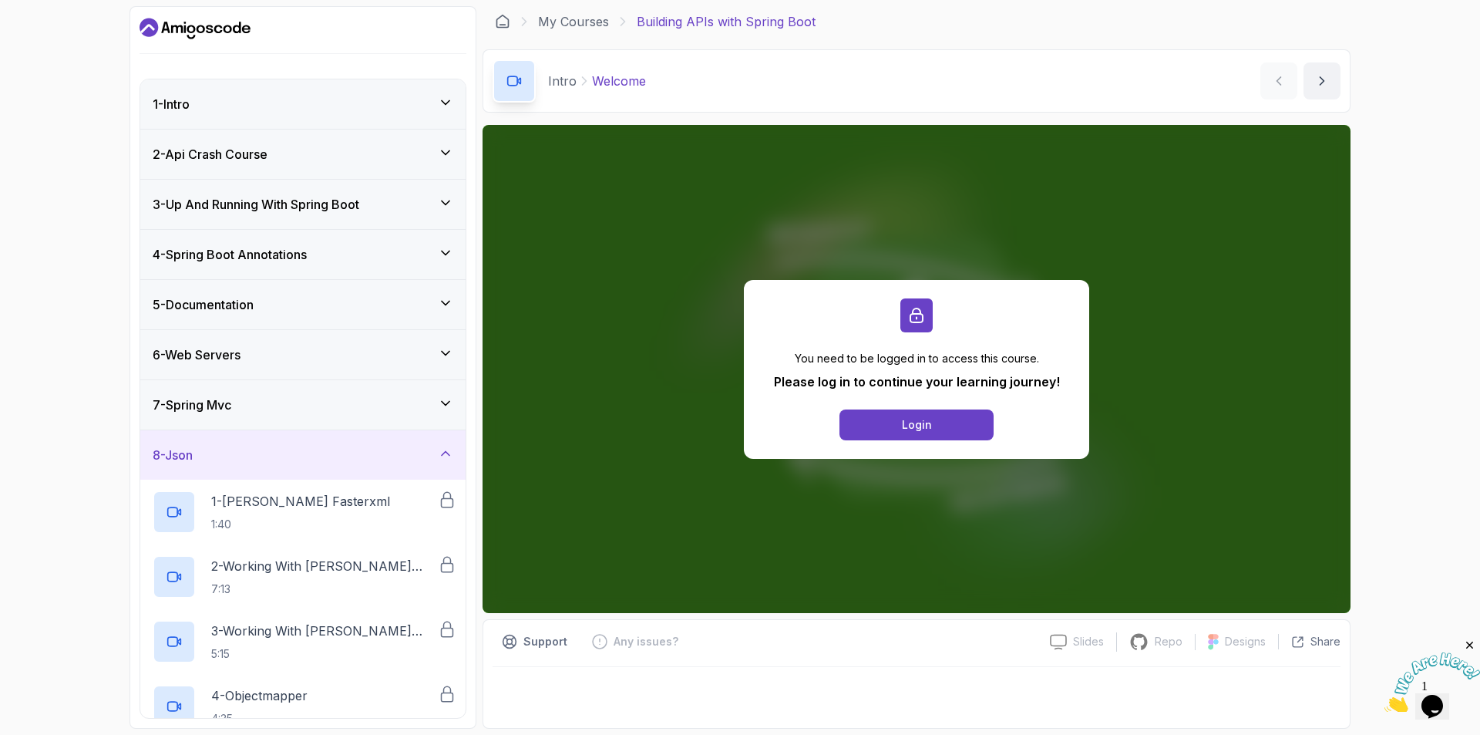
scroll to position [182, 0]
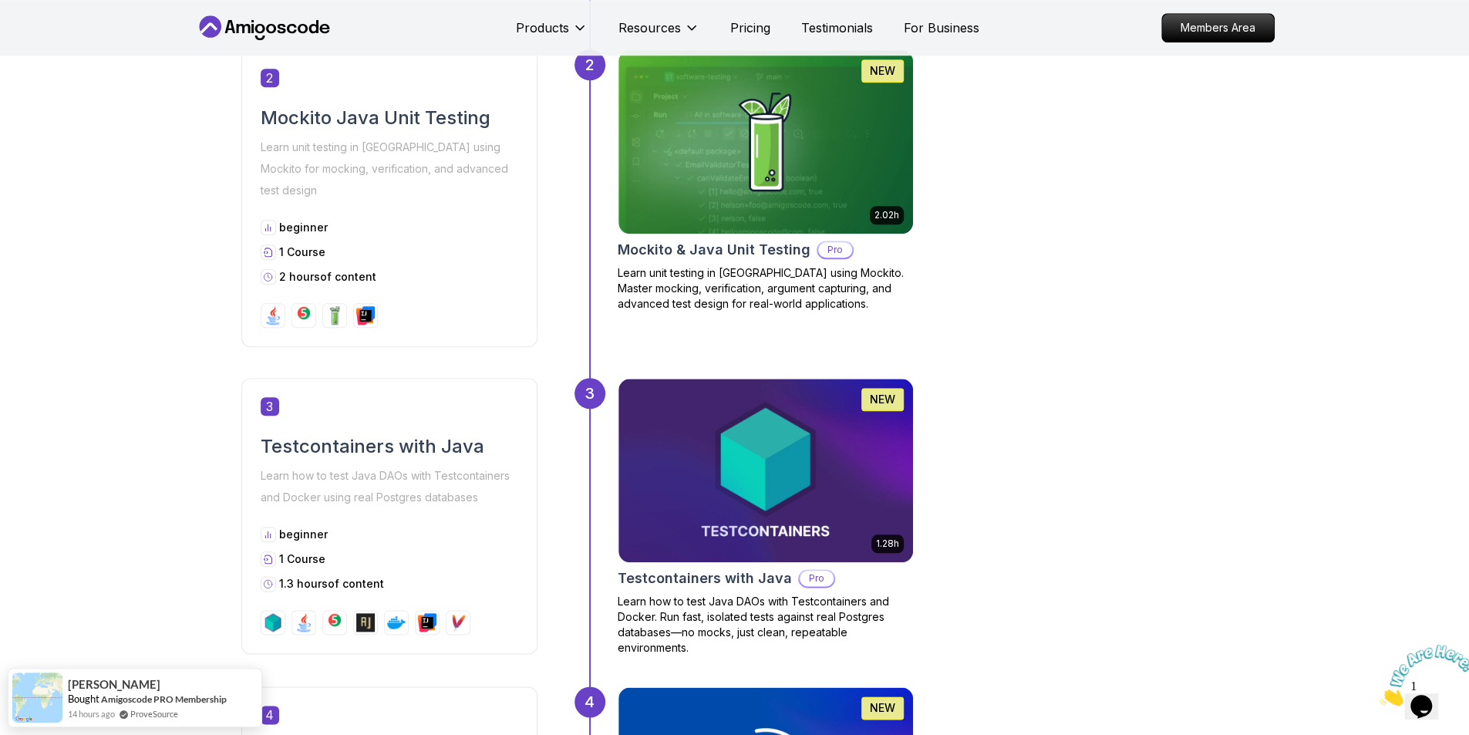
scroll to position [771, 0]
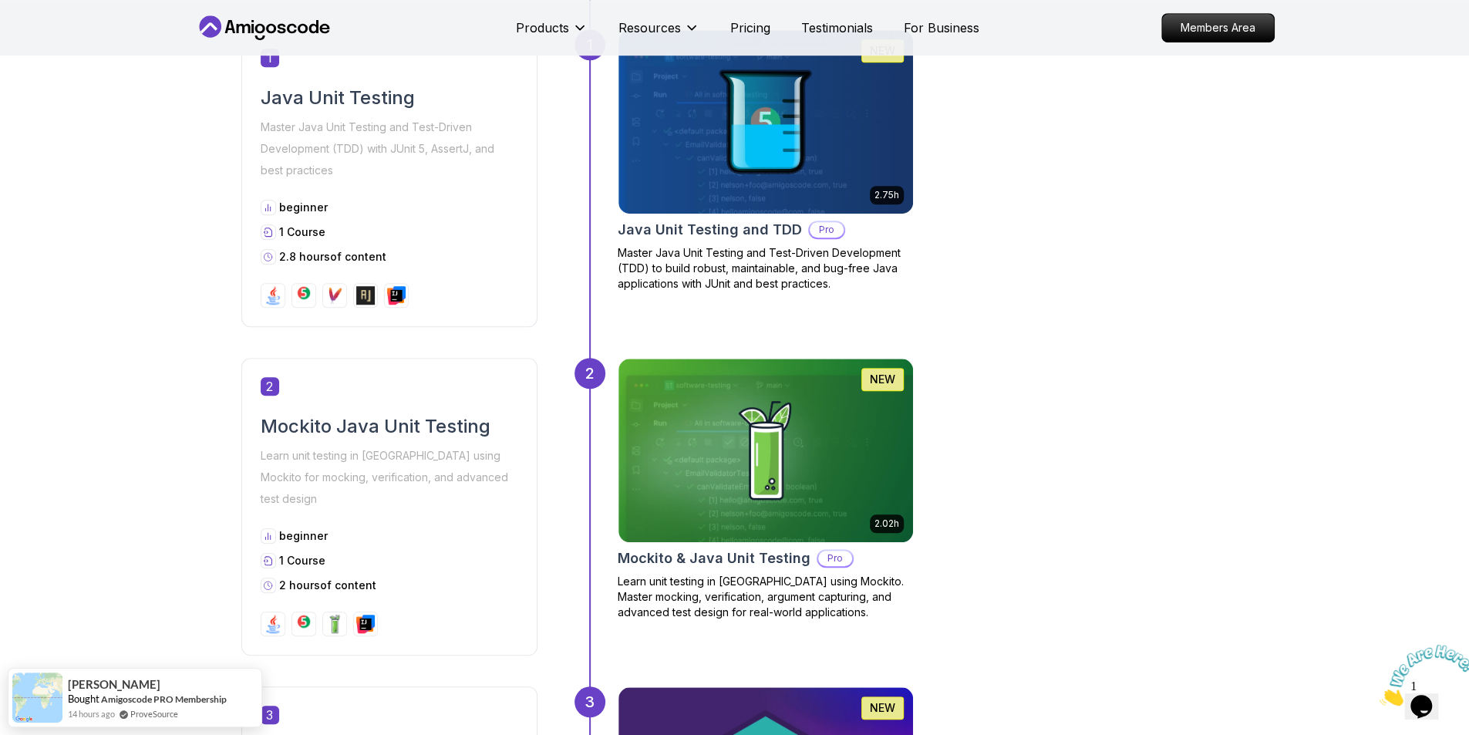
click at [352, 423] on h2 "Mockito Java Unit Testing" at bounding box center [389, 426] width 257 height 25
click at [845, 459] on img at bounding box center [765, 450] width 309 height 193
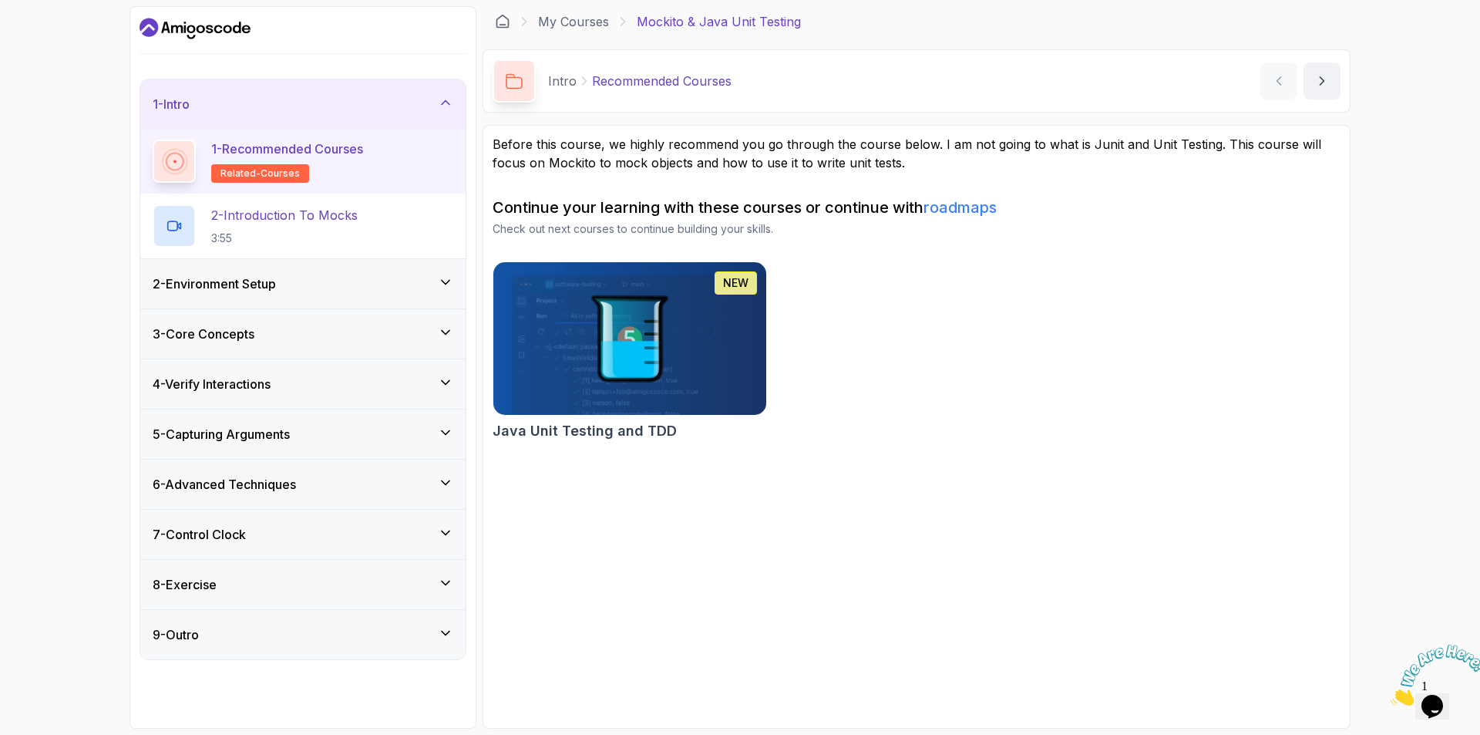
click at [261, 283] on h3 "2 - Environment Setup" at bounding box center [214, 283] width 123 height 19
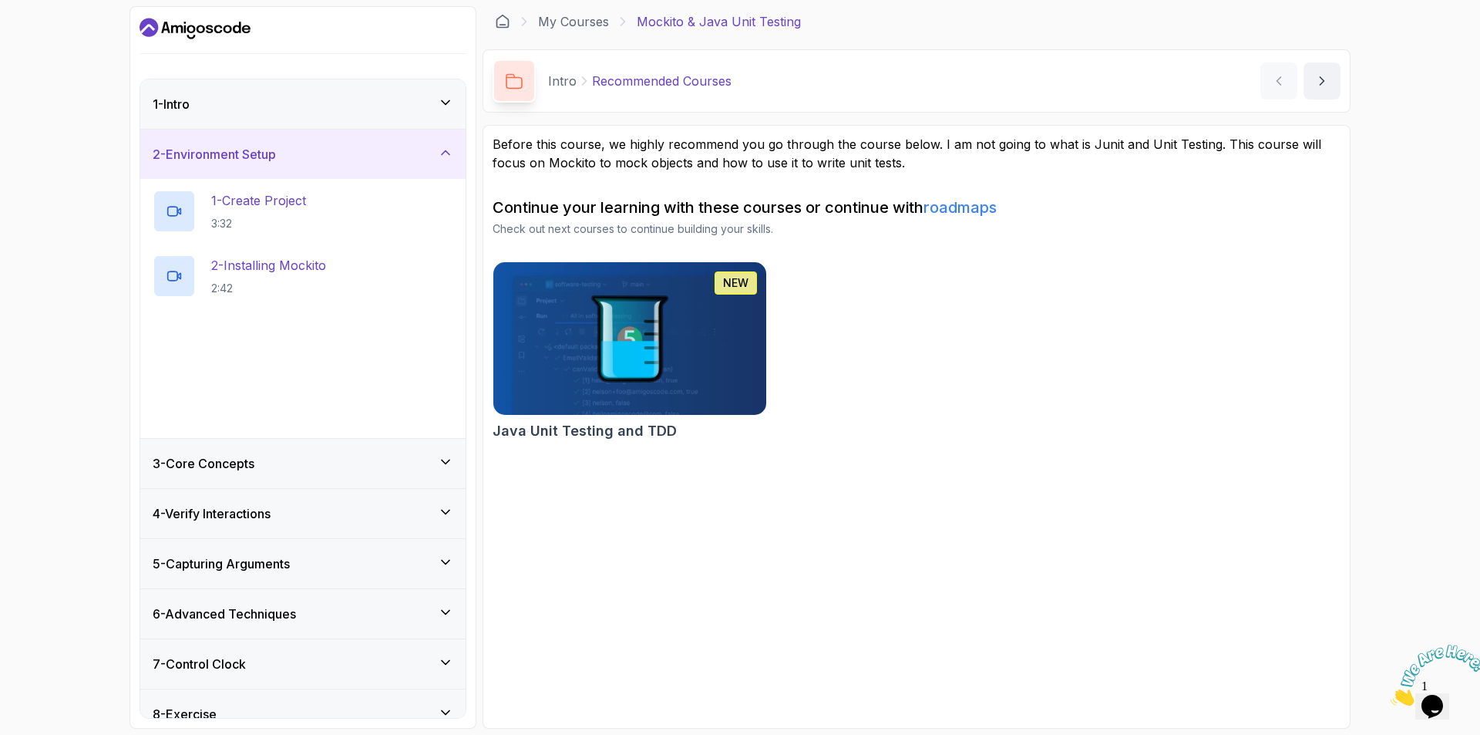
click at [256, 361] on div "3 - Your First Mock 9:43" at bounding box center [302, 340] width 325 height 65
click at [258, 351] on p "9:43" at bounding box center [264, 352] width 106 height 15
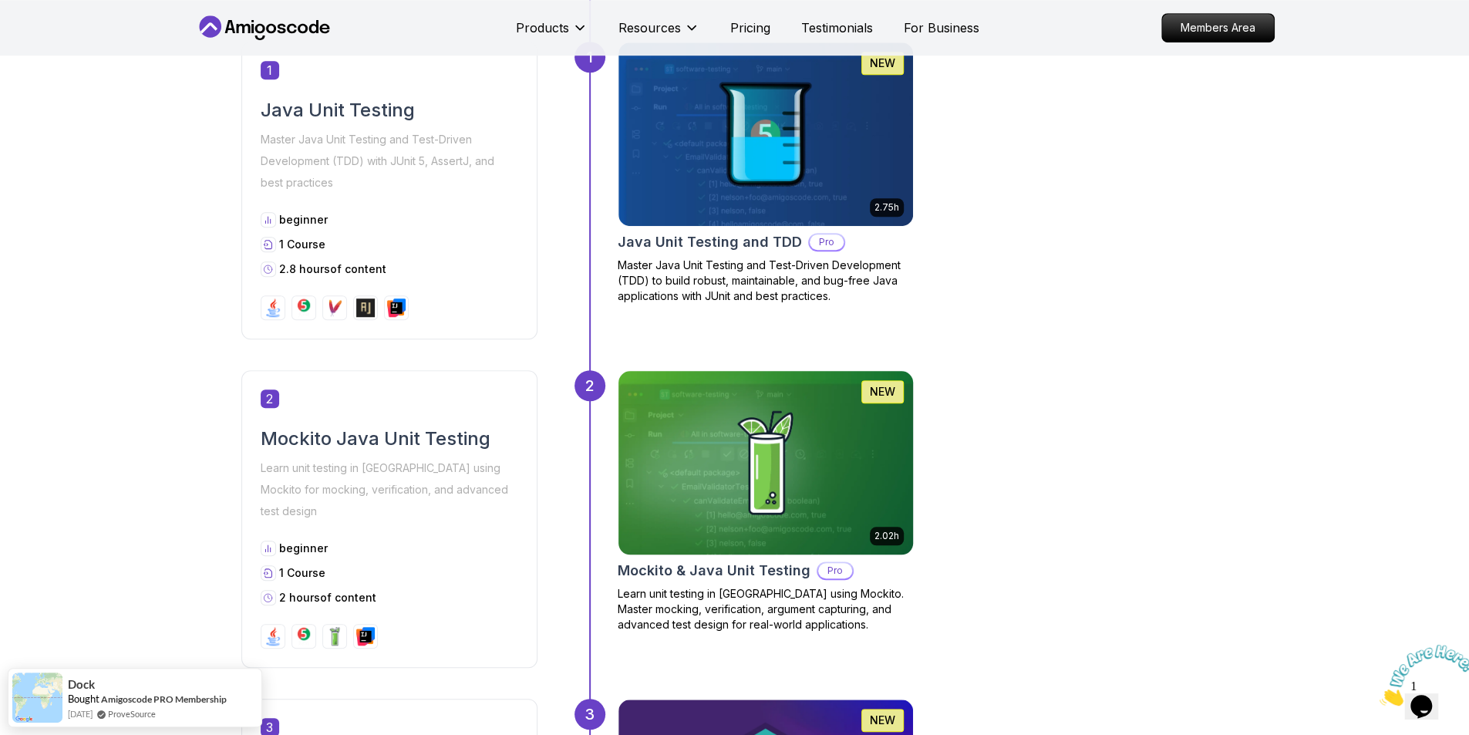
scroll to position [848, 0]
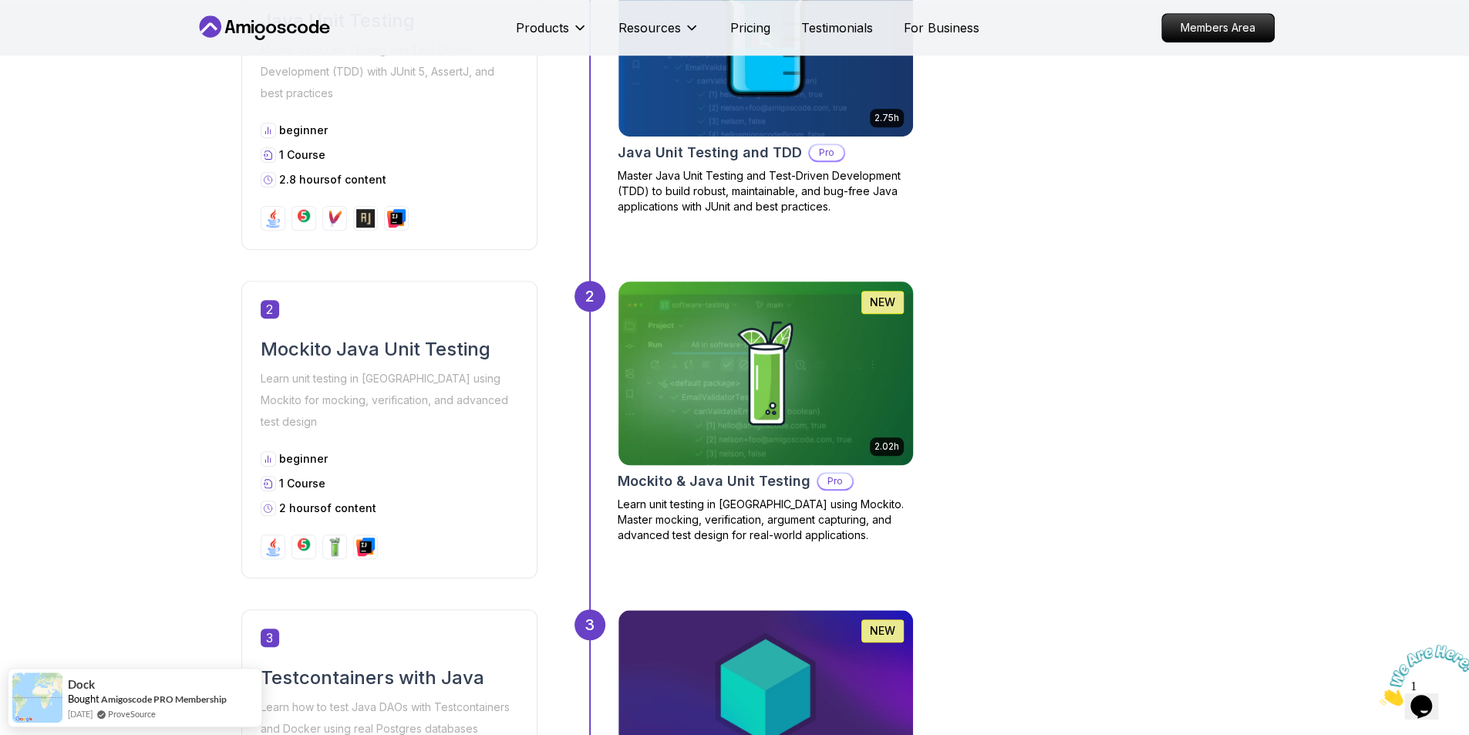
click at [685, 357] on img at bounding box center [765, 373] width 309 height 193
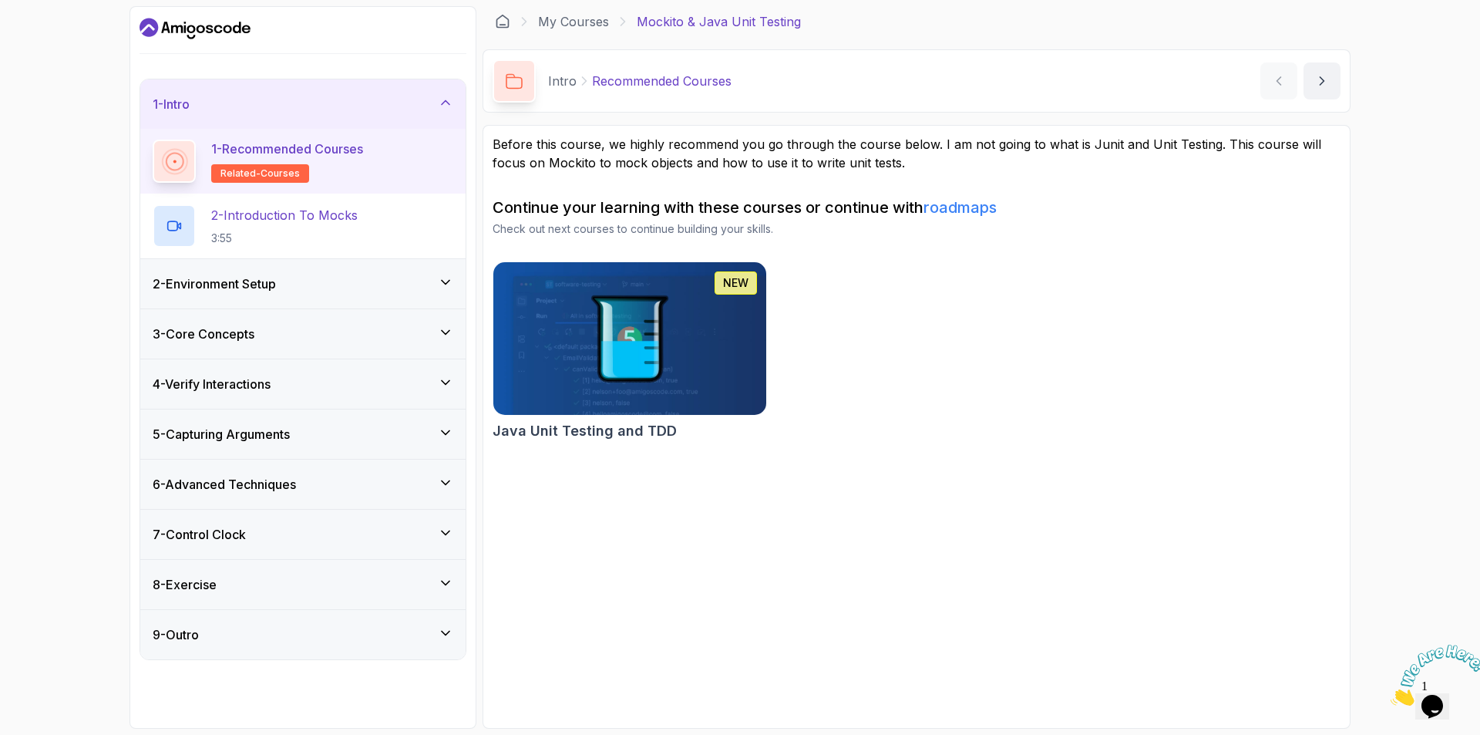
click at [148, 563] on div "8 - Exercise" at bounding box center [302, 584] width 325 height 49
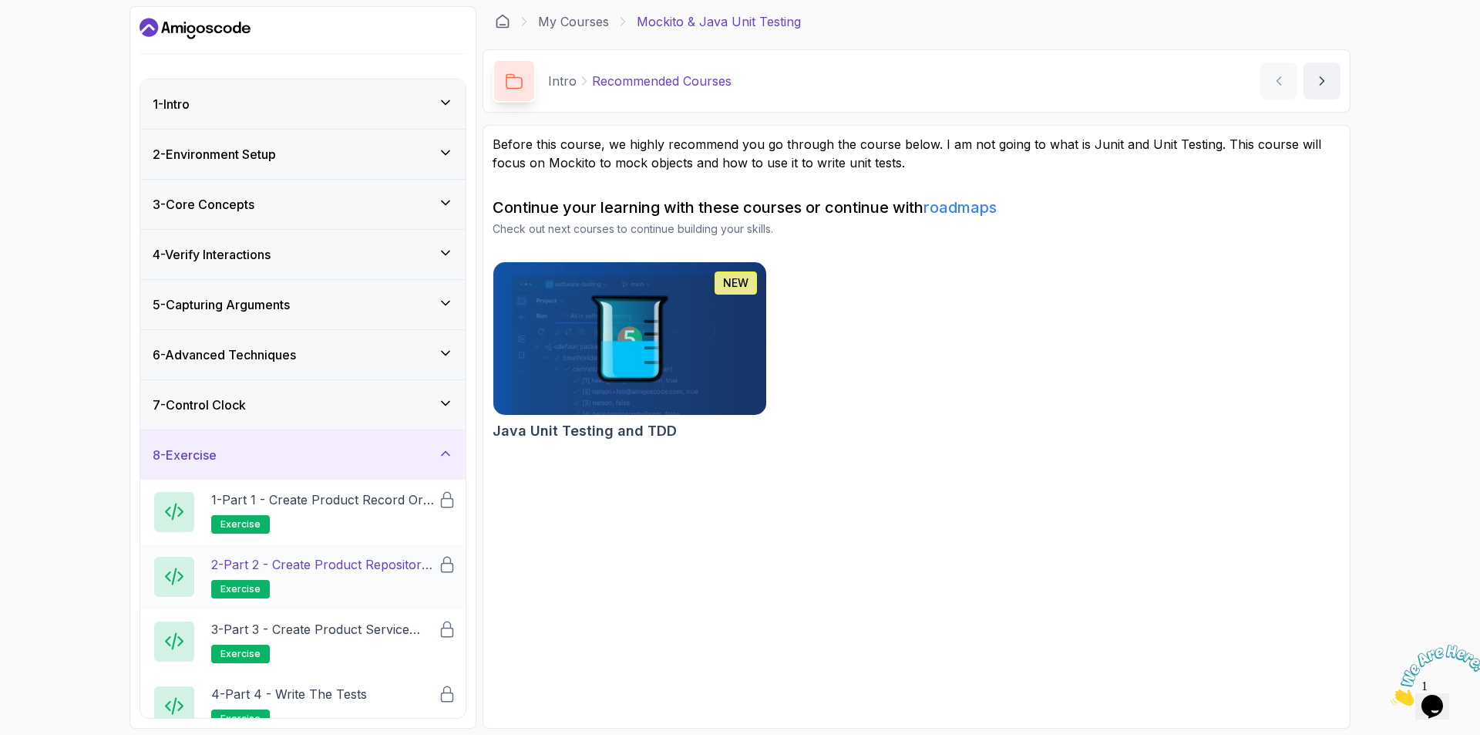
click at [330, 576] on h2 "2 - Part 2 - Create Product Repository Interface exercise" at bounding box center [324, 576] width 227 height 43
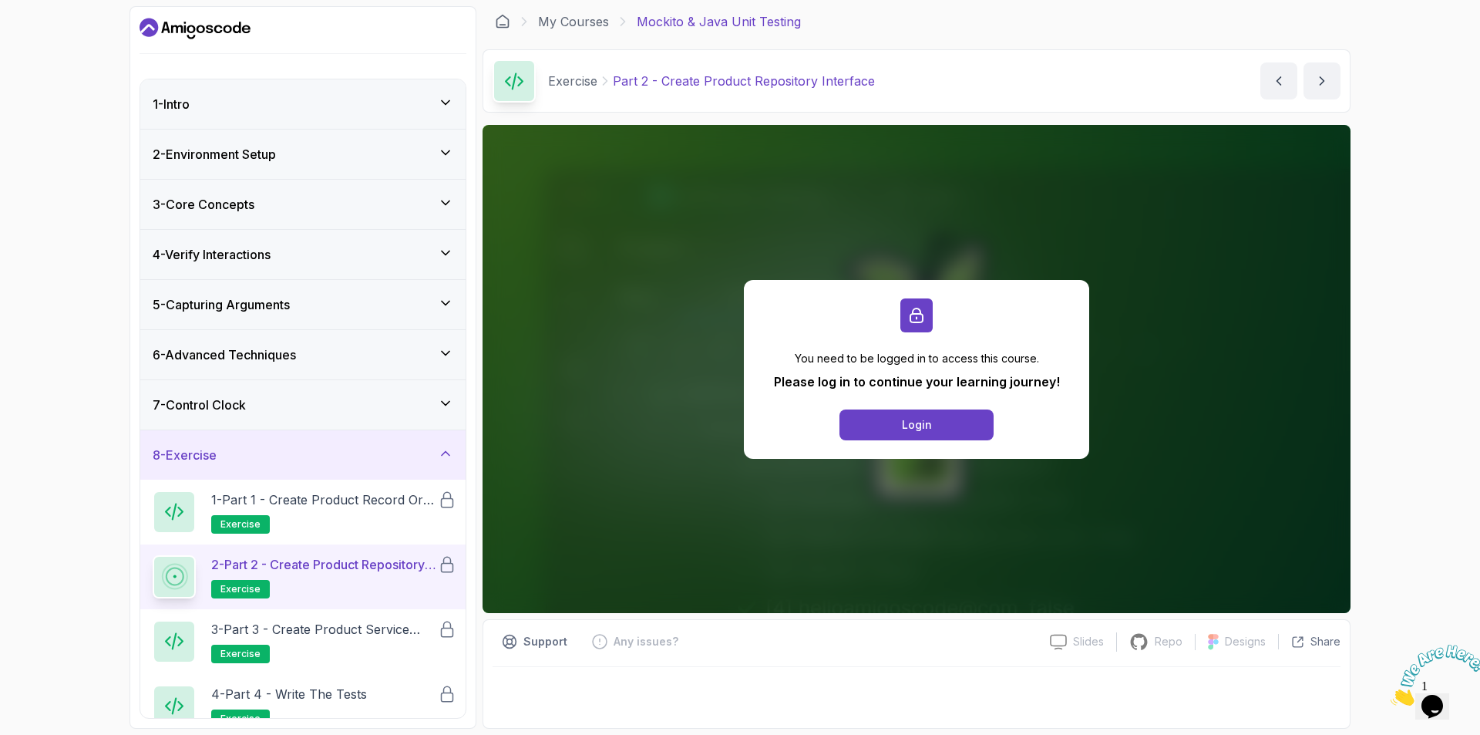
click at [395, 377] on div "6 - Advanced Techniques" at bounding box center [302, 354] width 325 height 49
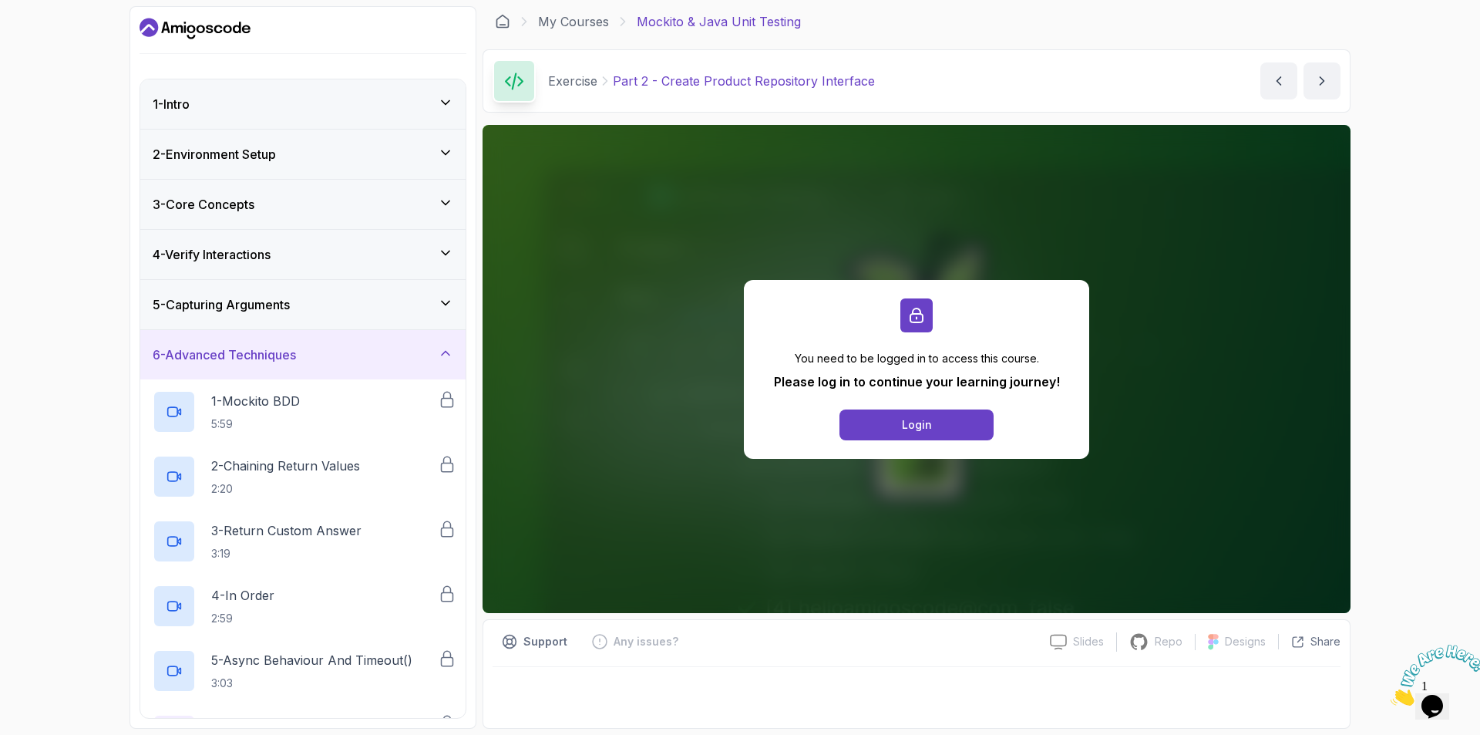
click at [355, 254] on div "4 - Verify Interactions" at bounding box center [303, 254] width 301 height 19
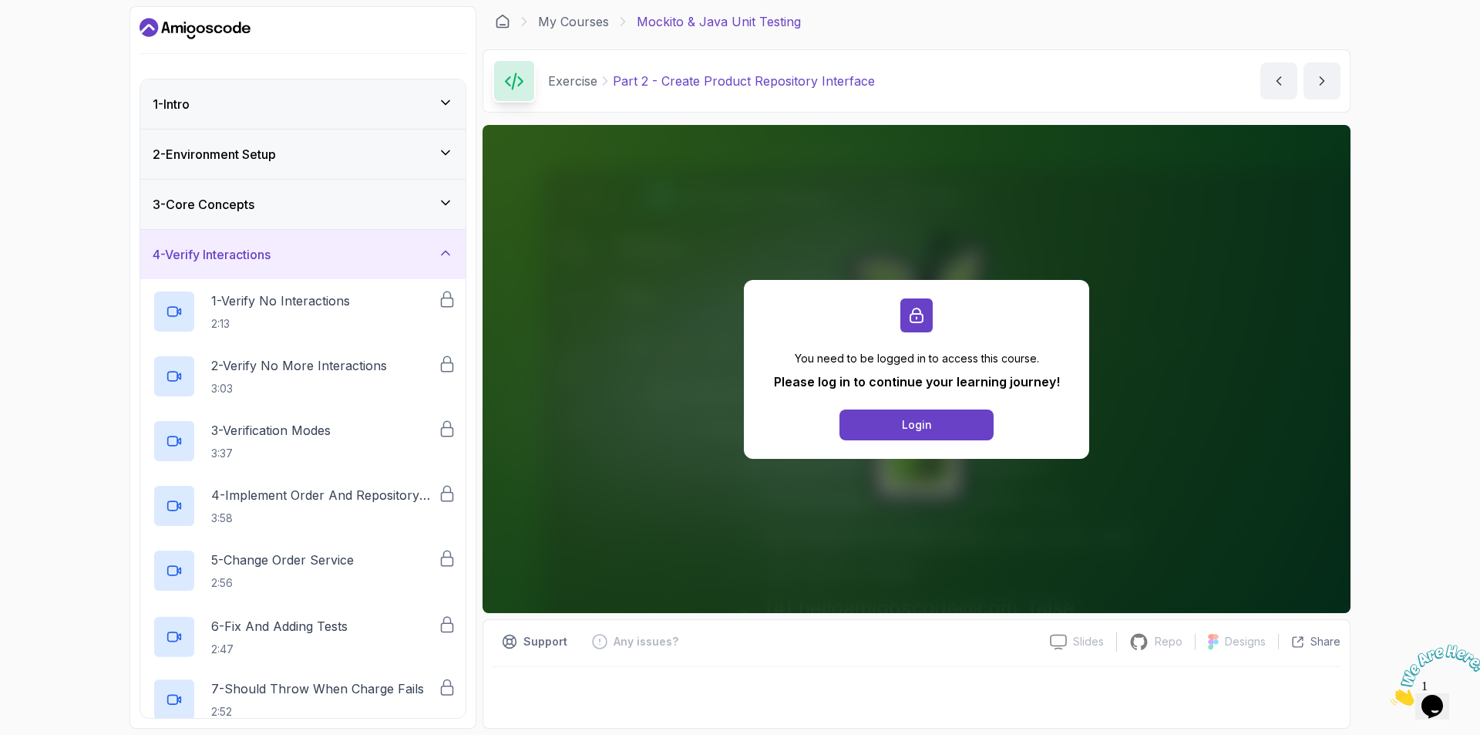
click at [355, 182] on div "3 - Core Concepts" at bounding box center [302, 204] width 325 height 49
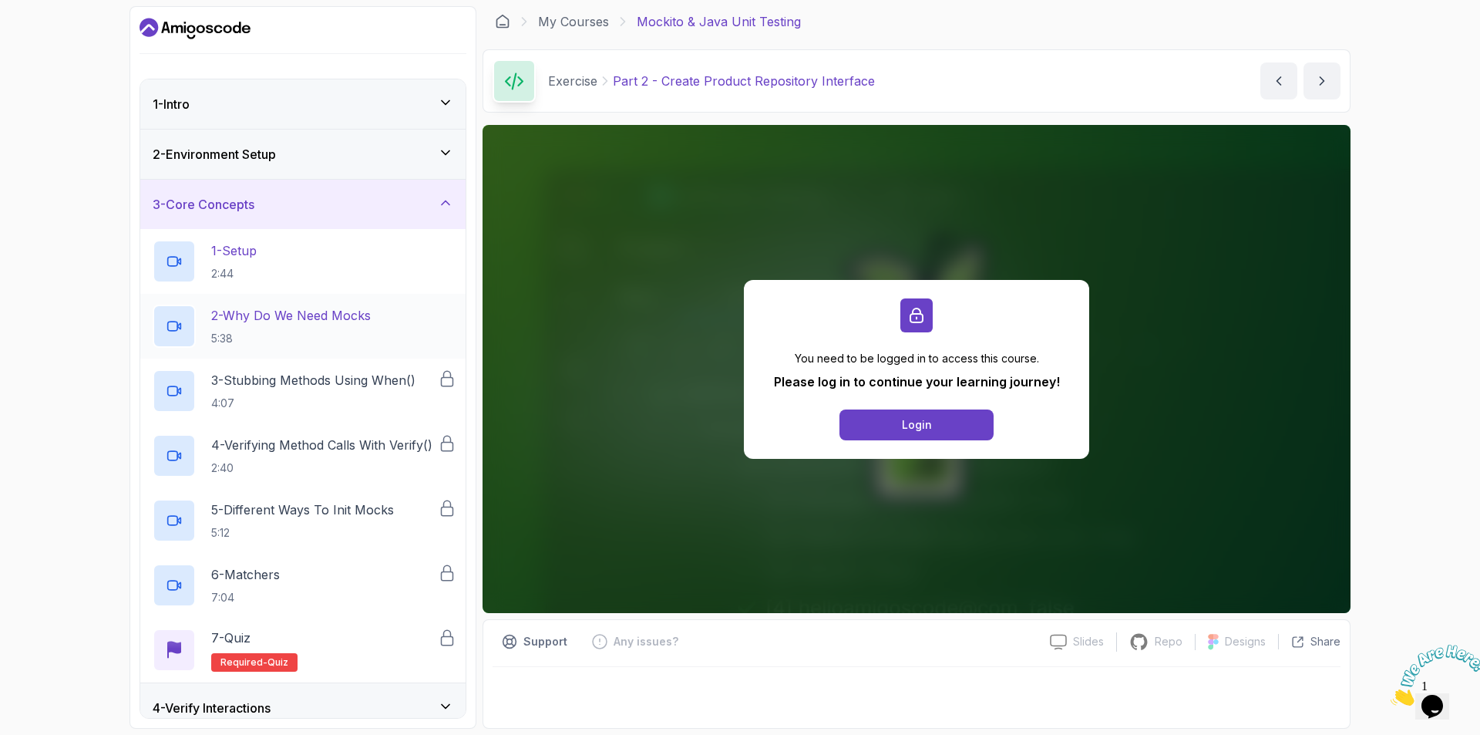
click at [364, 312] on p "2 - Why Do We Need Mocks" at bounding box center [291, 315] width 160 height 19
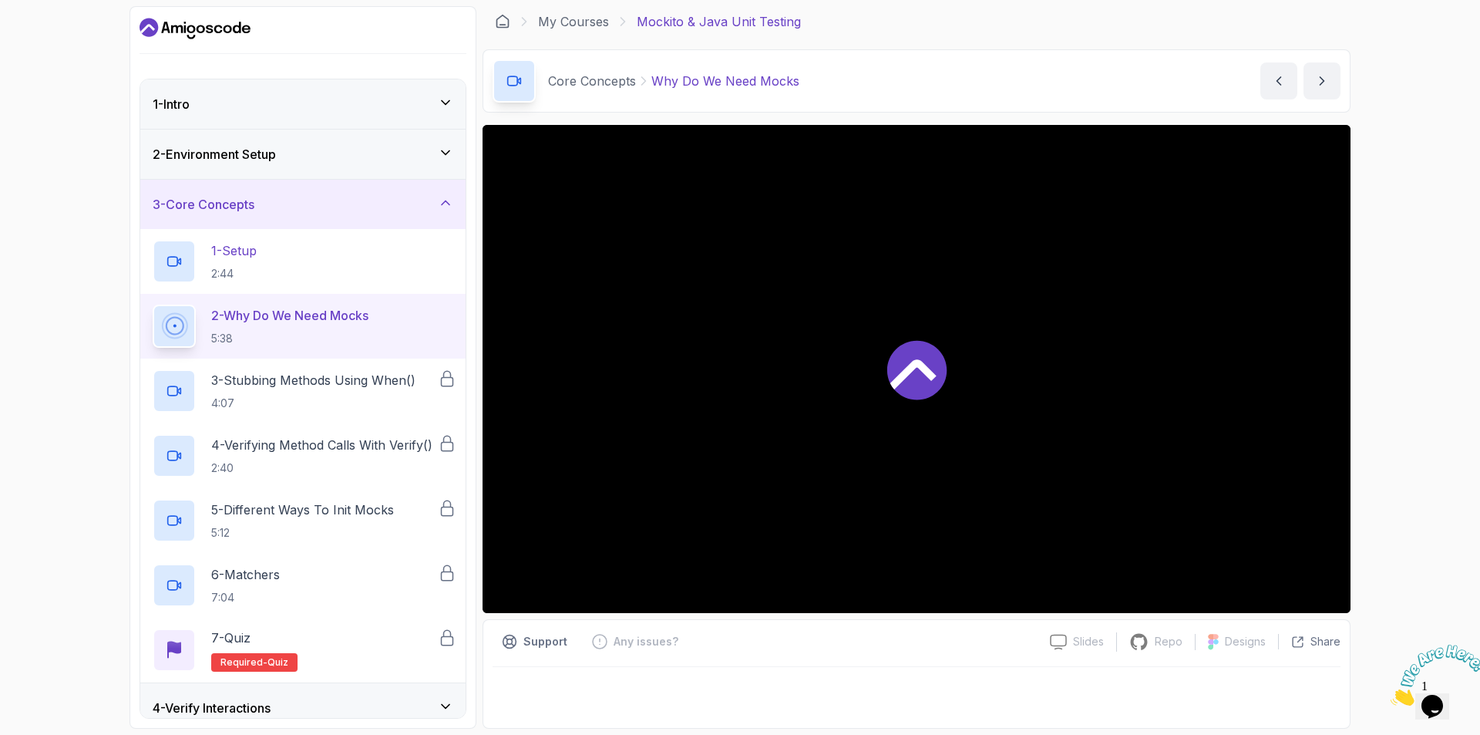
click at [917, 380] on icon at bounding box center [916, 369] width 59 height 59
click at [862, 617] on div "Slides Log in here to access! Repo Log in here to access! Designs Log in here t…" at bounding box center [917, 427] width 868 height 604
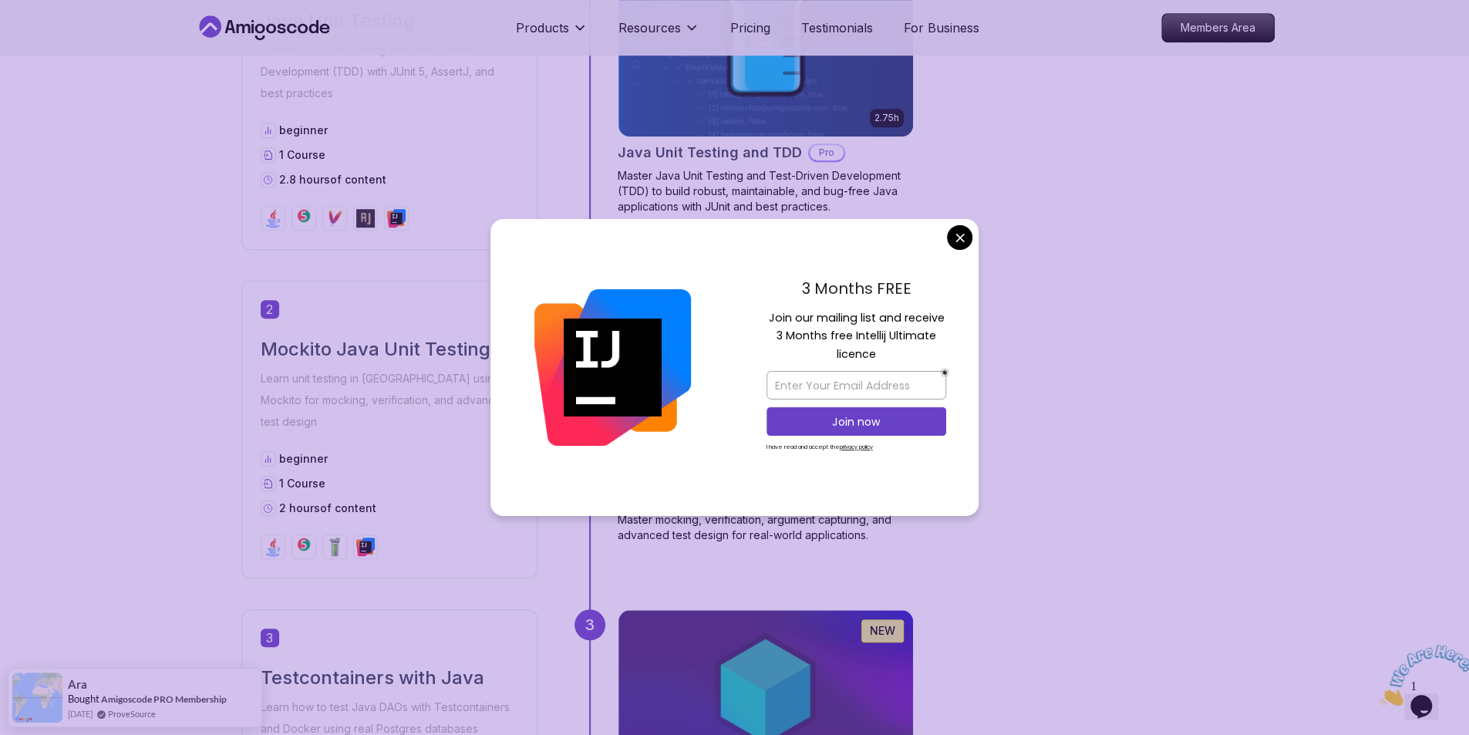
scroll to position [231, 0]
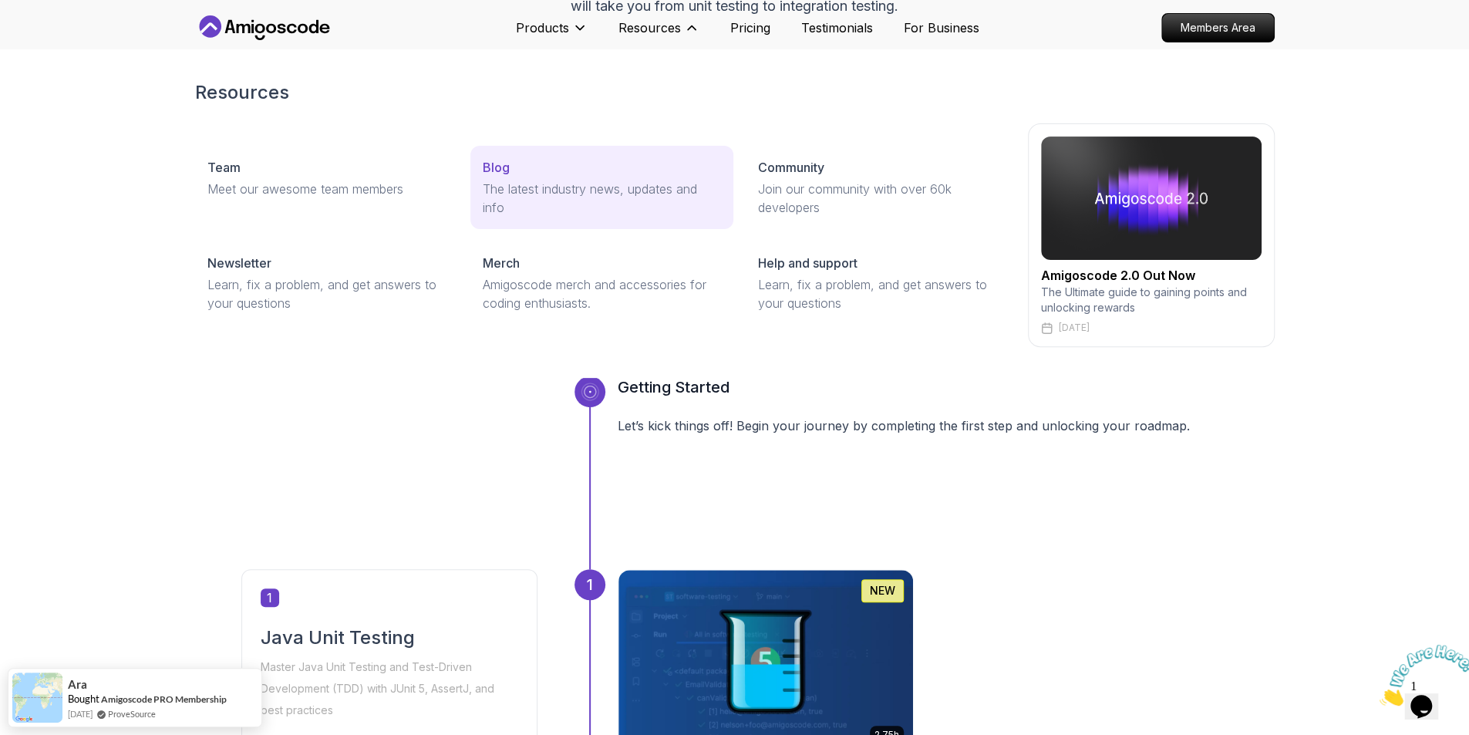
scroll to position [0, 0]
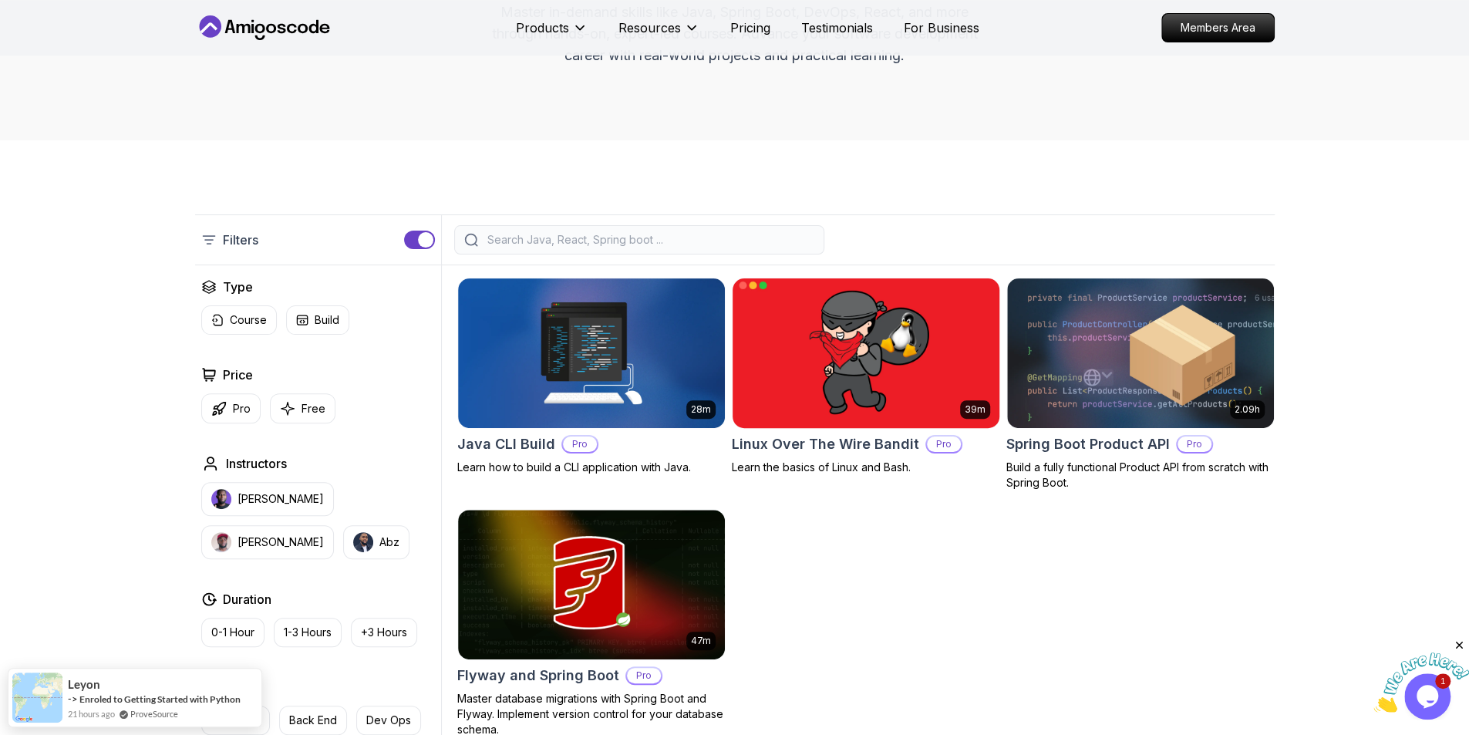
scroll to position [231, 0]
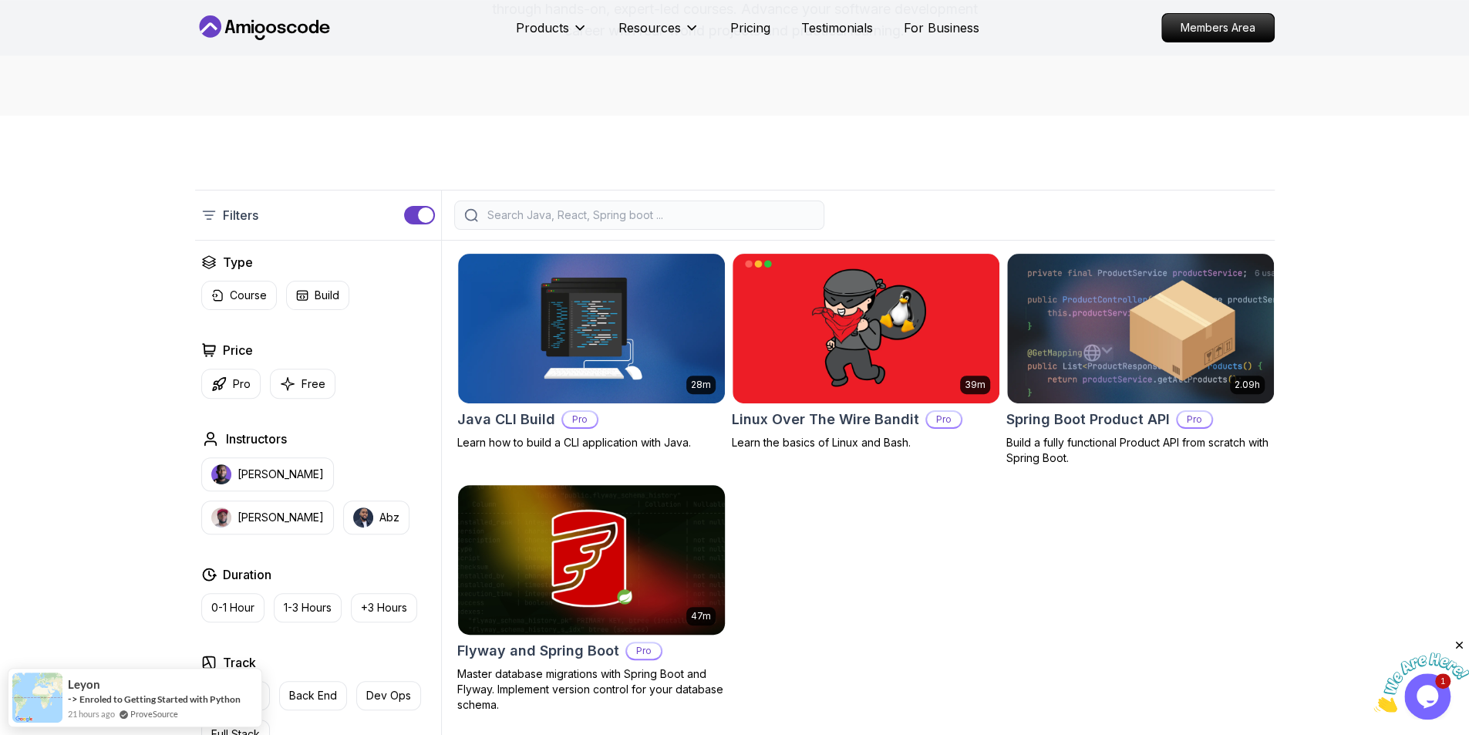
click at [635, 530] on img at bounding box center [591, 559] width 280 height 156
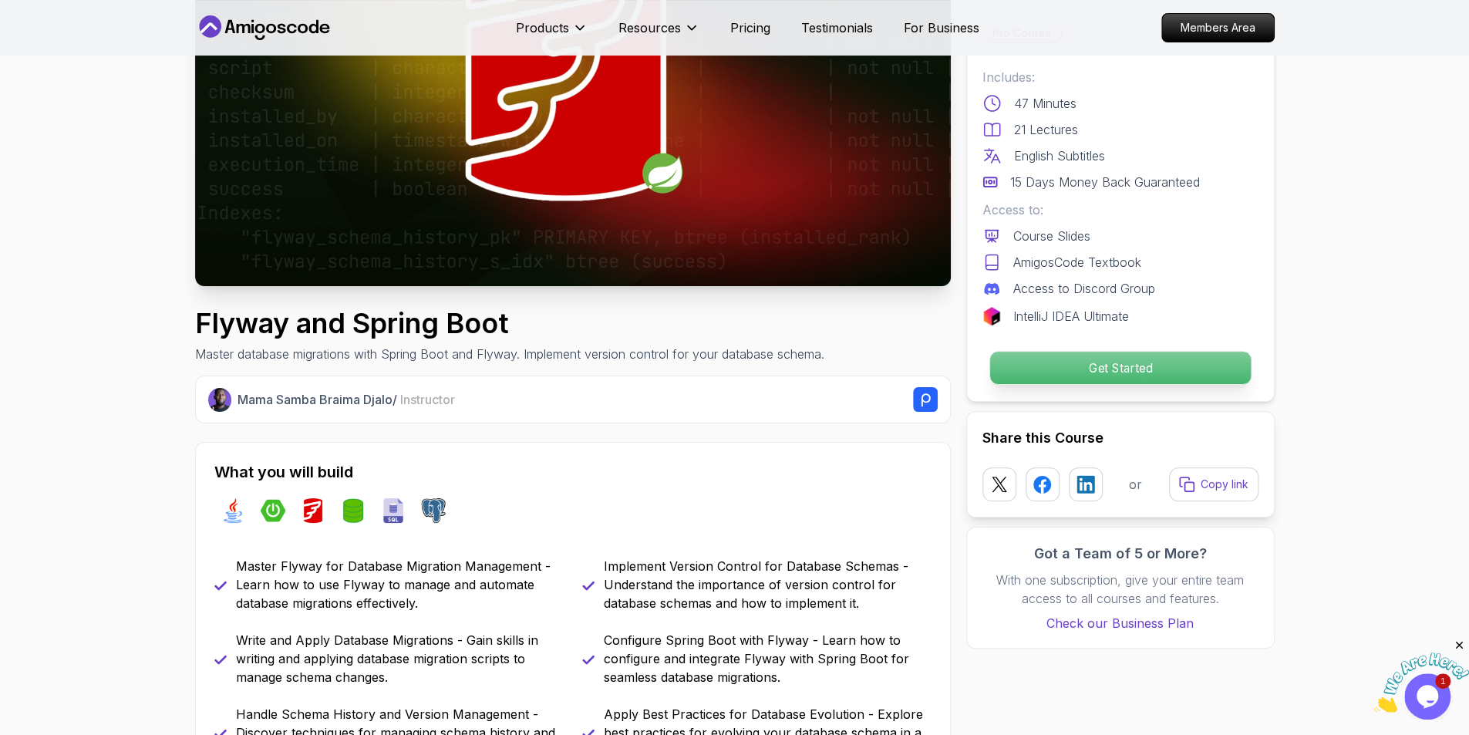
click at [1013, 362] on p "Get Started" at bounding box center [1119, 368] width 261 height 32
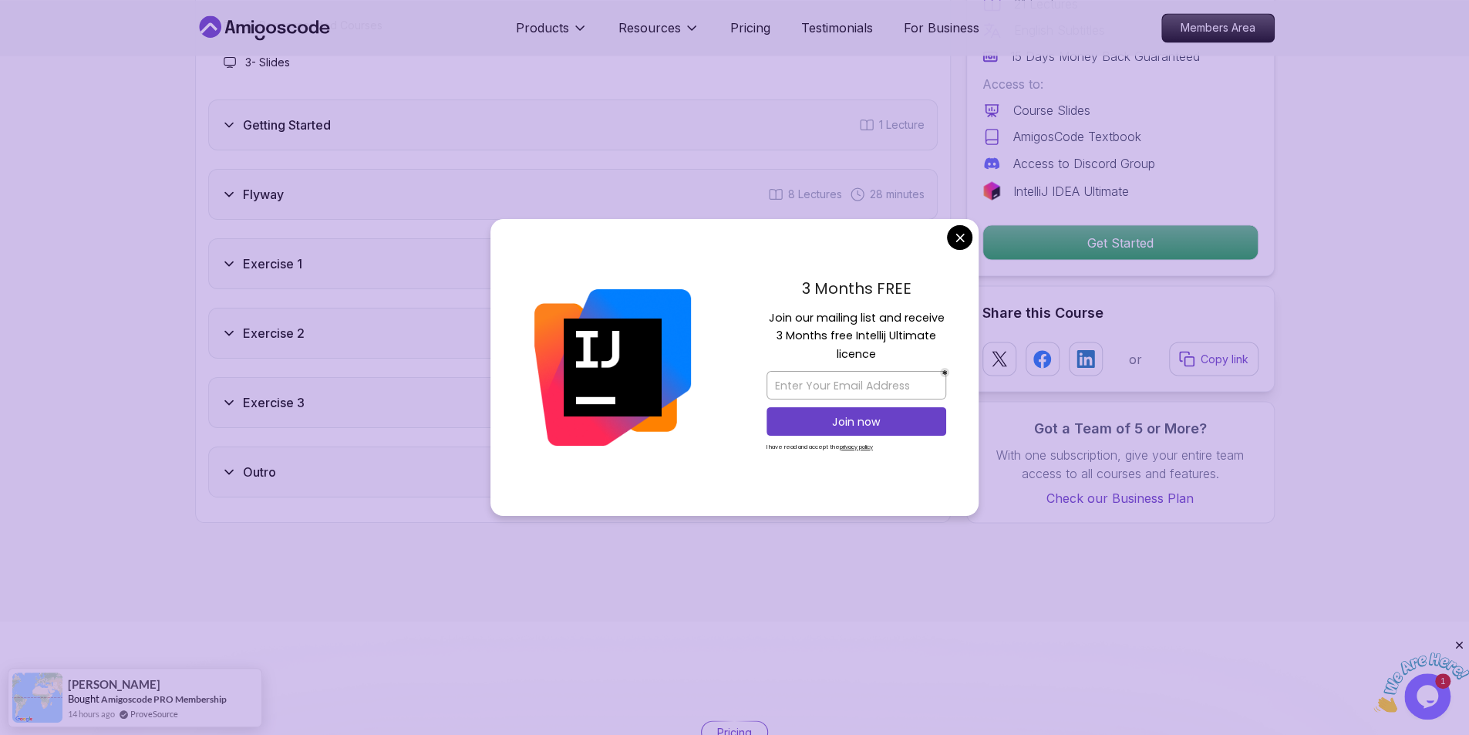
scroll to position [2043, 0]
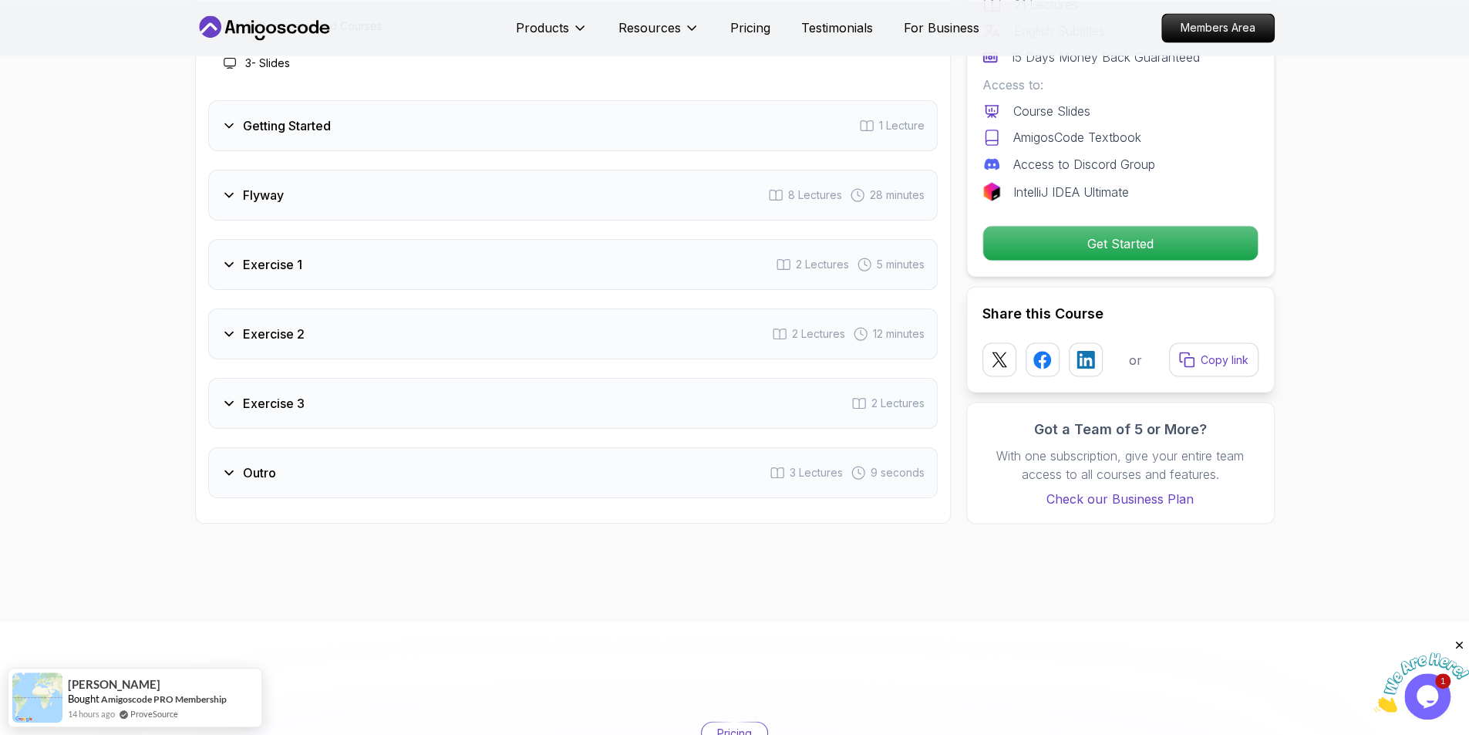
click at [449, 204] on div "Flyway 8 Lectures 28 minutes" at bounding box center [572, 195] width 729 height 51
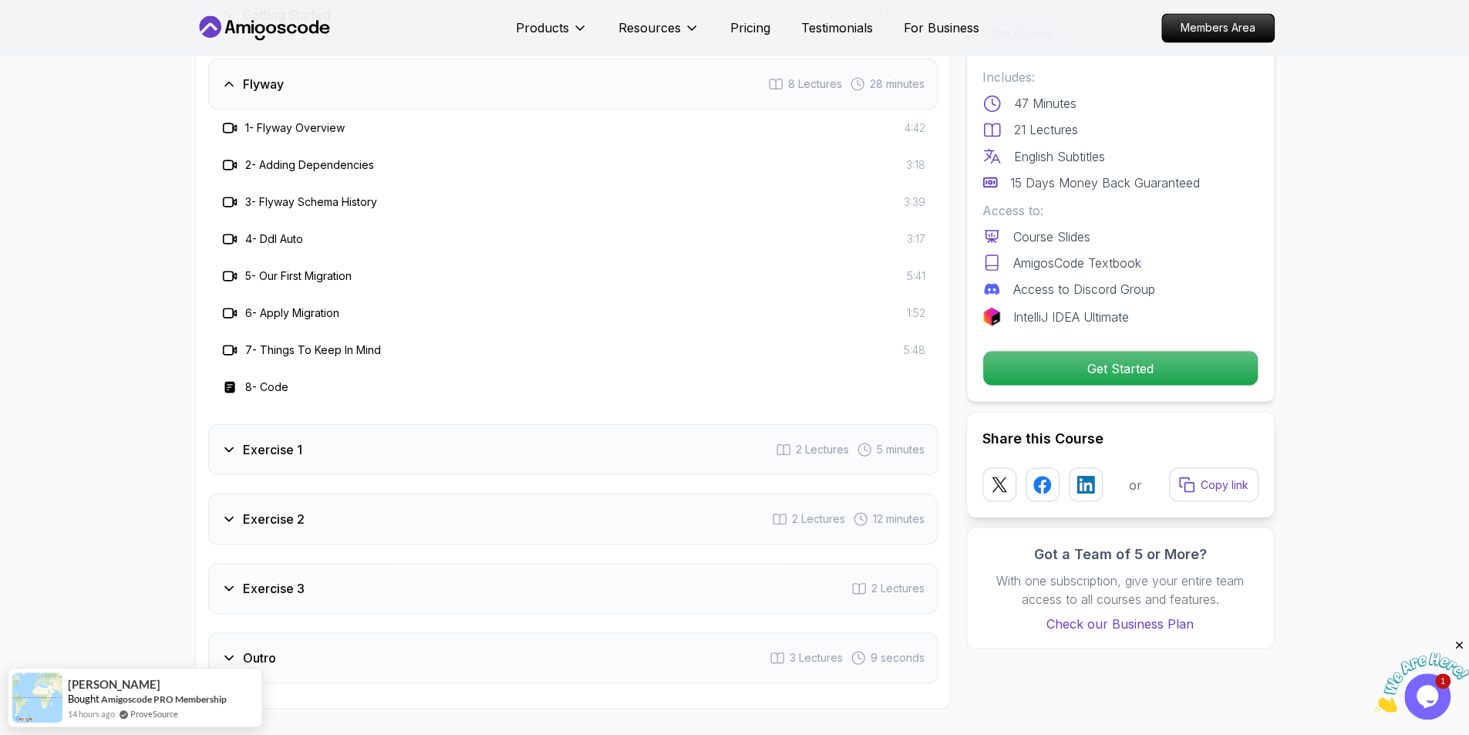
click at [442, 186] on div "3 - Flyway Schema History 3:39" at bounding box center [572, 201] width 729 height 37
click at [396, 95] on div "Flyway 8 Lectures 28 minutes" at bounding box center [572, 84] width 729 height 51
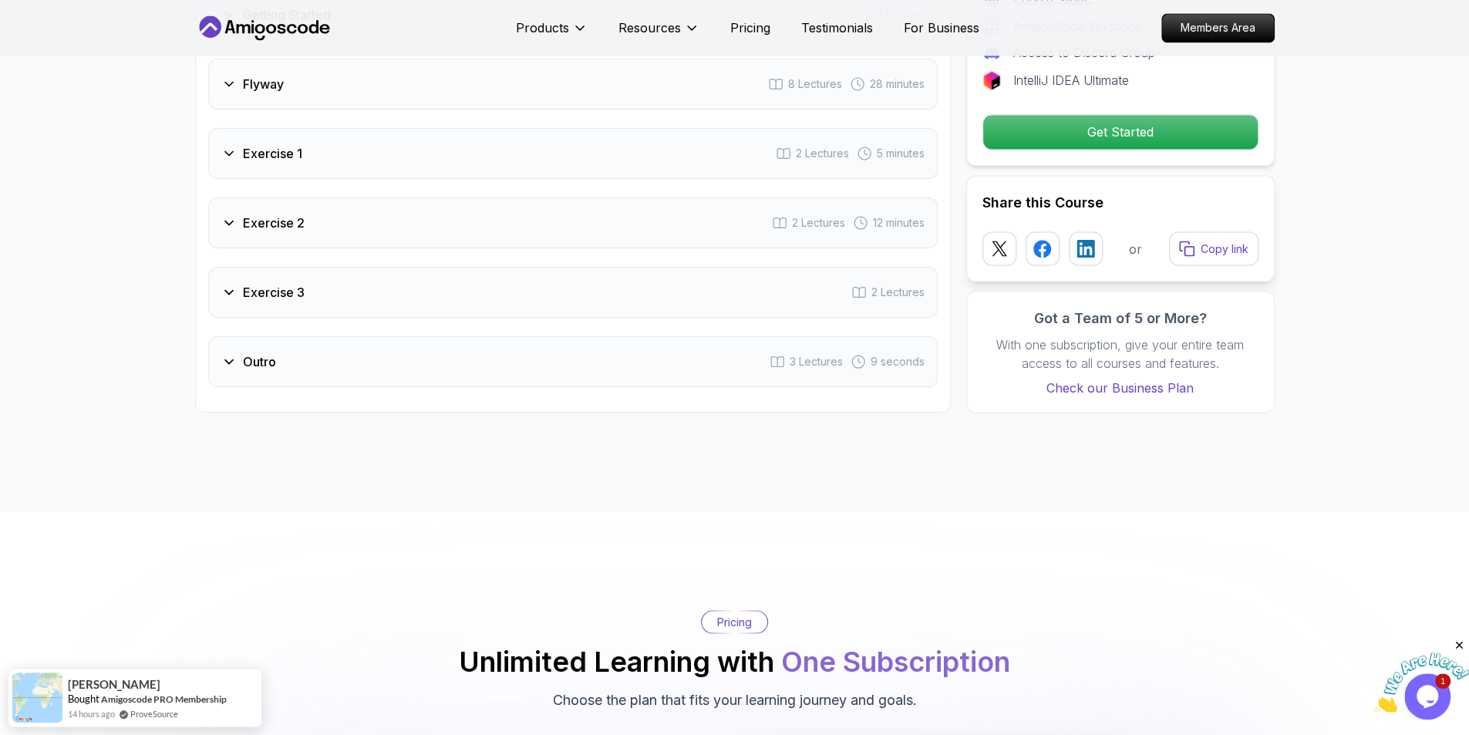
click at [375, 141] on div "Exercise 1 2 Lectures 5 minutes" at bounding box center [572, 153] width 729 height 51
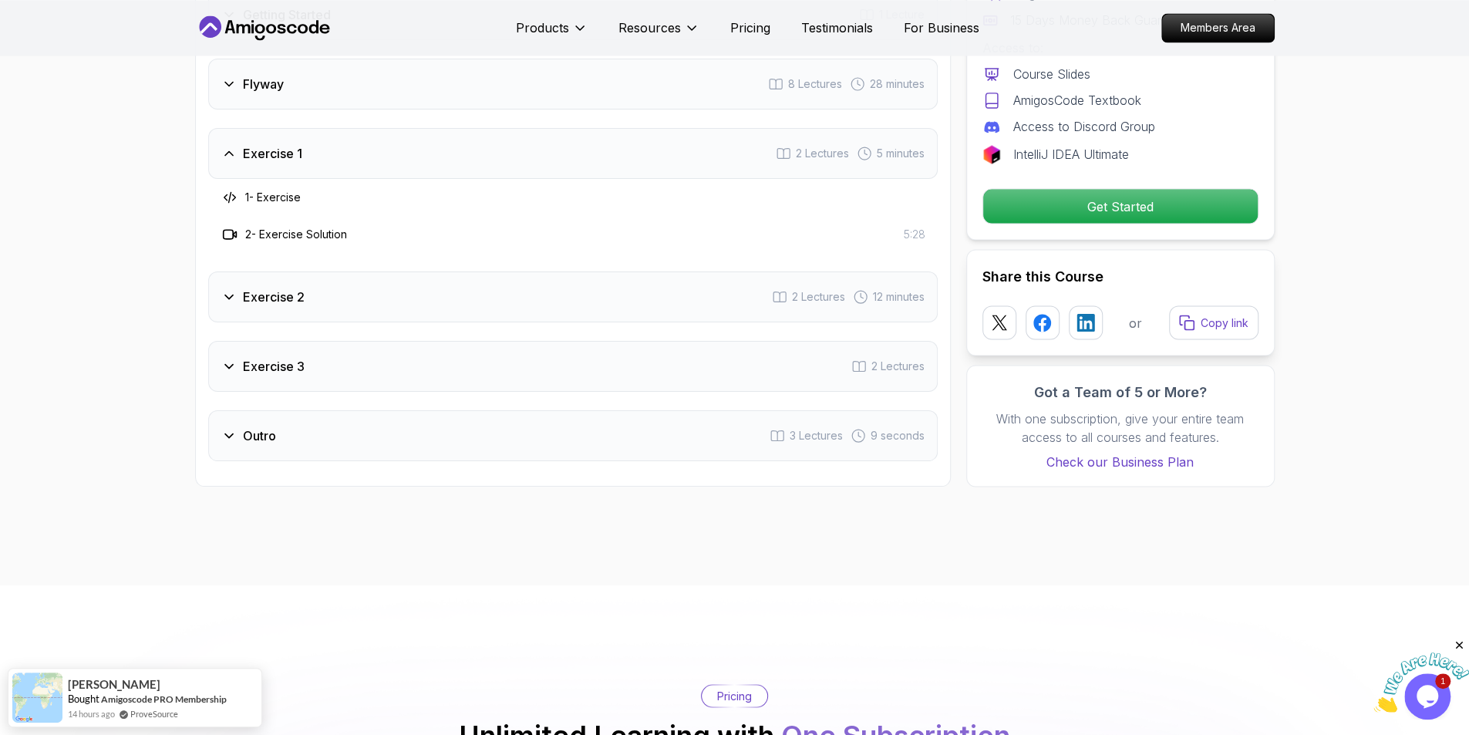
click at [375, 141] on div "Exercise 1 2 Lectures 5 minutes" at bounding box center [572, 153] width 729 height 51
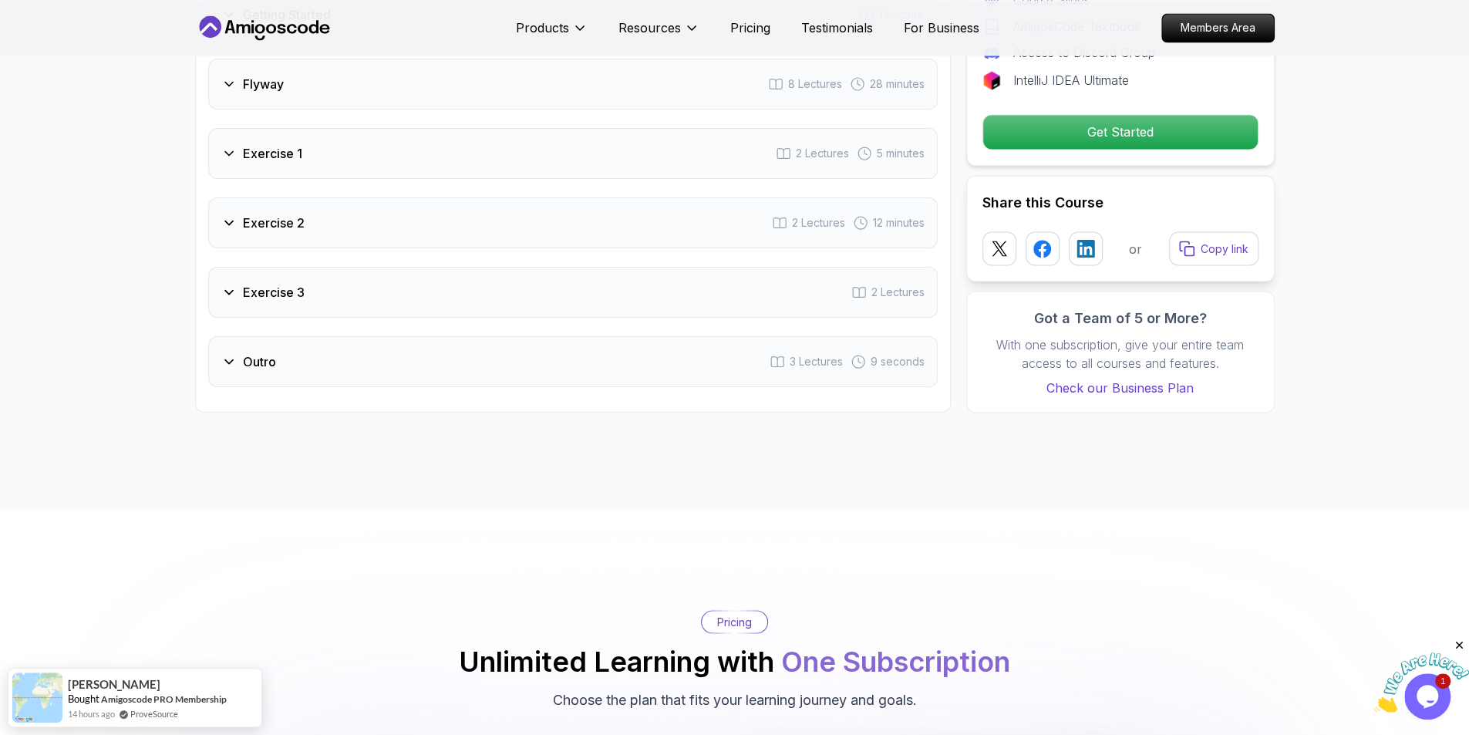
click at [394, 226] on div "Exercise 2 2 Lectures 12 minutes" at bounding box center [572, 222] width 729 height 51
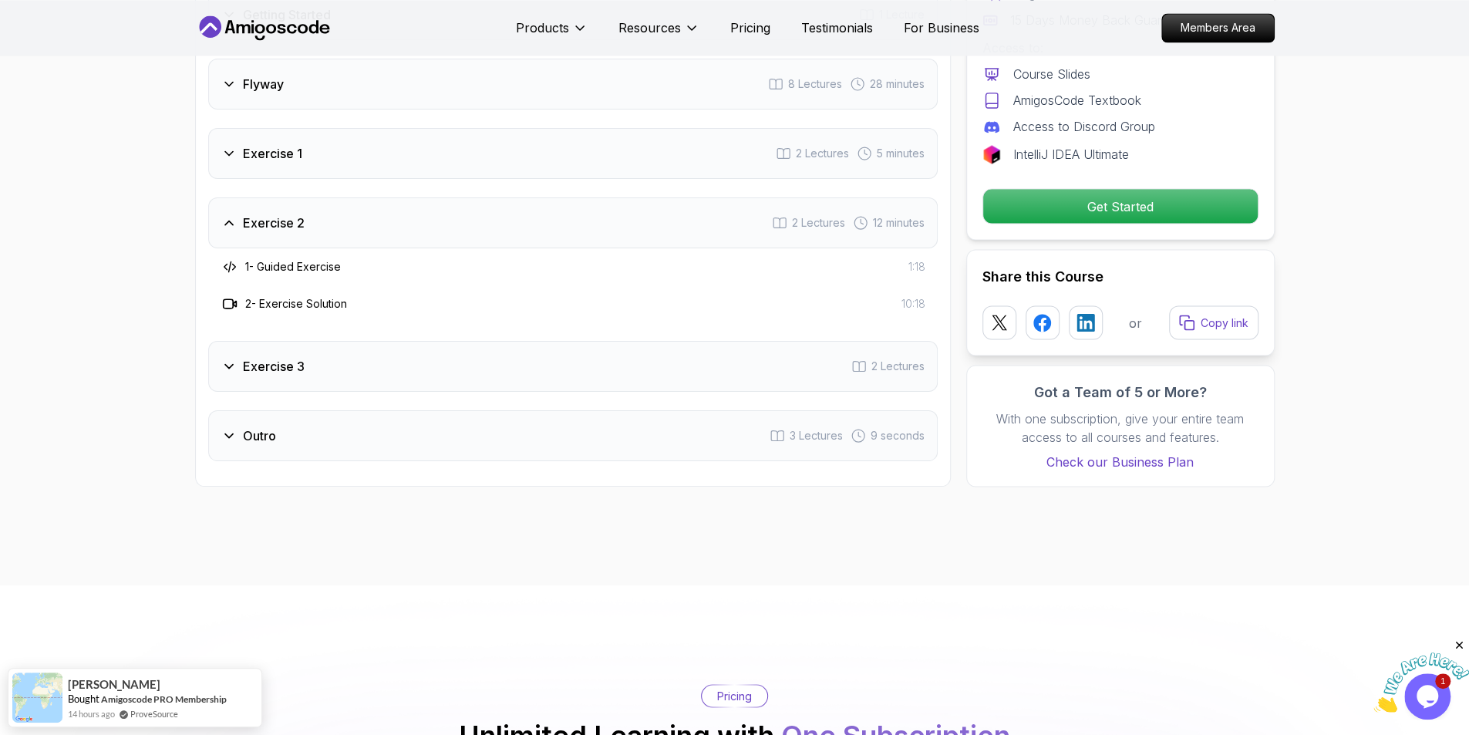
click at [394, 226] on div "Exercise 2 2 Lectures 12 minutes" at bounding box center [572, 222] width 729 height 51
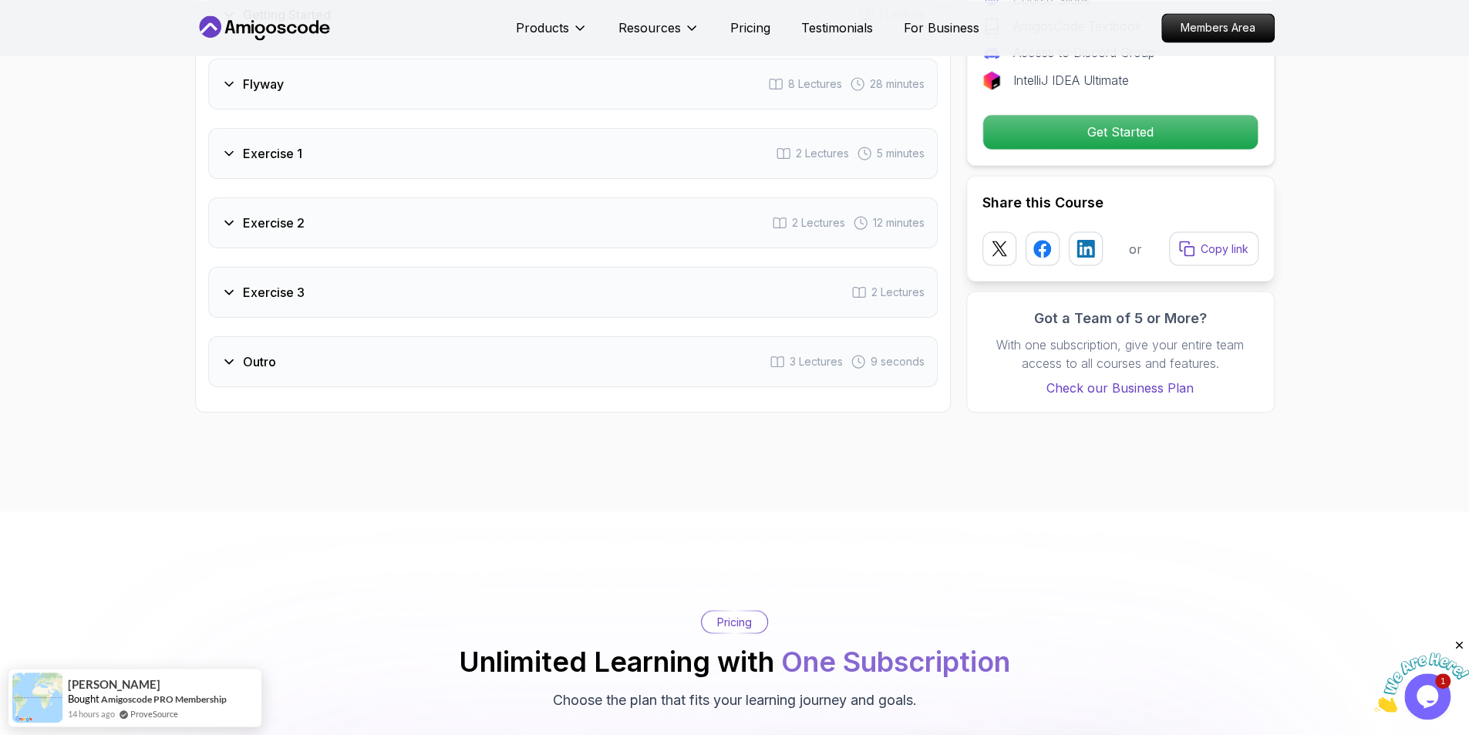
click at [399, 296] on div "Exercise 3 2 Lectures" at bounding box center [572, 292] width 729 height 51
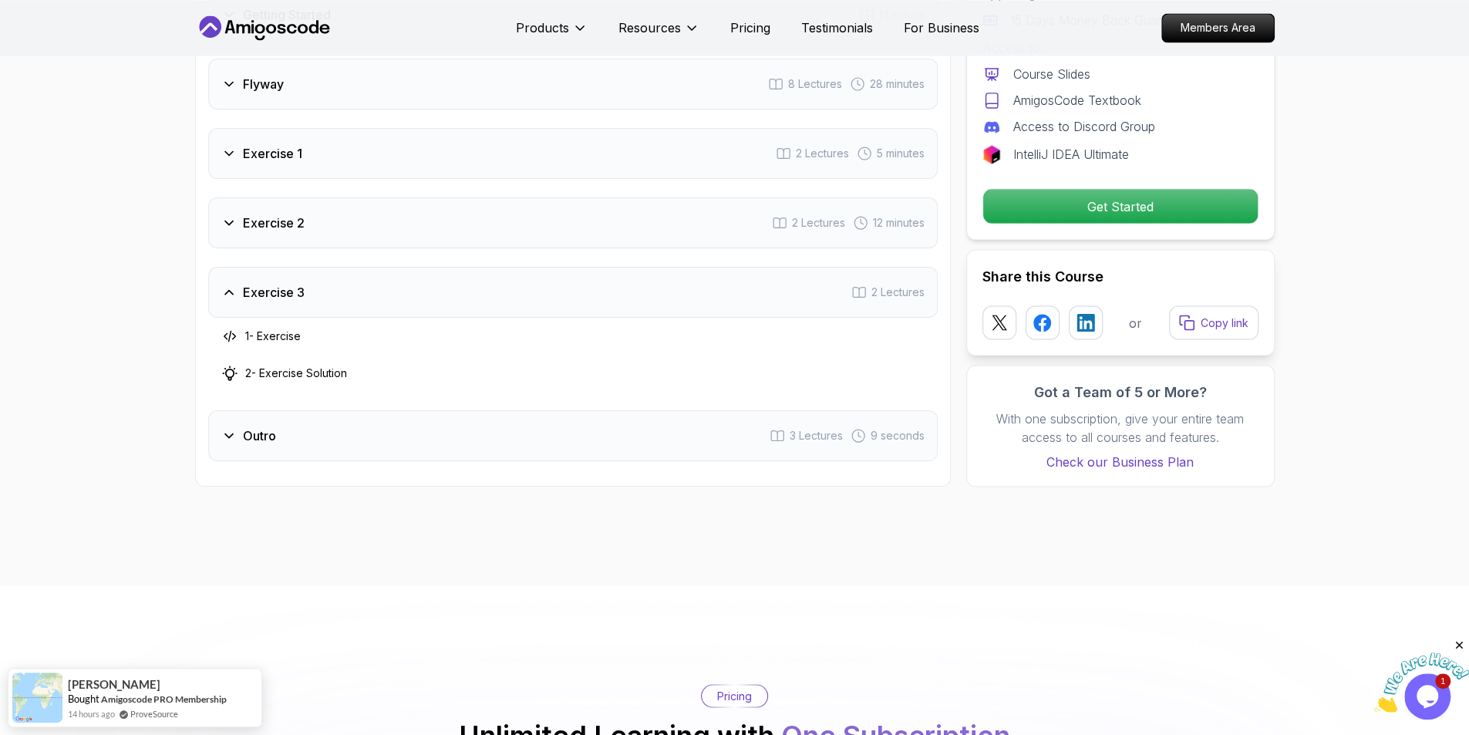
click at [399, 296] on div "Exercise 3 2 Lectures" at bounding box center [572, 292] width 729 height 51
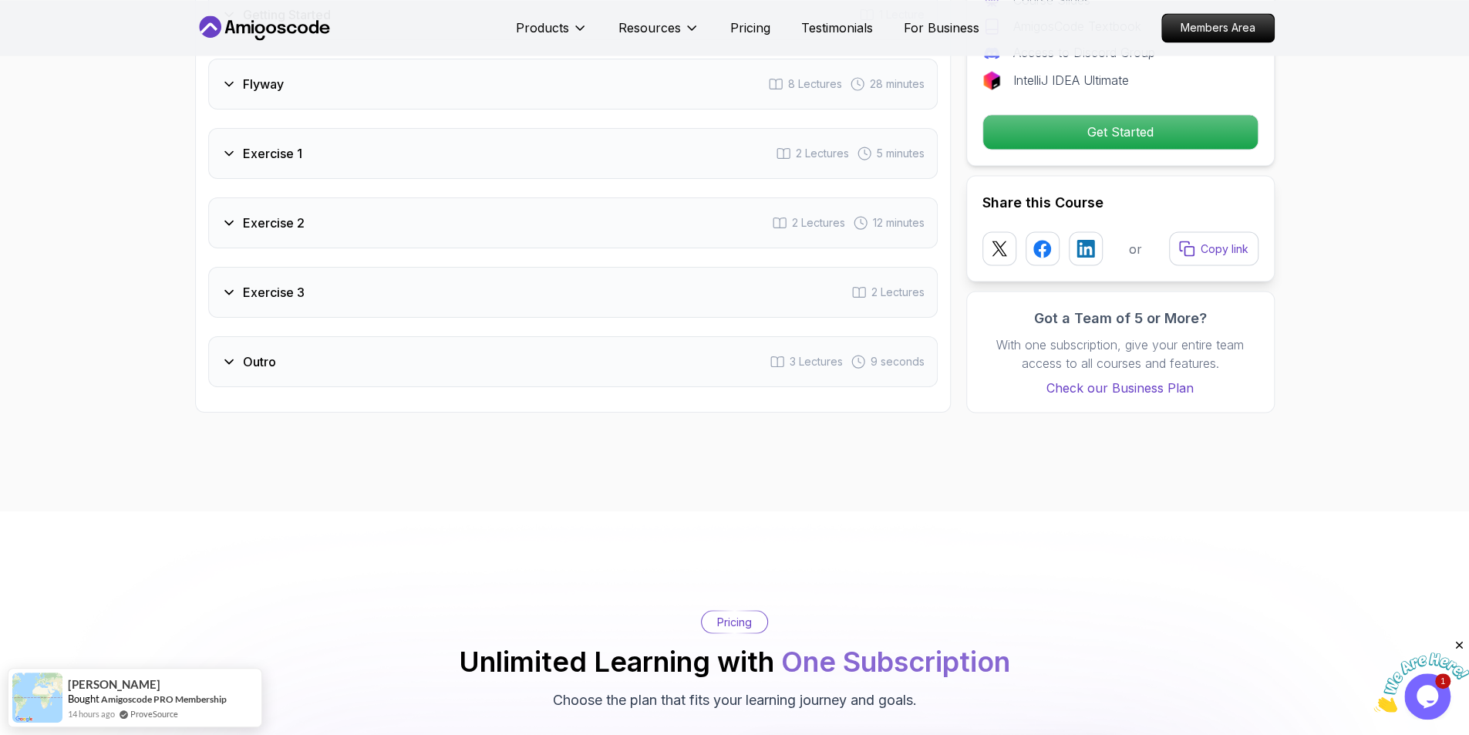
click at [410, 393] on div "Course Curriculum 7 Sections 21 Lectures 47 minutes of content Intro 3 Lectures…" at bounding box center [572, 113] width 755 height 598
click at [407, 383] on div "Course Curriculum 7 Sections 21 Lectures 47 minutes of content Intro 3 Lectures…" at bounding box center [572, 113] width 755 height 598
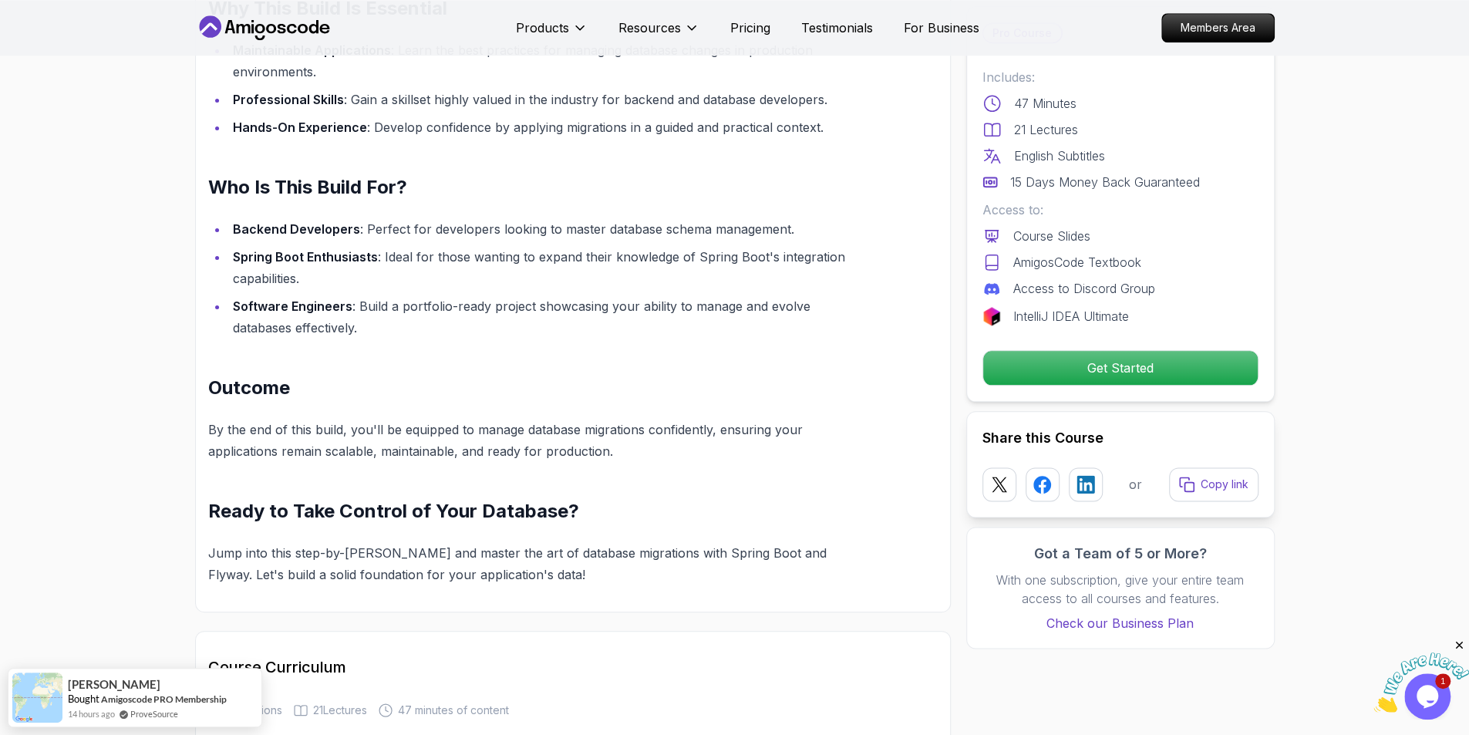
scroll to position [1041, 0]
